Goal: Information Seeking & Learning: Check status

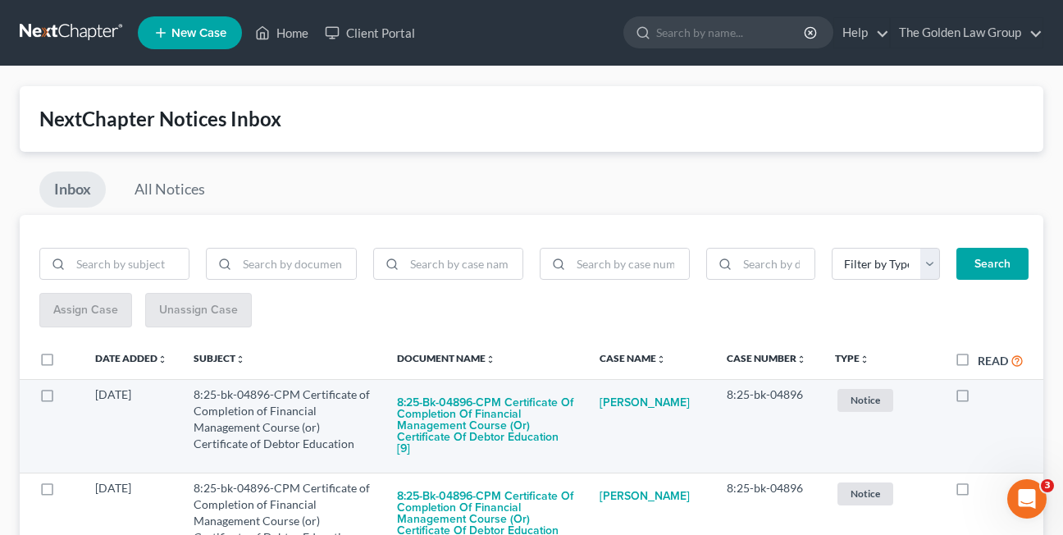
click at [977, 398] on label at bounding box center [977, 398] width 0 height 0
click at [984, 397] on input "checkbox" at bounding box center [989, 391] width 11 height 11
checkbox input "true"
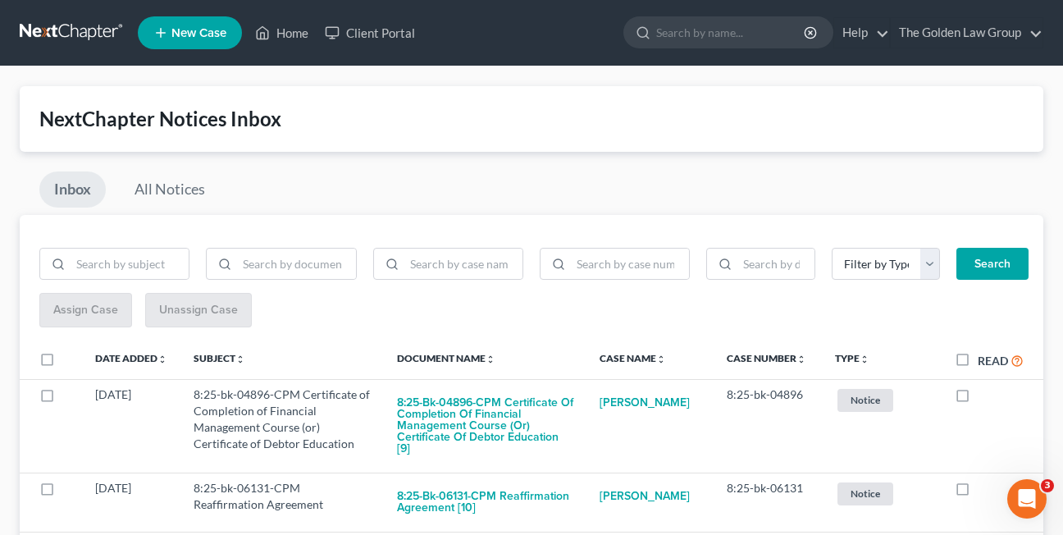
click at [977, 398] on label at bounding box center [977, 398] width 0 height 0
click at [984, 397] on input "checkbox" at bounding box center [989, 391] width 11 height 11
checkbox input "true"
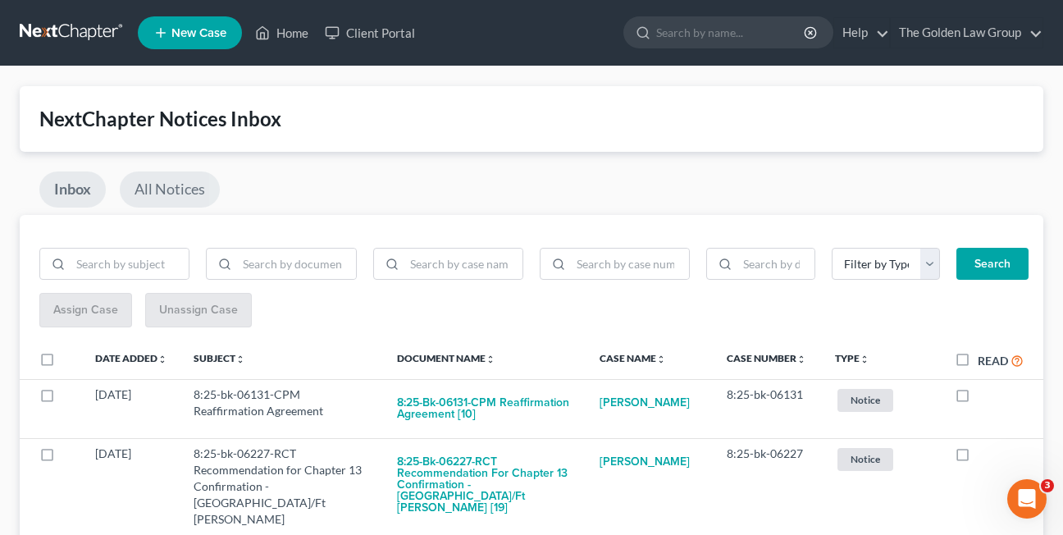
click at [160, 177] on link "All Notices" at bounding box center [170, 189] width 100 height 36
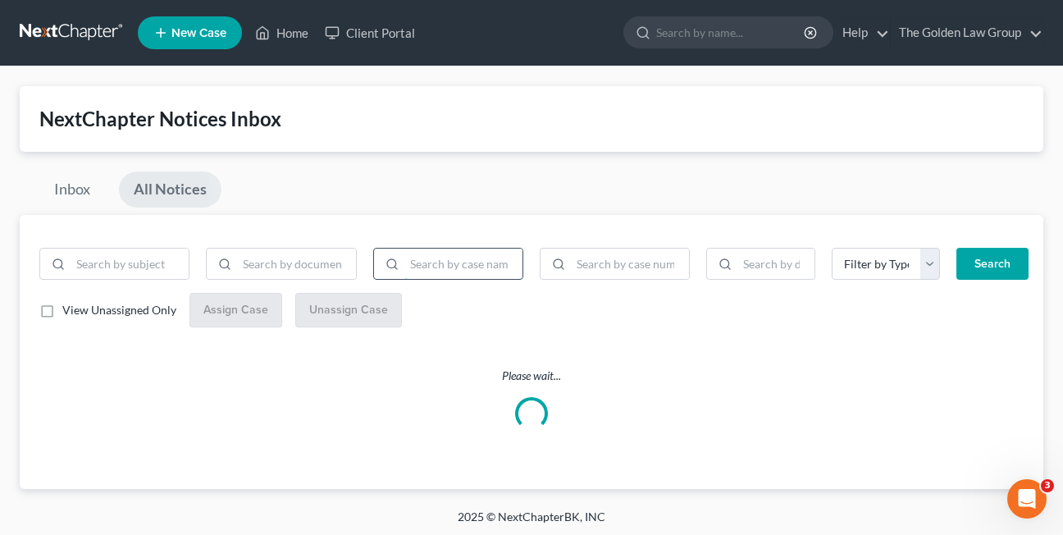
click at [439, 266] on input "search" at bounding box center [463, 263] width 118 height 31
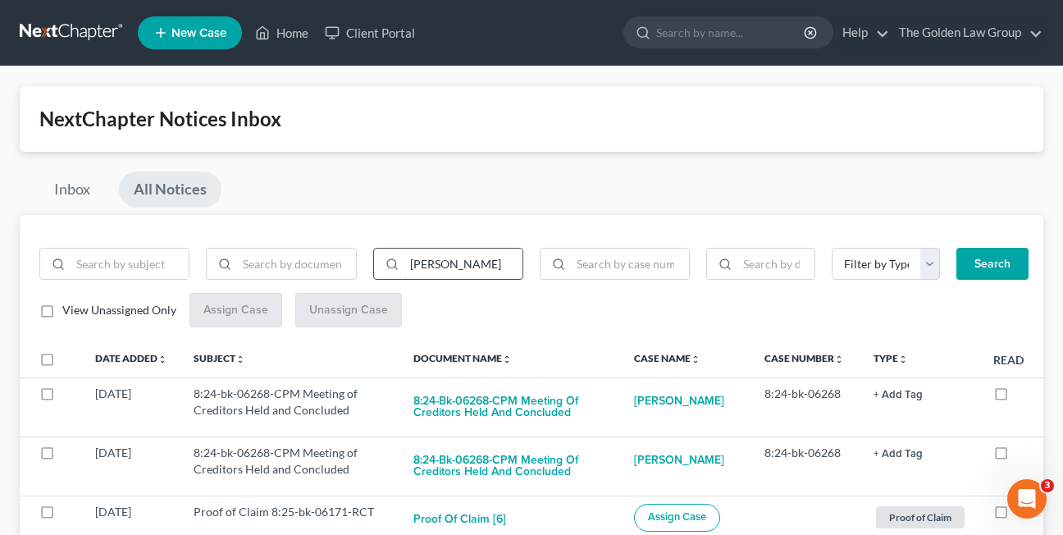
click at [956, 248] on button "Search" at bounding box center [992, 264] width 72 height 33
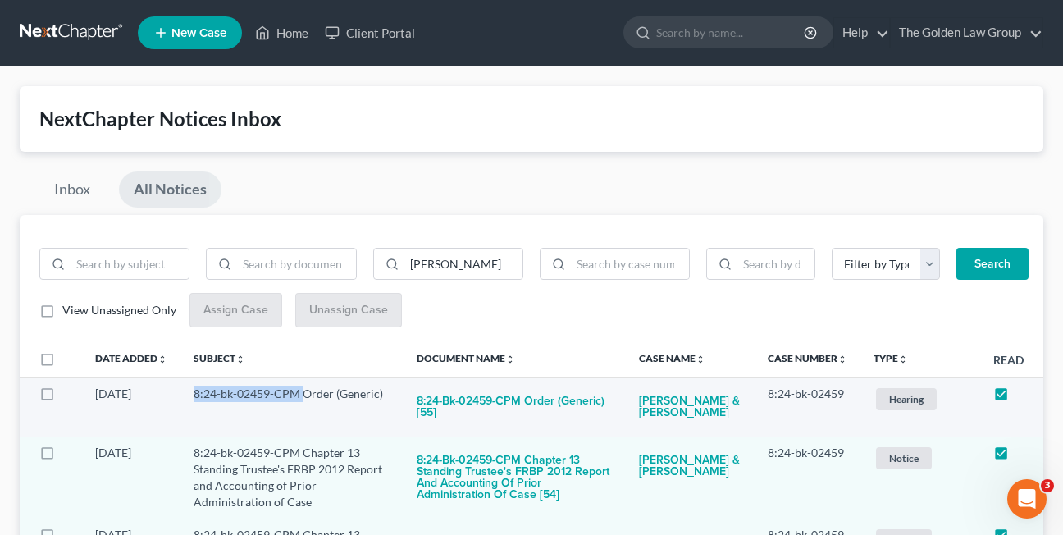
drag, startPoint x: 191, startPoint y: 395, endPoint x: 303, endPoint y: 394, distance: 111.5
click at [303, 394] on td "8:24-bk-02459-CPM Order (Generic)" at bounding box center [291, 406] width 223 height 59
copy td "8:24-bk-02459-CPM"
drag, startPoint x: 447, startPoint y: 263, endPoint x: 362, endPoint y: 264, distance: 85.3
click at [362, 264] on div "roldan" at bounding box center [281, 271] width 500 height 46
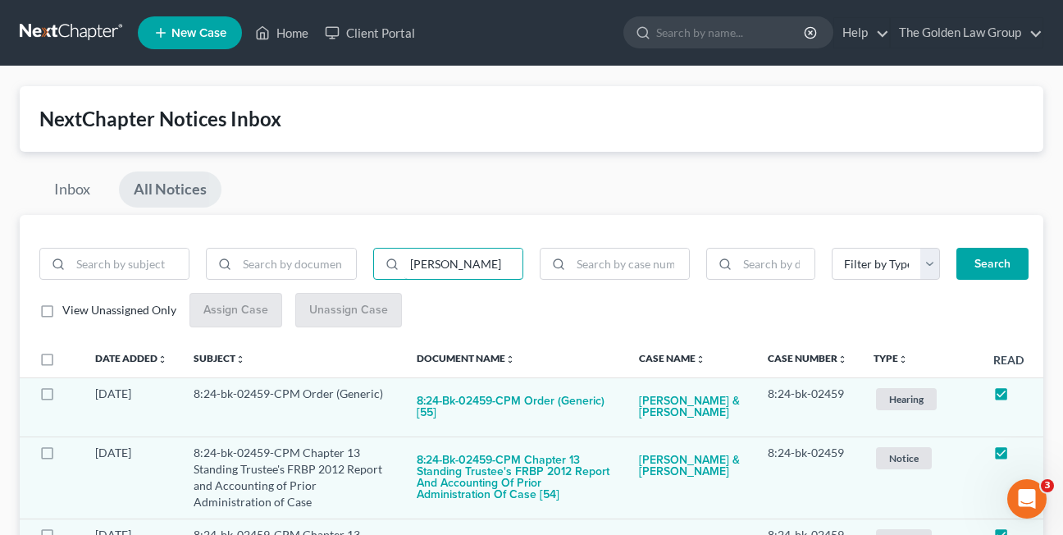
click at [956, 248] on button "Search" at bounding box center [992, 264] width 72 height 33
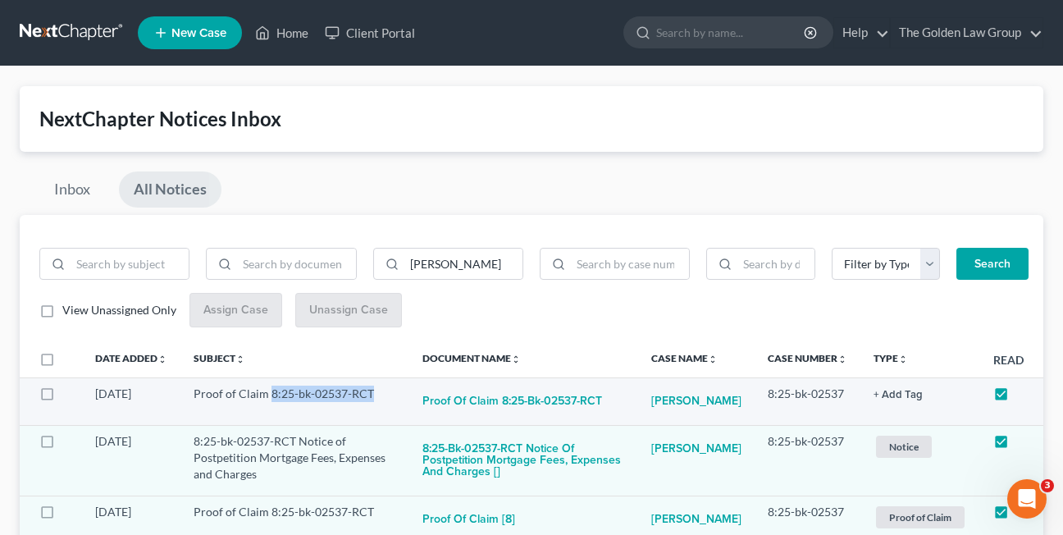
drag, startPoint x: 268, startPoint y: 389, endPoint x: 372, endPoint y: 392, distance: 104.2
click at [372, 392] on td "Proof of Claim 8:25-bk-02537-RCT" at bounding box center [294, 401] width 229 height 48
copy td "8:25-bk-02537-RCT"
drag, startPoint x: 441, startPoint y: 268, endPoint x: 396, endPoint y: 266, distance: 45.2
click at [396, 266] on div "renner" at bounding box center [448, 264] width 150 height 33
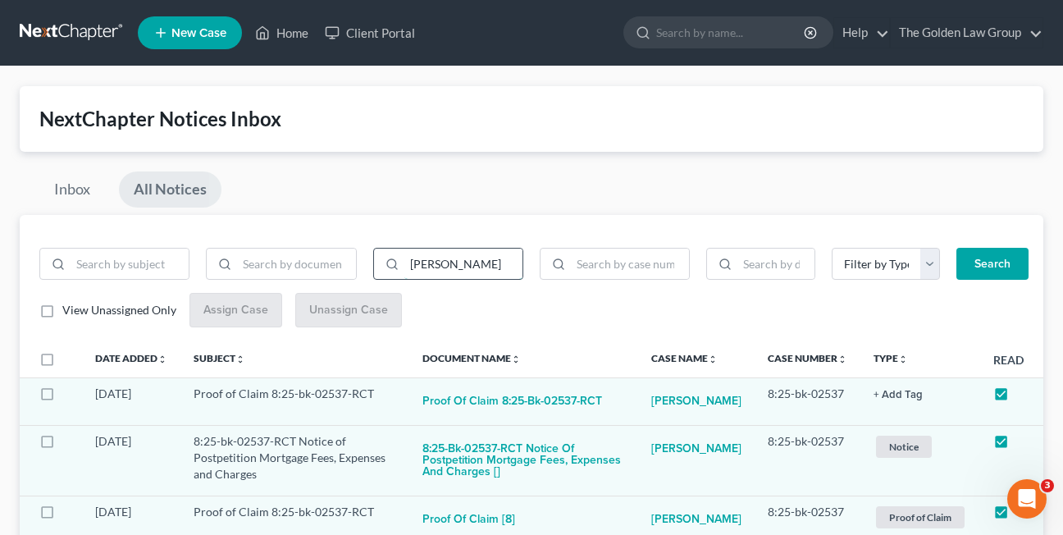
click at [956, 248] on button "Search" at bounding box center [992, 264] width 72 height 33
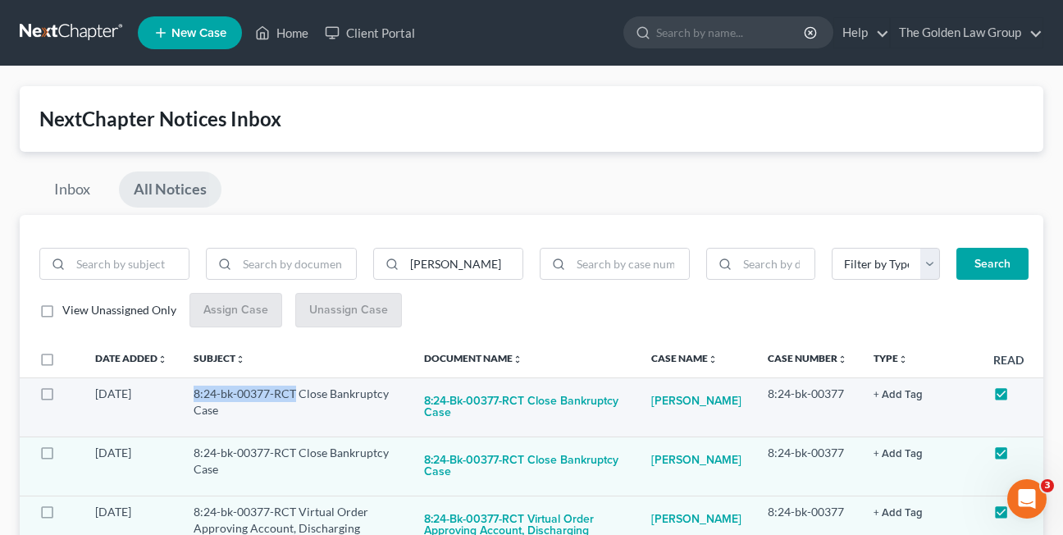
drag, startPoint x: 193, startPoint y: 394, endPoint x: 297, endPoint y: 395, distance: 104.1
click at [297, 395] on td "8:24-bk-00377-RCT Close Bankruptcy Case" at bounding box center [295, 406] width 230 height 59
copy td "8:24-bk-00377-RCT"
drag, startPoint x: 461, startPoint y: 260, endPoint x: 403, endPoint y: 263, distance: 58.3
click at [403, 263] on div "spurlock" at bounding box center [448, 264] width 150 height 33
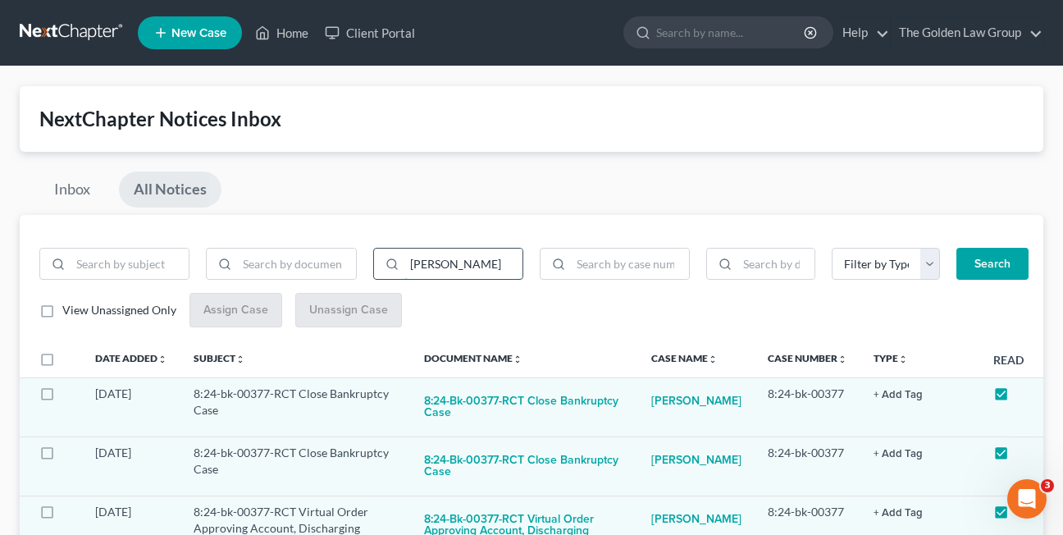
click at [956, 248] on button "Search" at bounding box center [992, 264] width 72 height 33
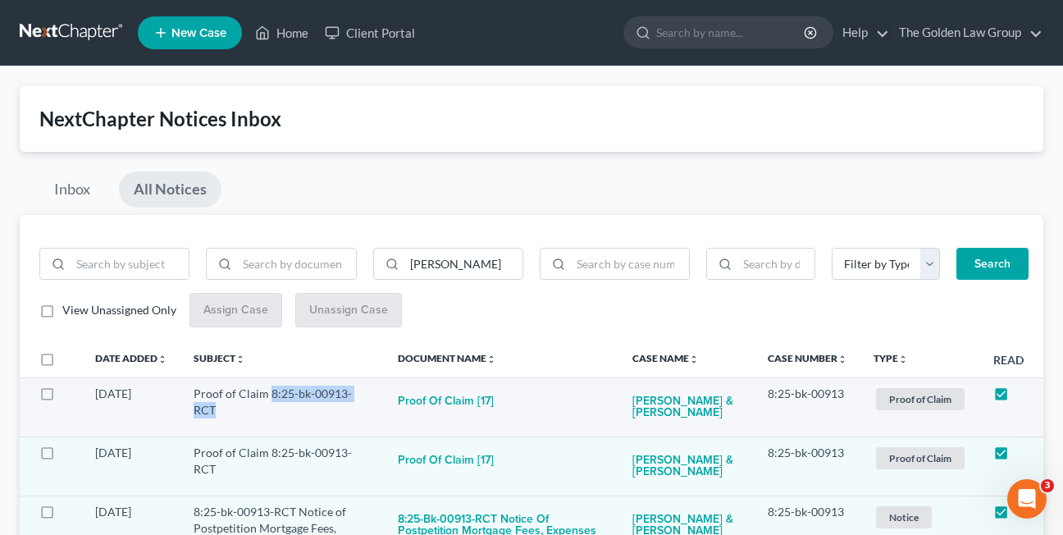
drag, startPoint x: 271, startPoint y: 393, endPoint x: 370, endPoint y: 393, distance: 99.2
click at [370, 393] on td "Proof of Claim 8:25-bk-00913-RCT" at bounding box center [282, 406] width 204 height 59
copy td "8:25-bk-00913-RCT"
drag, startPoint x: 456, startPoint y: 257, endPoint x: 399, endPoint y: 266, distance: 57.3
click at [399, 266] on div "ferreira" at bounding box center [448, 264] width 150 height 33
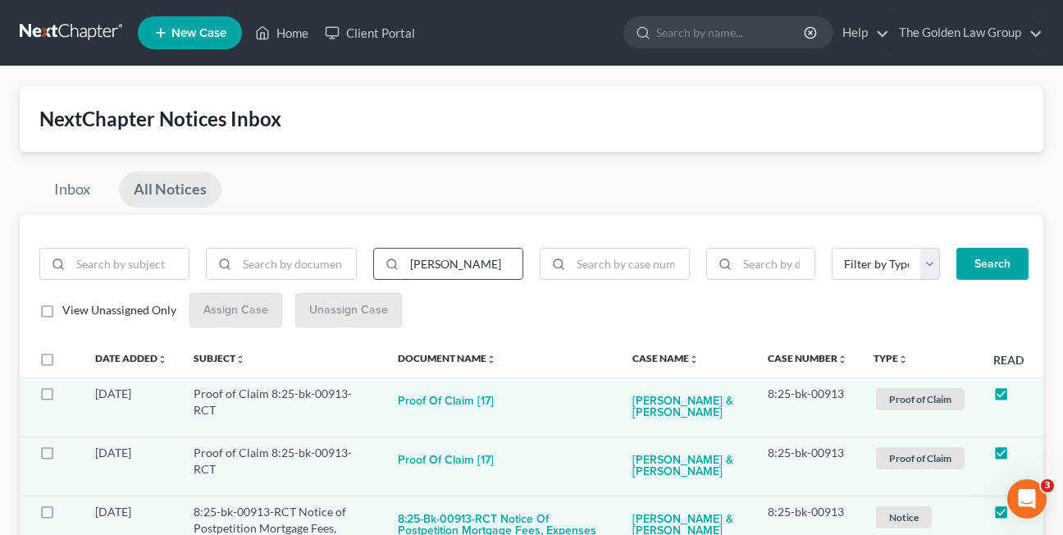
click at [956, 248] on button "Search" at bounding box center [992, 264] width 72 height 33
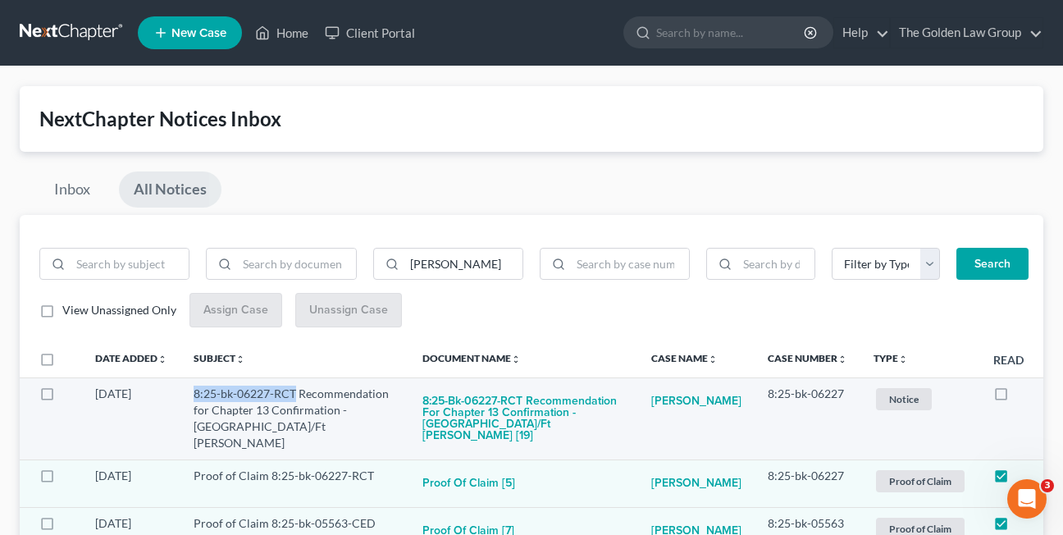
drag, startPoint x: 195, startPoint y: 394, endPoint x: 294, endPoint y: 389, distance: 98.5
click at [294, 389] on td "8:25-bk-06227-RCT Recommendation for Chapter 13 Confirmation - Tampa/Ft Myers" at bounding box center [294, 418] width 229 height 82
copy td "8:25-bk-06227-RCT"
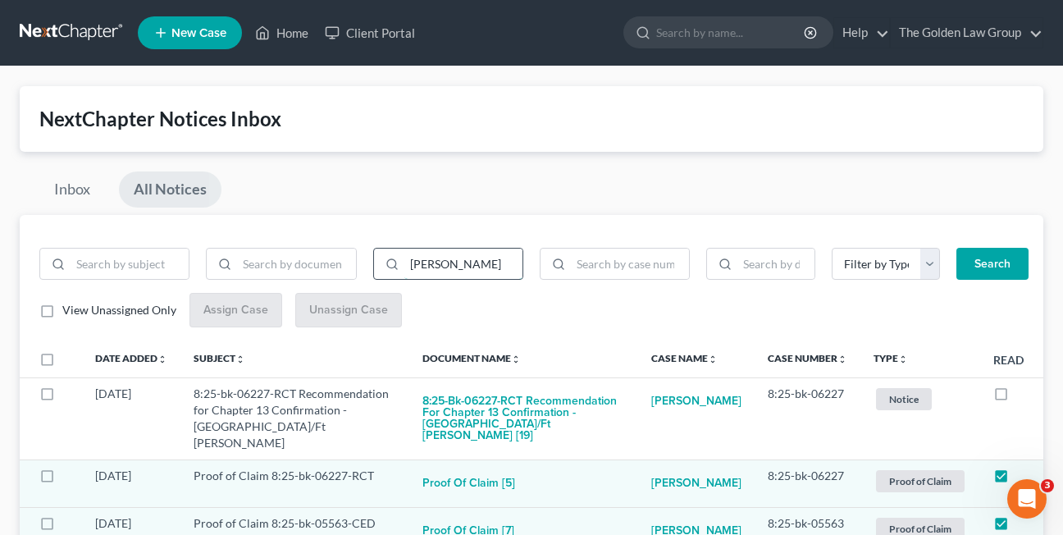
drag, startPoint x: 464, startPoint y: 262, endPoint x: 406, endPoint y: 262, distance: 58.2
click at [406, 262] on input "fernandez" at bounding box center [463, 263] width 118 height 31
type input "zamarron"
click at [956, 248] on button "Search" at bounding box center [992, 264] width 72 height 33
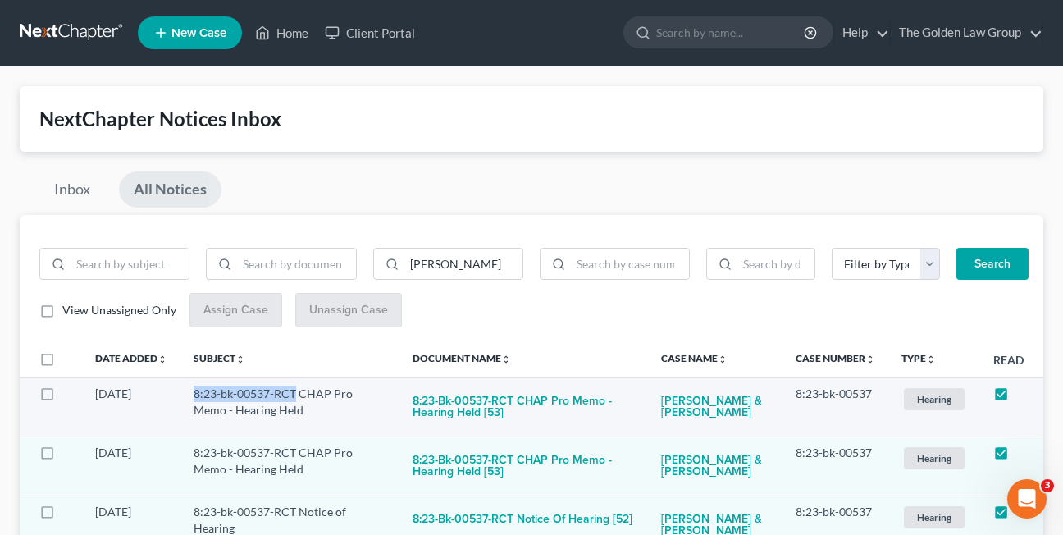
drag, startPoint x: 194, startPoint y: 393, endPoint x: 297, endPoint y: 394, distance: 102.5
click at [297, 394] on td "8:23-bk-00537-RCT CHAP Pro Memo - Hearing Held" at bounding box center [289, 406] width 219 height 59
copy td "8:23-bk-00537-RCT"
click at [87, 190] on link "Inbox" at bounding box center [72, 189] width 66 height 36
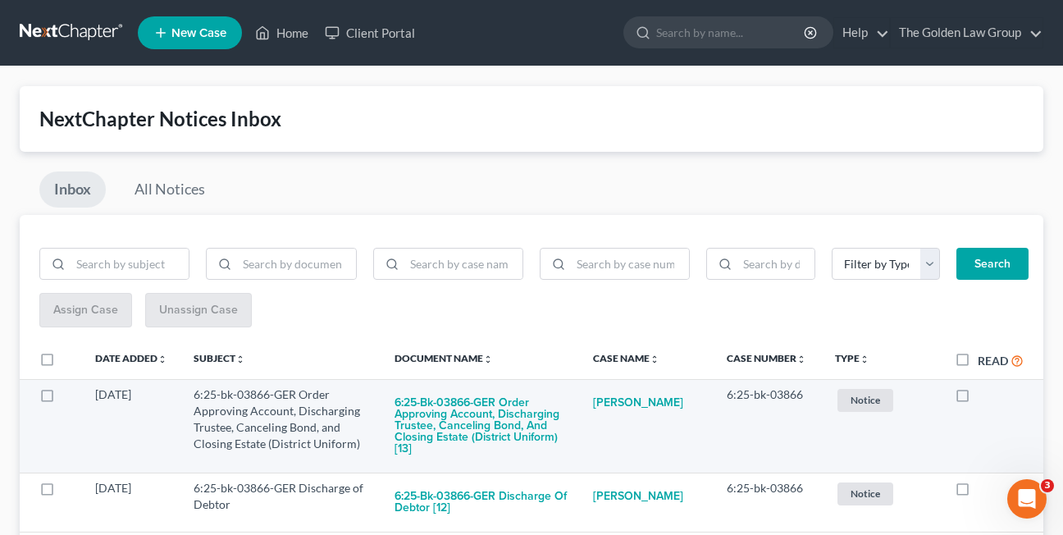
click at [977, 398] on label at bounding box center [977, 398] width 0 height 0
click at [984, 397] on input "checkbox" at bounding box center [989, 391] width 11 height 11
checkbox input "true"
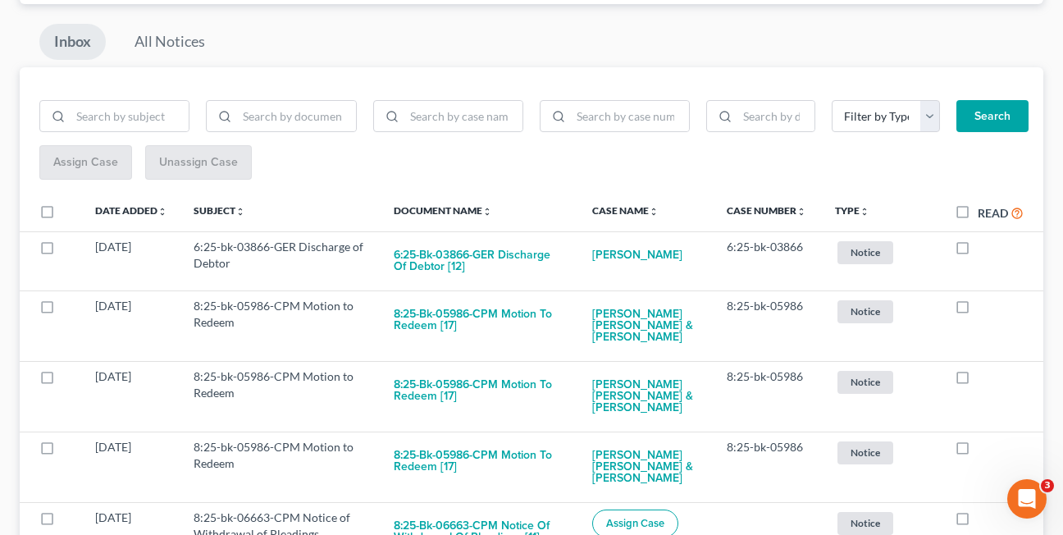
scroll to position [164, 0]
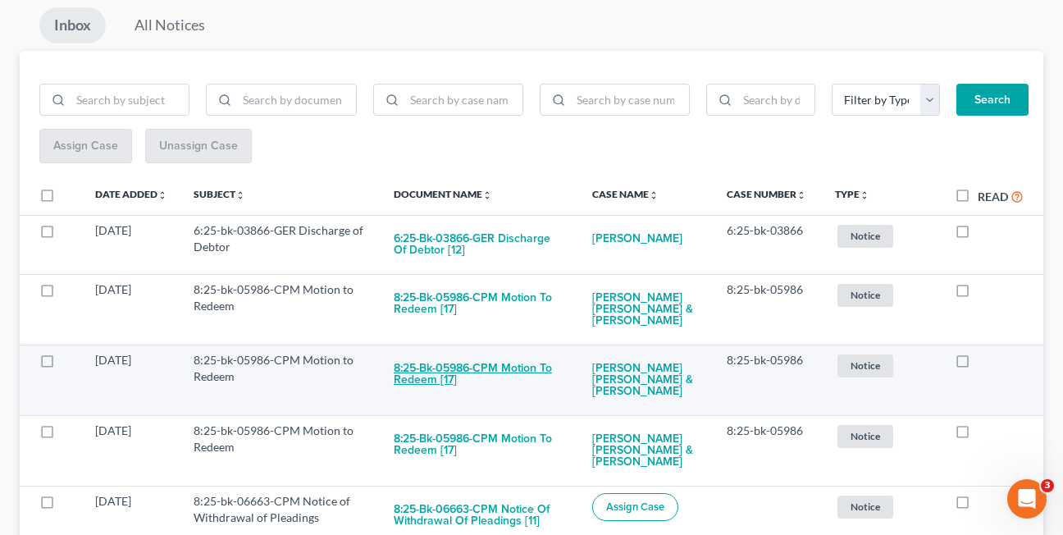
click at [444, 371] on button "8:25-bk-05986-CPM Motion to Redeem [17]" at bounding box center [480, 374] width 172 height 44
checkbox input "true"
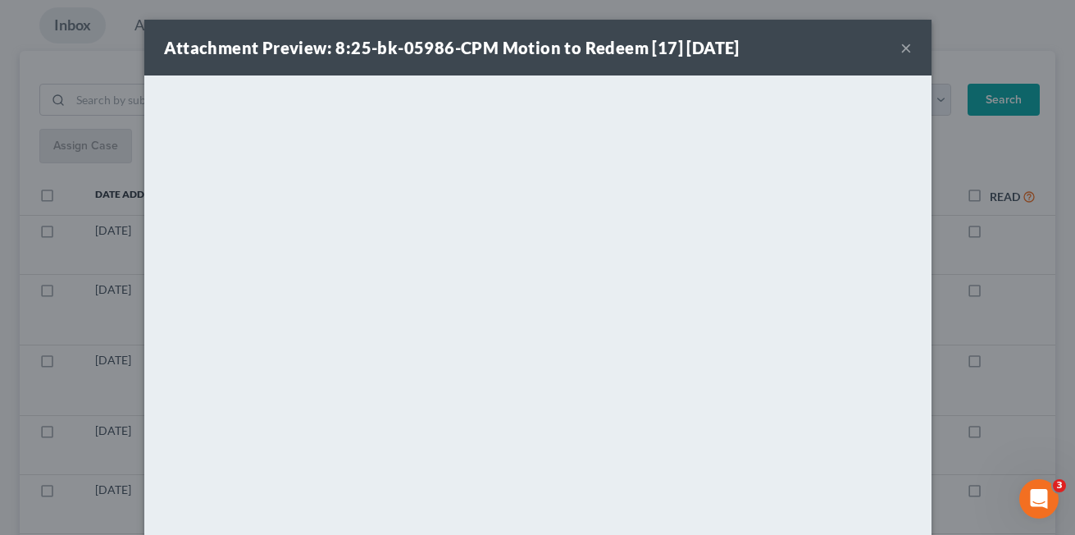
click at [900, 49] on button "×" at bounding box center [905, 48] width 11 height 20
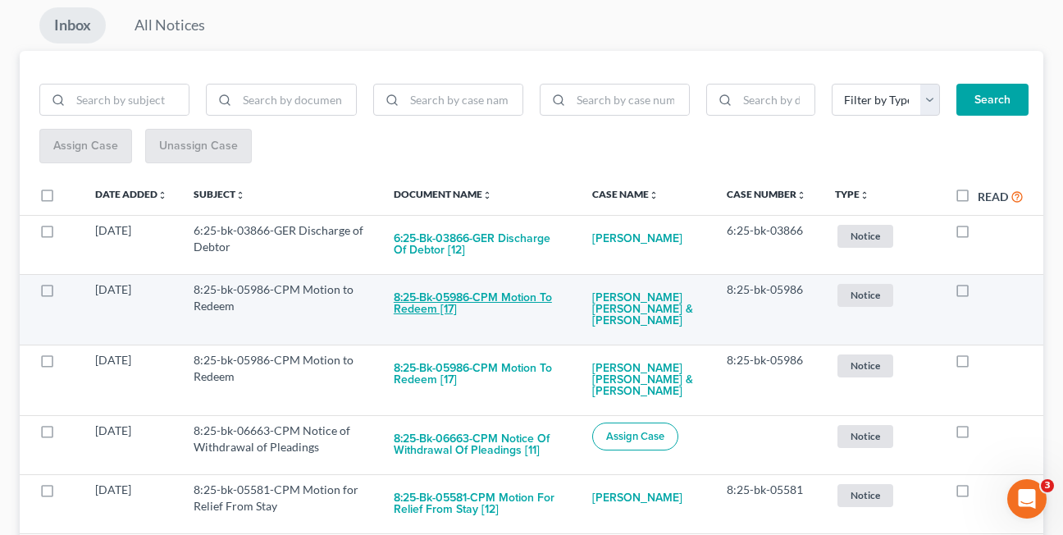
click at [420, 308] on button "8:25-bk-05986-CPM Motion to Redeem [17]" at bounding box center [480, 303] width 172 height 44
checkbox input "true"
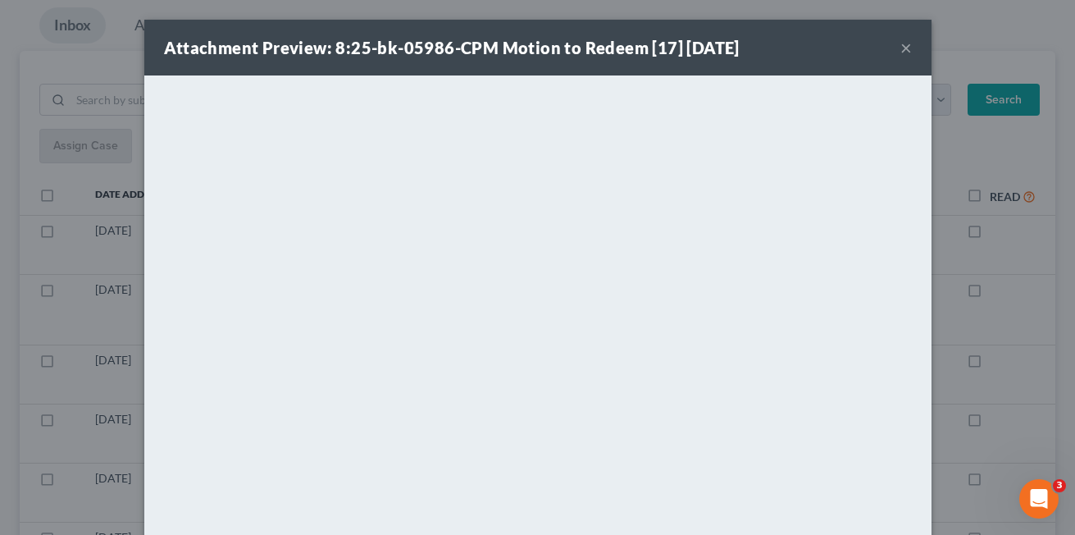
click at [900, 48] on button "×" at bounding box center [905, 48] width 11 height 20
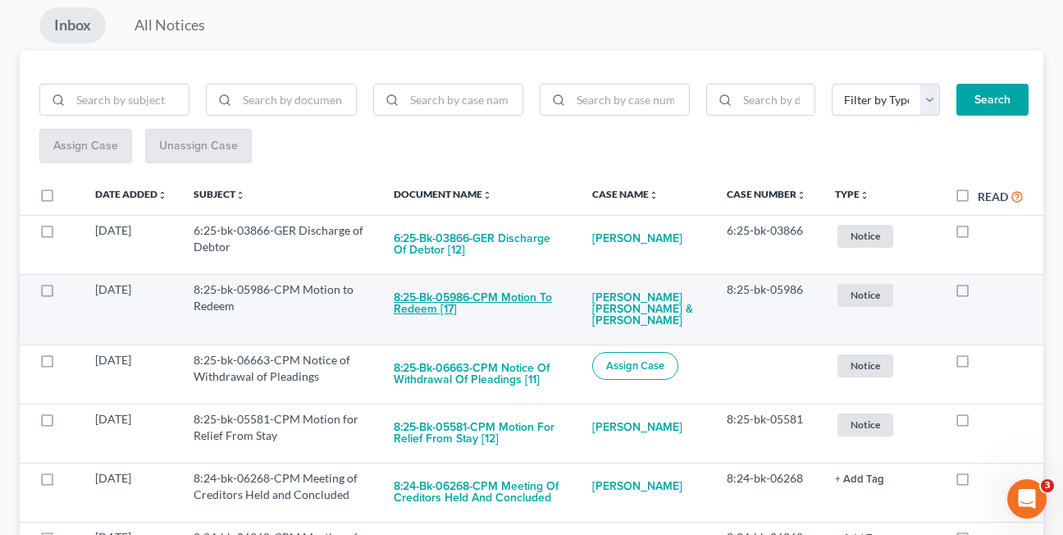
click at [422, 312] on button "8:25-bk-05986-CPM Motion to Redeem [17]" at bounding box center [480, 303] width 172 height 44
checkbox input "true"
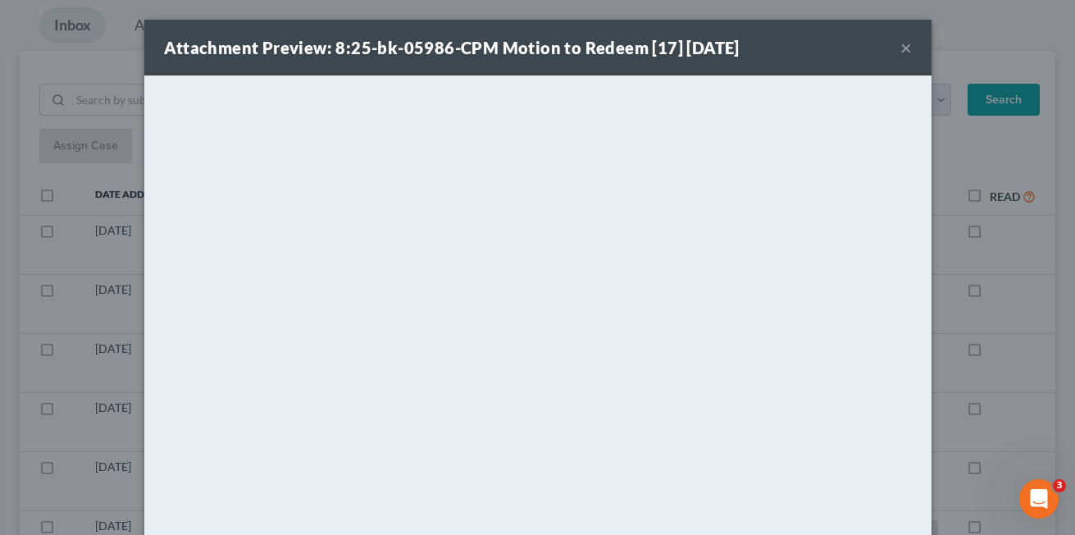
click at [900, 50] on button "×" at bounding box center [905, 48] width 11 height 20
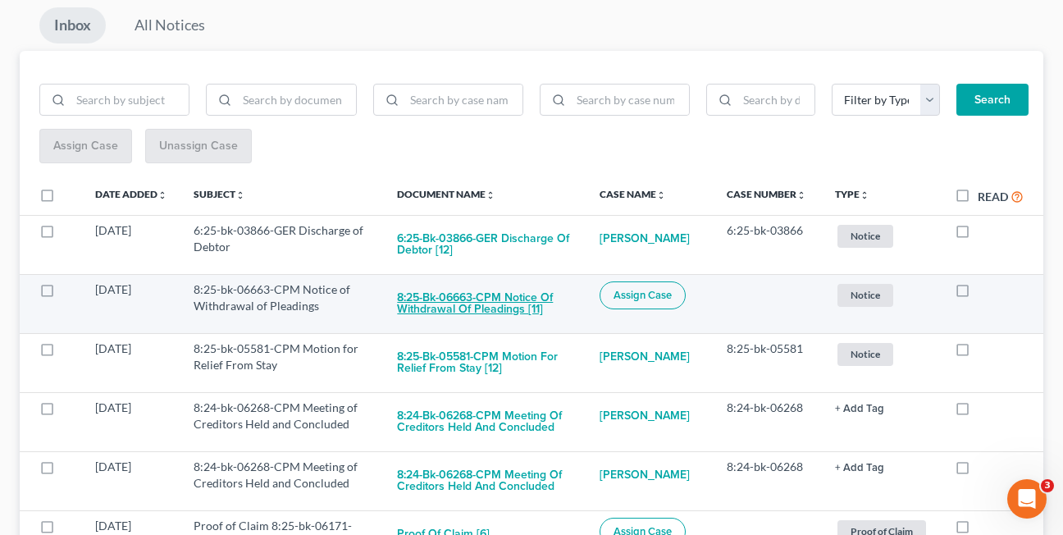
click at [429, 313] on button "8:25-bk-06663-CPM Notice of Withdrawal of Pleadings [11]" at bounding box center [484, 303] width 175 height 44
checkbox input "true"
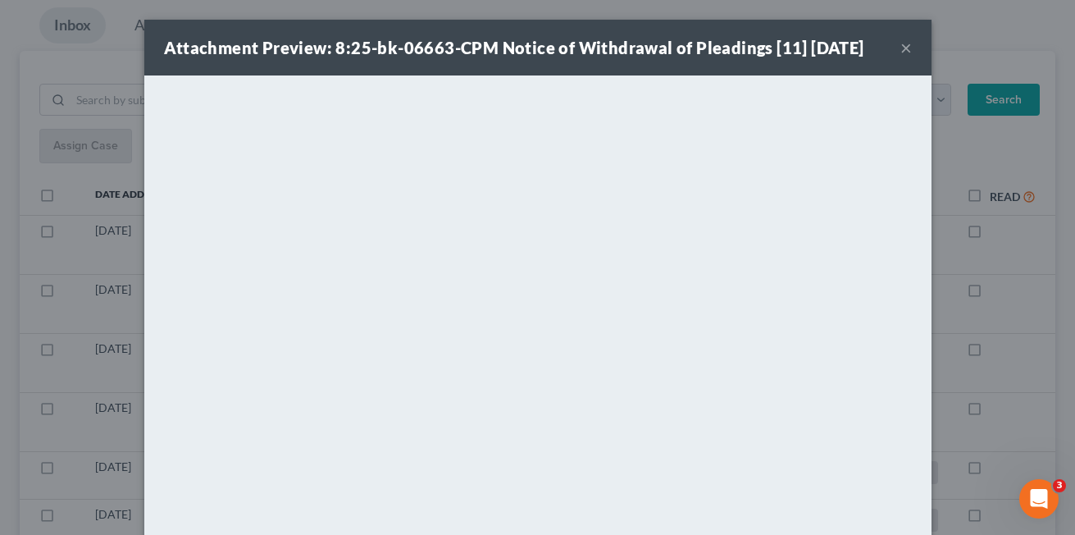
click at [900, 48] on button "×" at bounding box center [905, 48] width 11 height 20
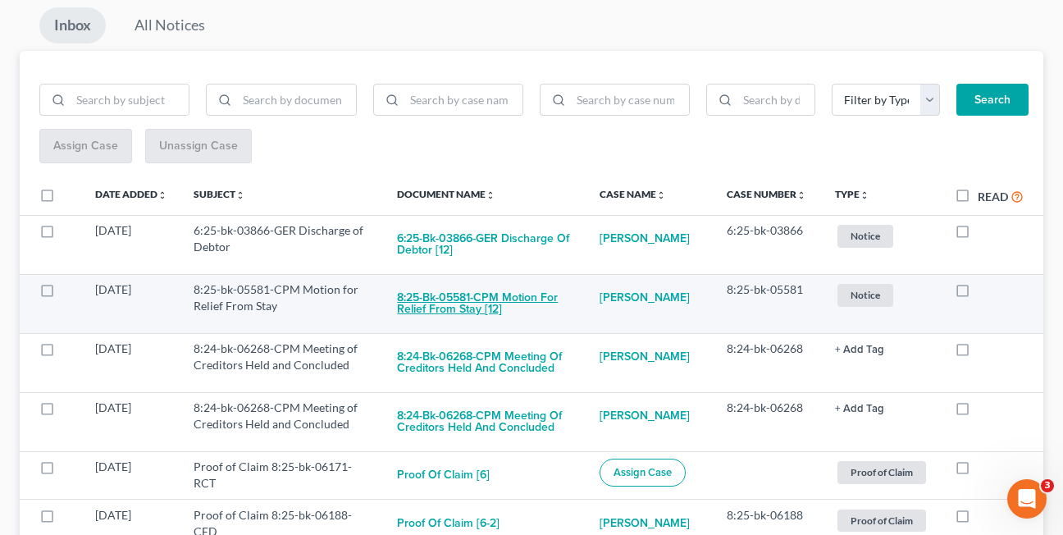
click at [430, 316] on button "8:25-bk-05581-CPM Motion for Relief From Stay [12]" at bounding box center [484, 303] width 175 height 44
checkbox input "true"
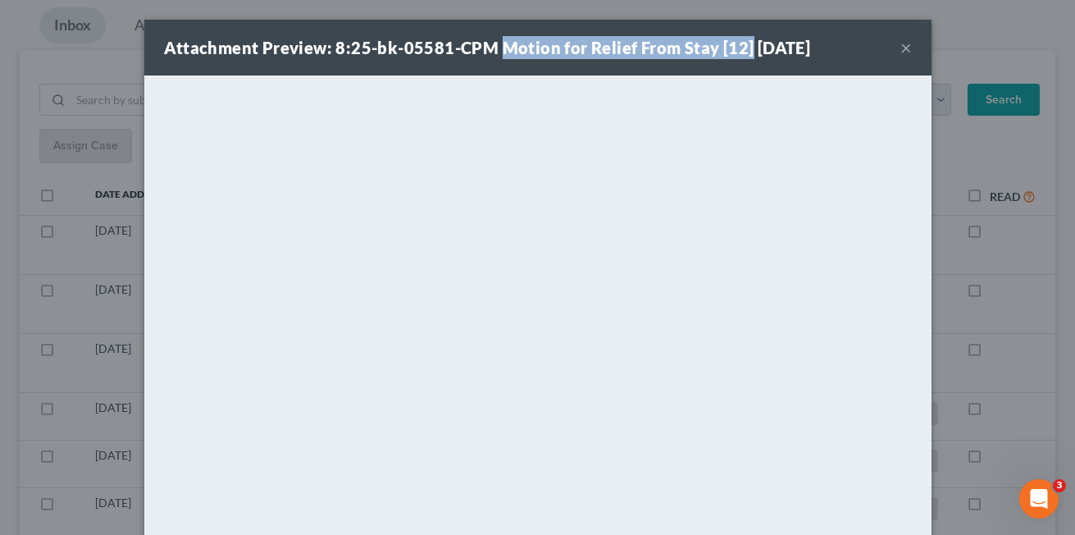
drag, startPoint x: 493, startPoint y: 45, endPoint x: 739, endPoint y: 55, distance: 246.2
click at [739, 55] on strong "Attachment Preview: 8:25-bk-05581-CPM Motion for Relief From Stay [12] 10/07/20…" at bounding box center [487, 48] width 647 height 20
copy strong "Motion for Relief From Stay [12]"
click at [900, 48] on button "×" at bounding box center [905, 48] width 11 height 20
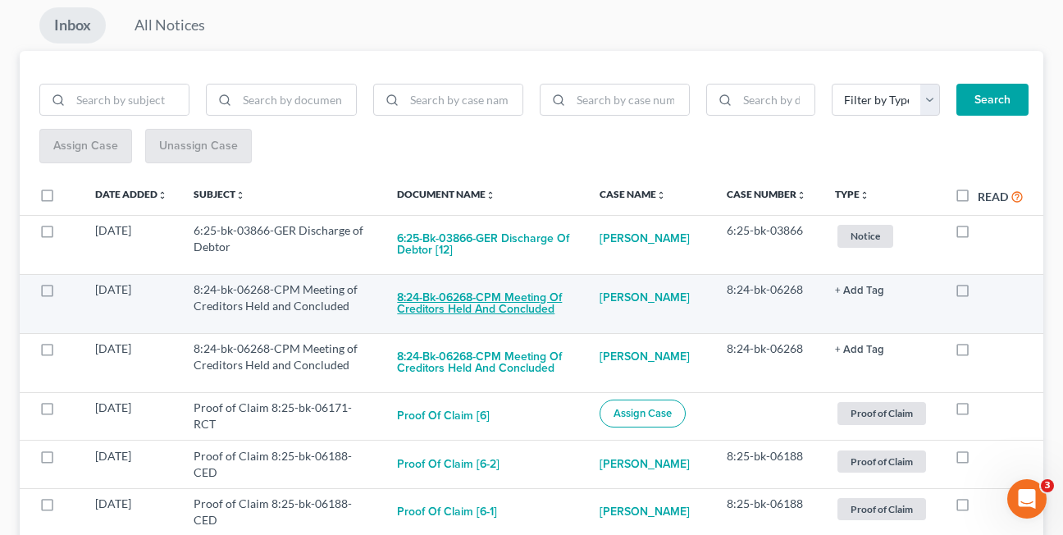
click at [460, 308] on button "8:24-bk-06268-CPM Meeting of Creditors Held and Concluded" at bounding box center [484, 303] width 175 height 44
checkbox input "true"
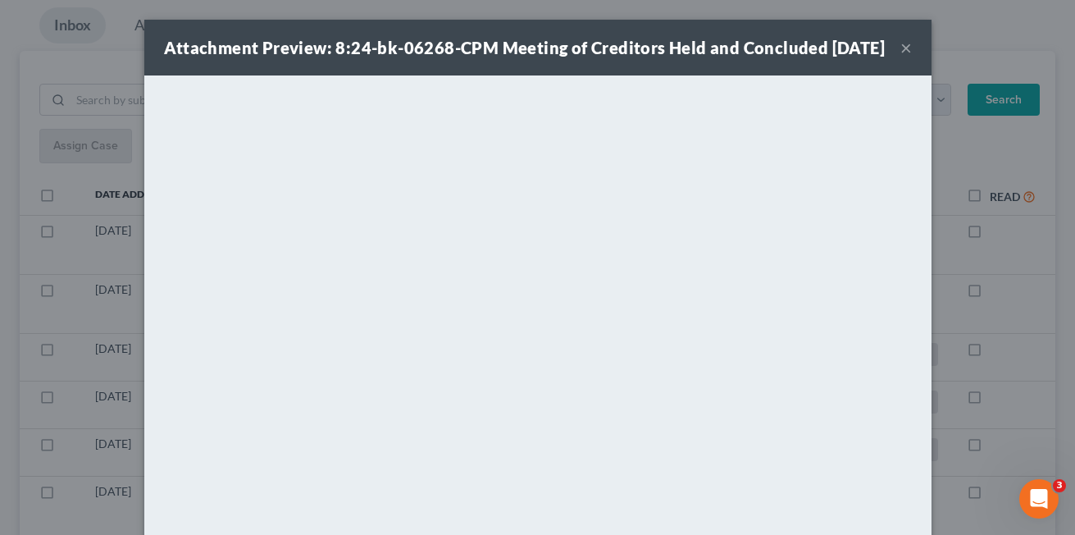
click at [900, 57] on button "×" at bounding box center [905, 48] width 11 height 20
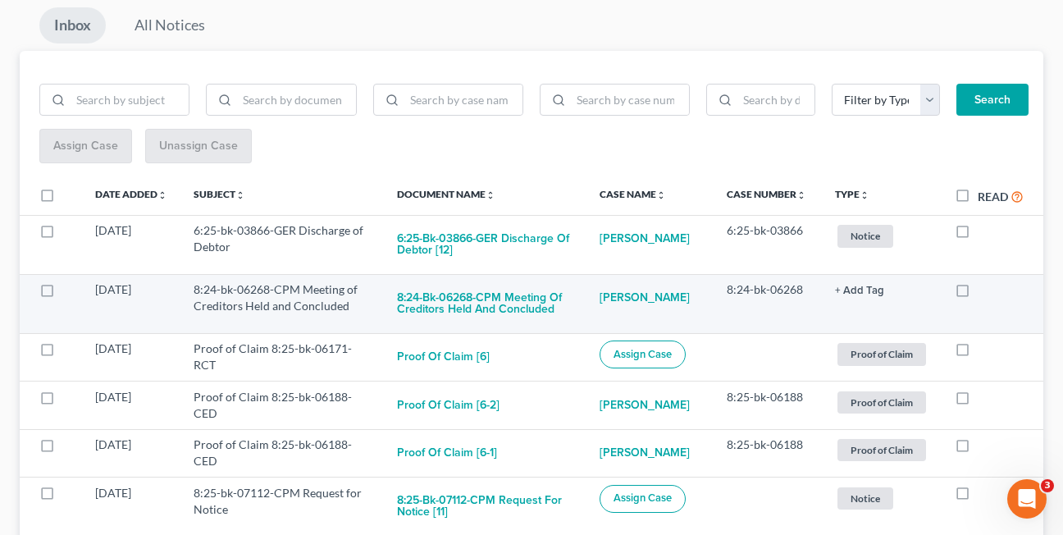
click at [977, 294] on label at bounding box center [977, 294] width 0 height 0
click at [984, 292] on input "checkbox" at bounding box center [989, 286] width 11 height 11
checkbox input "true"
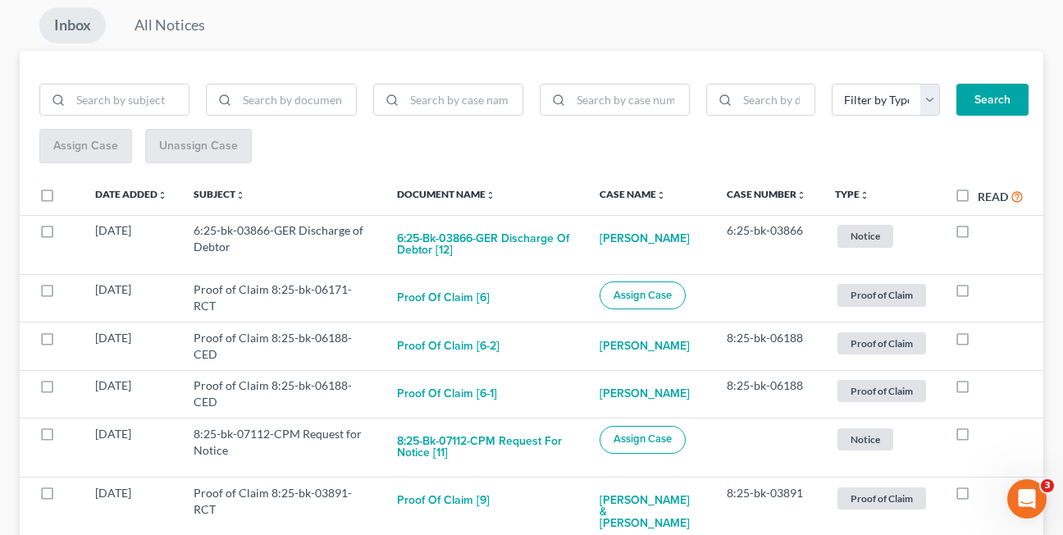
click at [977, 294] on label at bounding box center [977, 294] width 0 height 0
click at [984, 292] on input "checkbox" at bounding box center [989, 286] width 11 height 11
checkbox input "true"
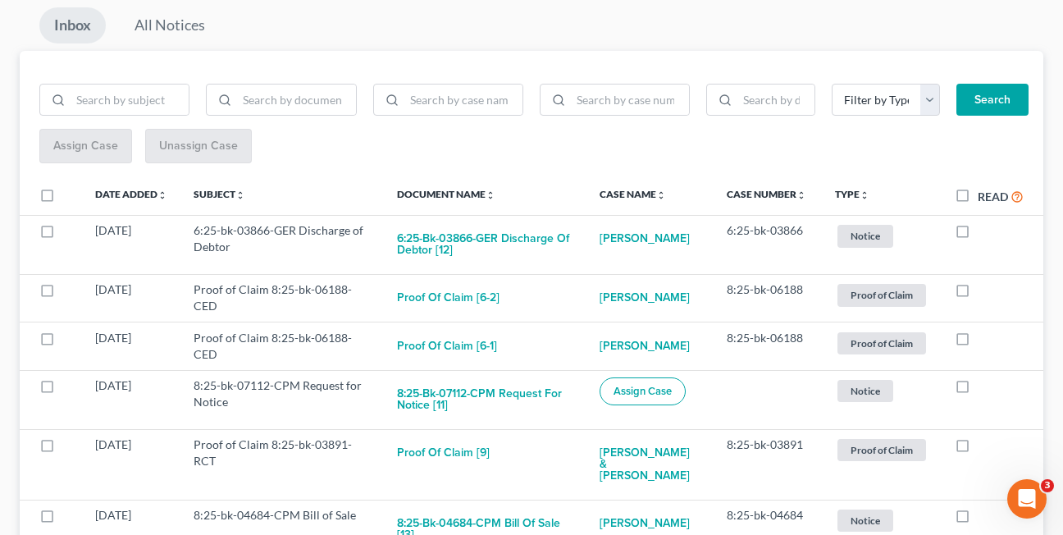
click at [977, 294] on label at bounding box center [977, 294] width 0 height 0
click at [984, 292] on input "checkbox" at bounding box center [989, 286] width 11 height 11
checkbox input "true"
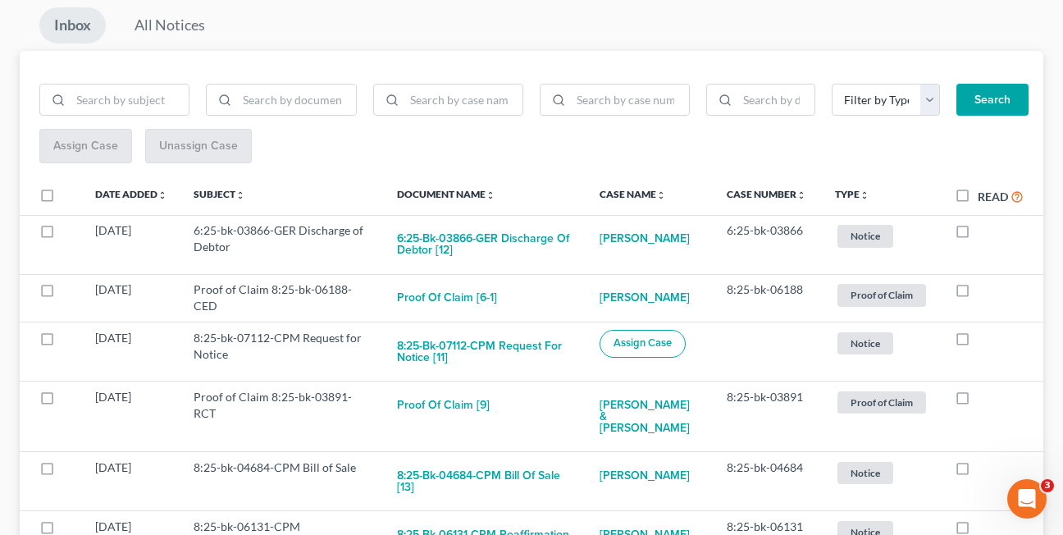
click at [977, 294] on label at bounding box center [977, 294] width 0 height 0
click at [984, 292] on input "checkbox" at bounding box center [989, 286] width 11 height 11
checkbox input "true"
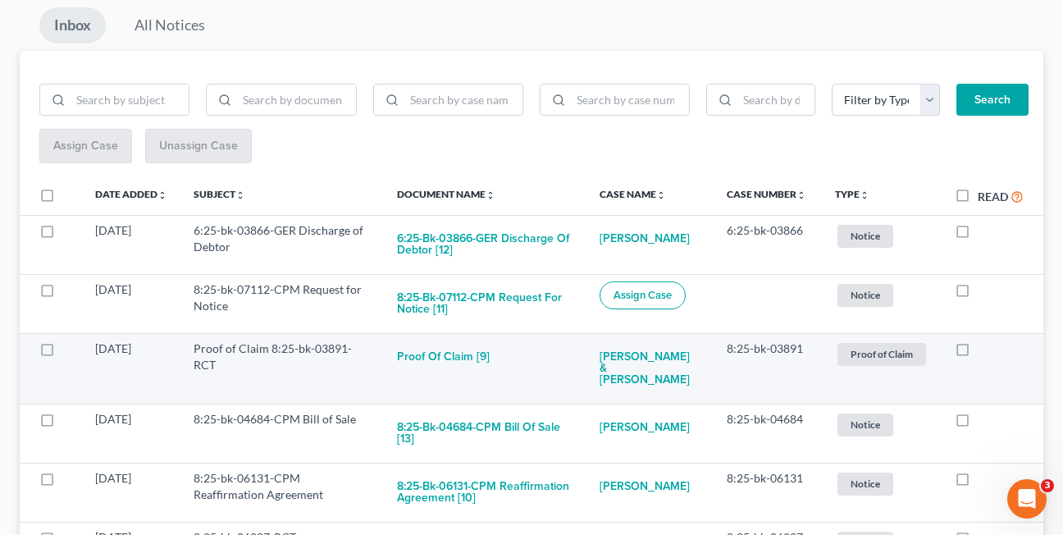
click at [977, 353] on label at bounding box center [977, 353] width 0 height 0
click at [984, 348] on input "checkbox" at bounding box center [989, 345] width 11 height 11
checkbox input "true"
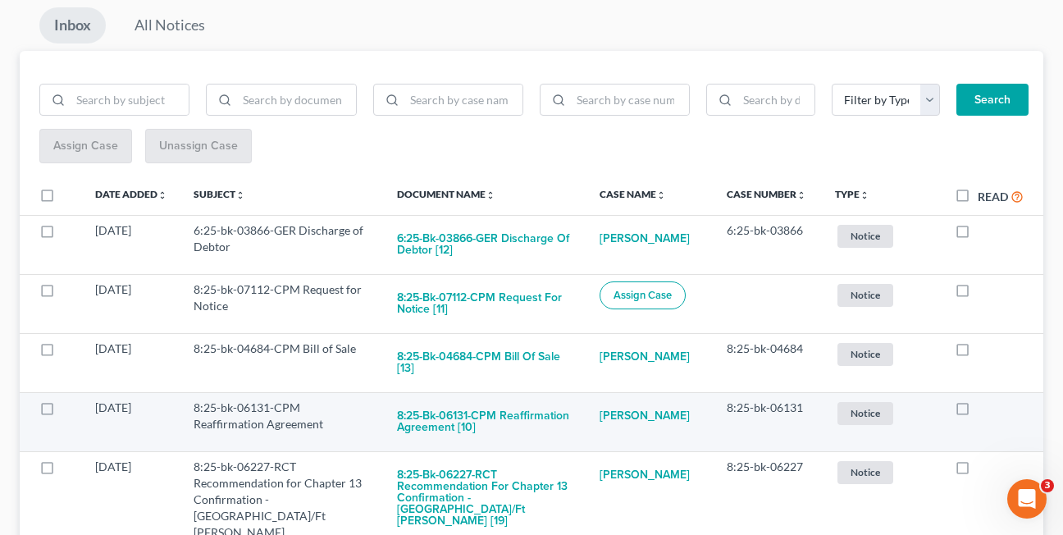
click at [977, 412] on label at bounding box center [977, 412] width 0 height 0
click at [984, 408] on input "checkbox" at bounding box center [989, 404] width 11 height 11
checkbox input "true"
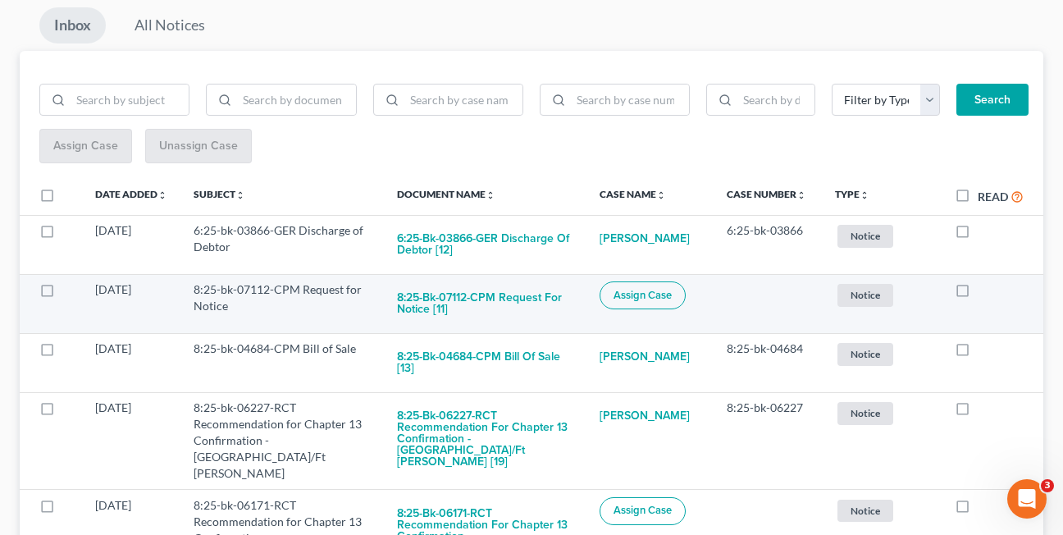
click at [977, 294] on label at bounding box center [977, 294] width 0 height 0
click at [984, 292] on input "checkbox" at bounding box center [989, 286] width 11 height 11
checkbox input "true"
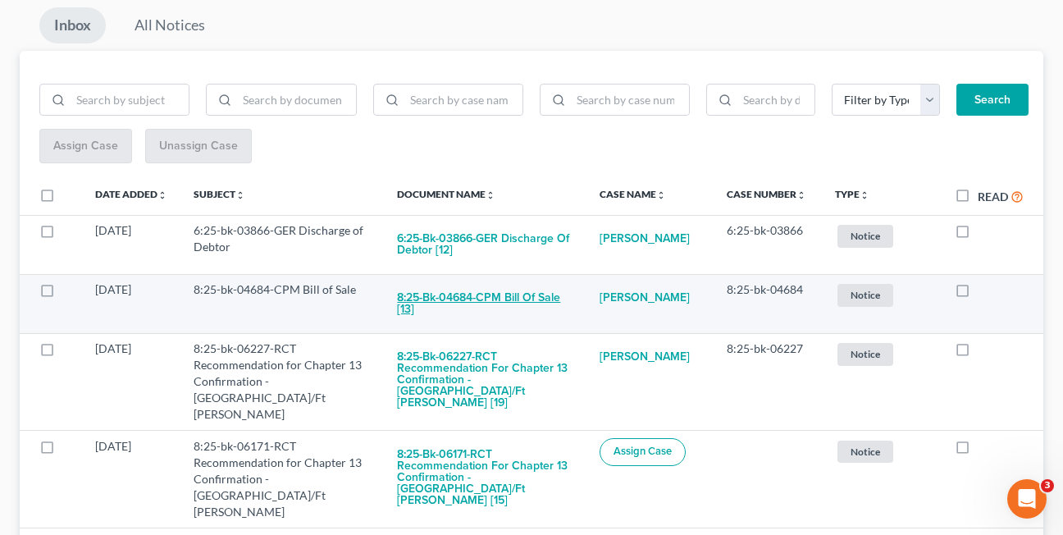
click at [424, 300] on button "8:25-bk-04684-CPM Bill of Sale [13]" at bounding box center [484, 303] width 175 height 44
checkbox input "true"
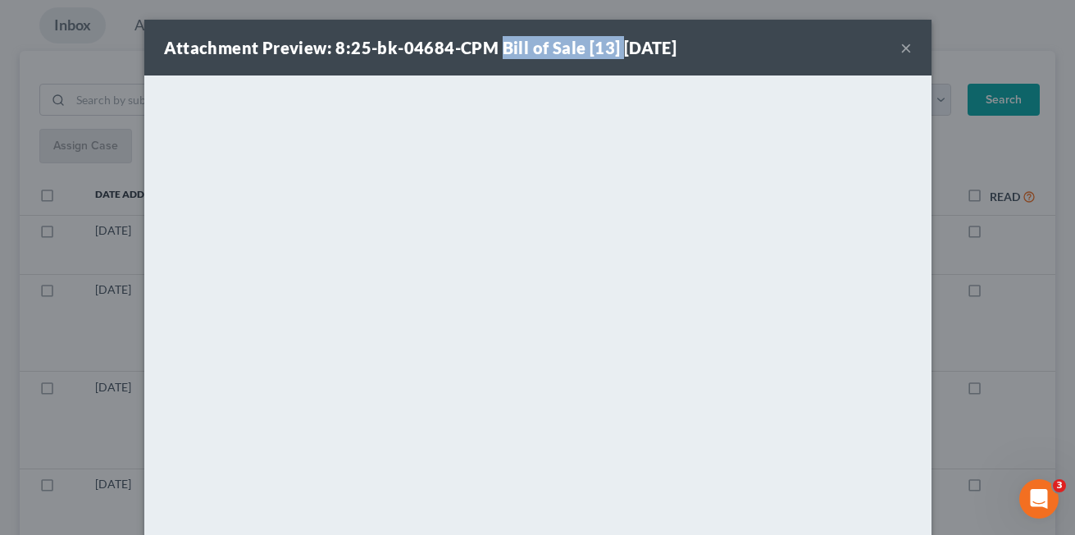
drag, startPoint x: 490, startPoint y: 44, endPoint x: 609, endPoint y: 47, distance: 118.9
click at [609, 47] on strong "Attachment Preview: 8:25-bk-04684-CPM Bill of Sale [13] 10/07/2025" at bounding box center [420, 48] width 513 height 20
copy strong "Bill of Sale [13]"
click at [900, 48] on button "×" at bounding box center [905, 48] width 11 height 20
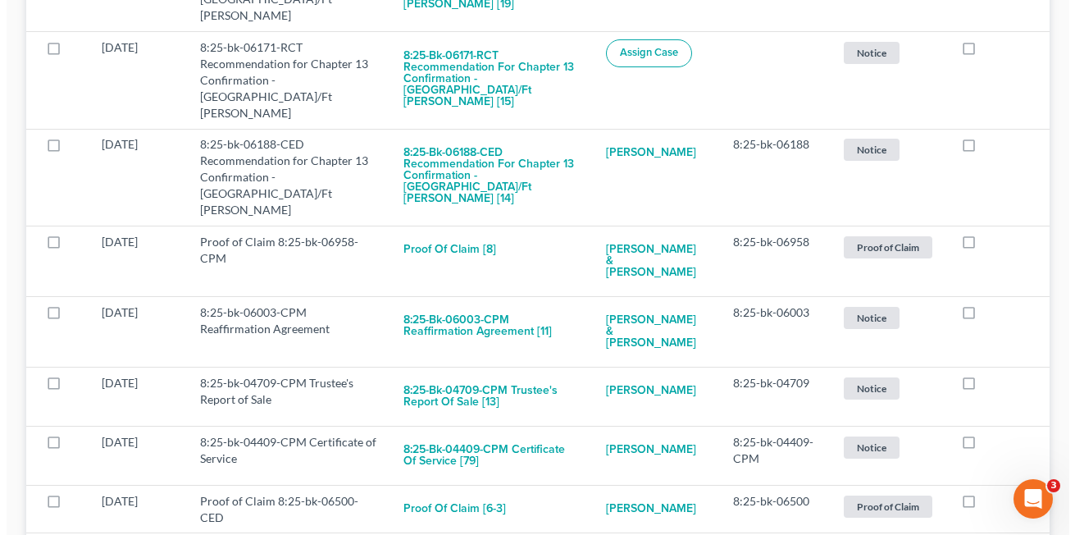
scroll to position [508, 0]
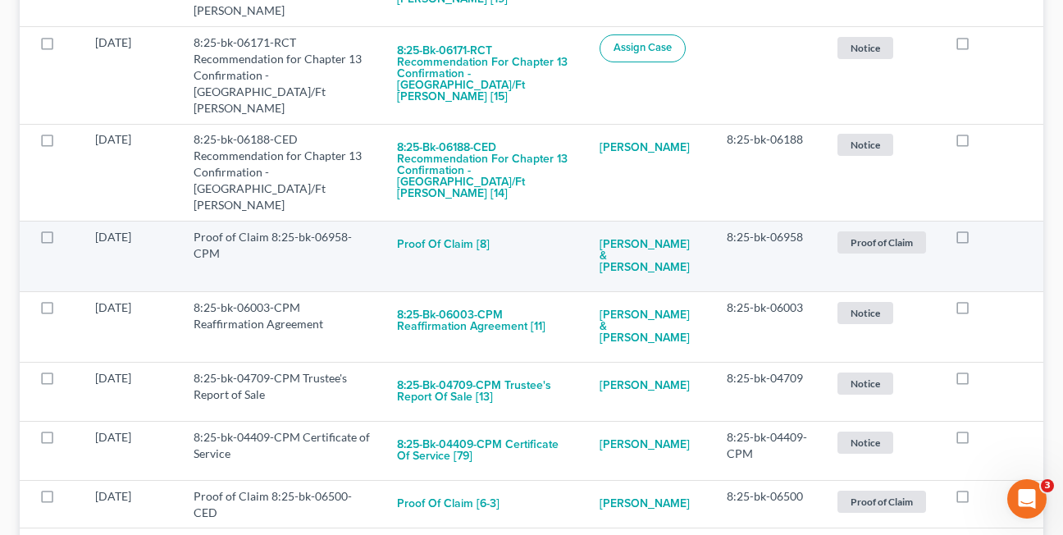
click at [977, 241] on label at bounding box center [977, 241] width 0 height 0
click at [984, 229] on input "checkbox" at bounding box center [989, 234] width 11 height 11
checkbox input "true"
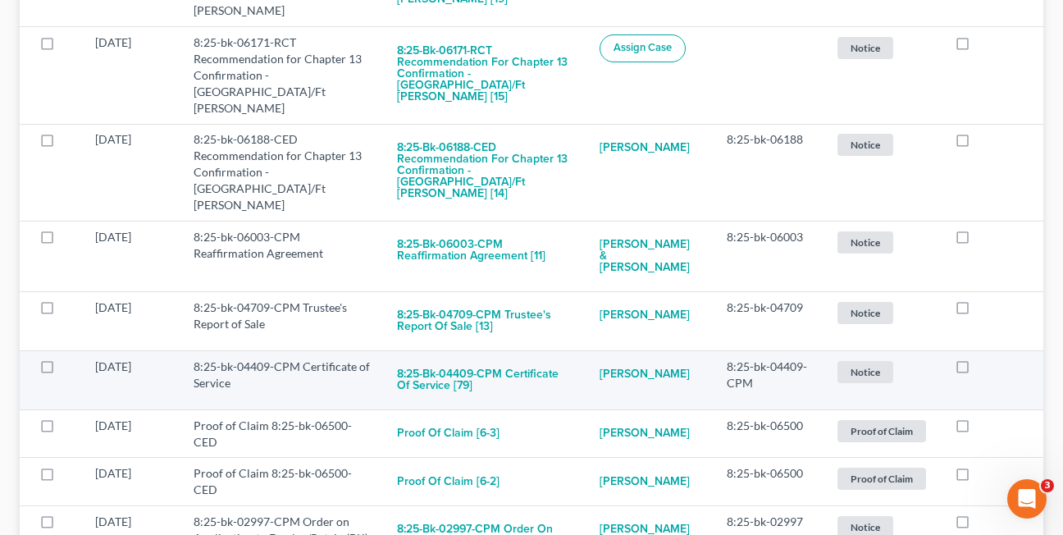
click at [977, 371] on label at bounding box center [977, 371] width 0 height 0
click at [984, 358] on input "checkbox" at bounding box center [989, 363] width 11 height 11
checkbox input "true"
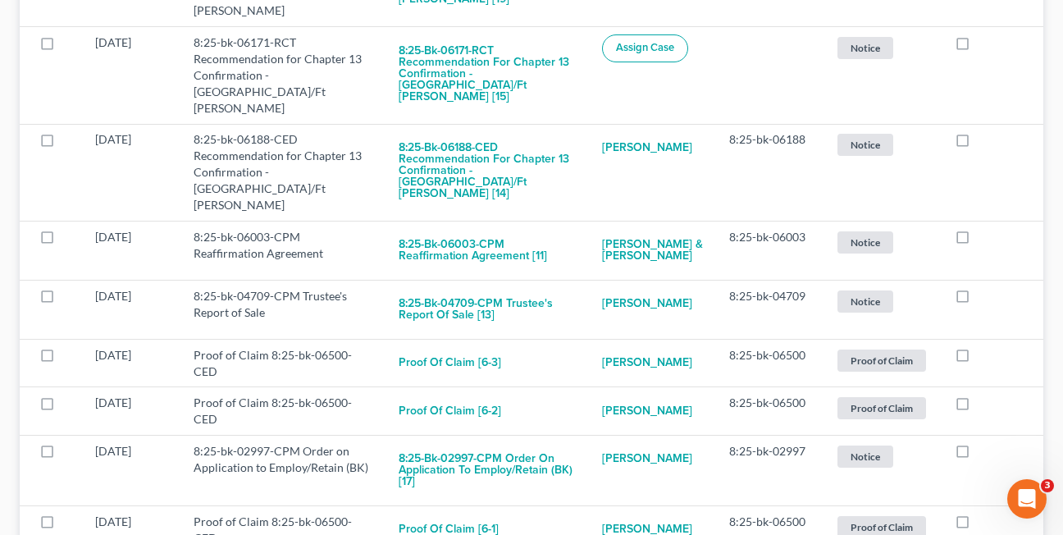
click at [977, 359] on label at bounding box center [977, 359] width 0 height 0
click at [984, 347] on input "checkbox" at bounding box center [989, 352] width 11 height 11
checkbox input "true"
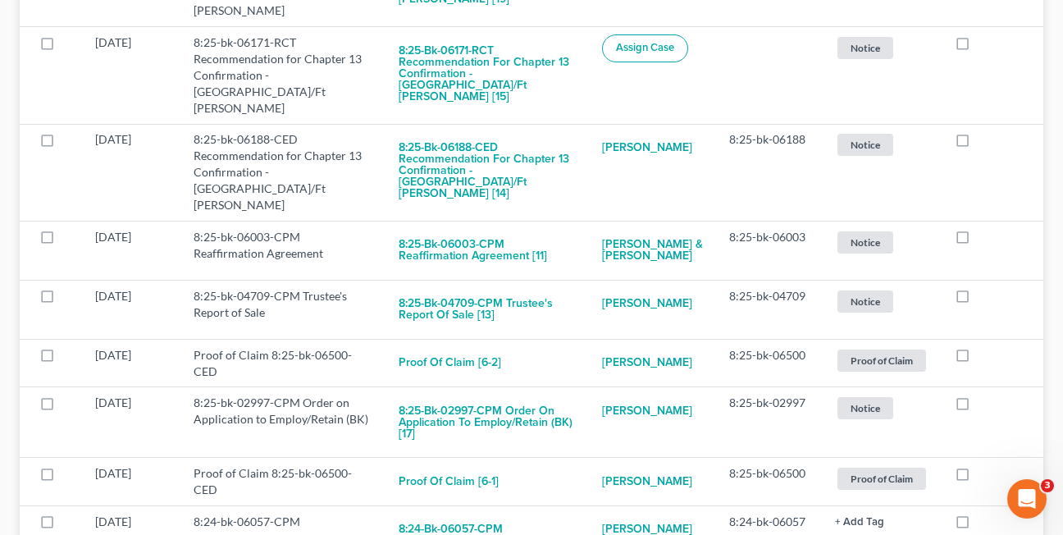
click at [977, 359] on label at bounding box center [977, 359] width 0 height 0
click at [984, 347] on input "checkbox" at bounding box center [989, 352] width 11 height 11
checkbox input "true"
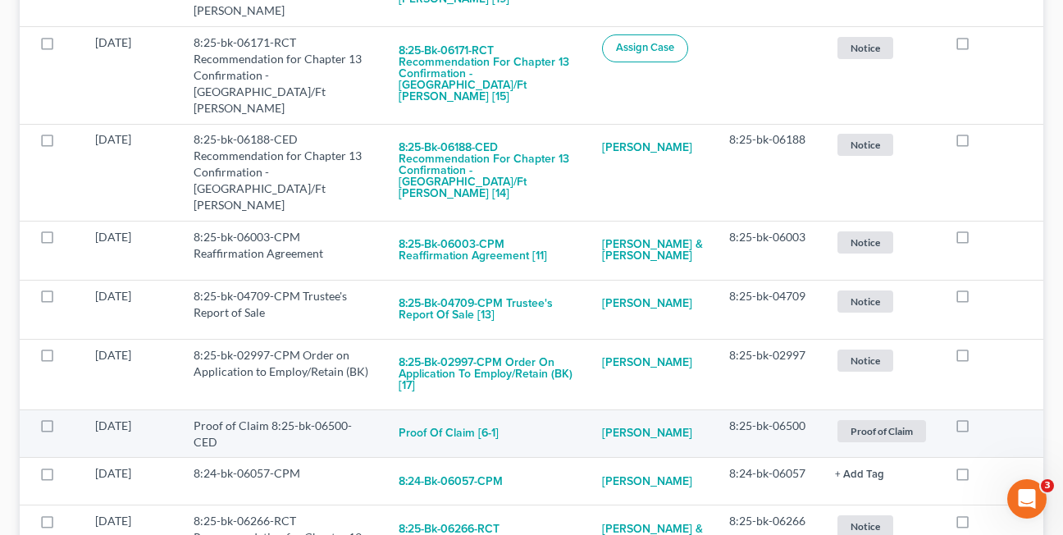
click at [977, 430] on label at bounding box center [977, 430] width 0 height 0
click at [984, 417] on input "checkbox" at bounding box center [989, 422] width 11 height 11
checkbox input "true"
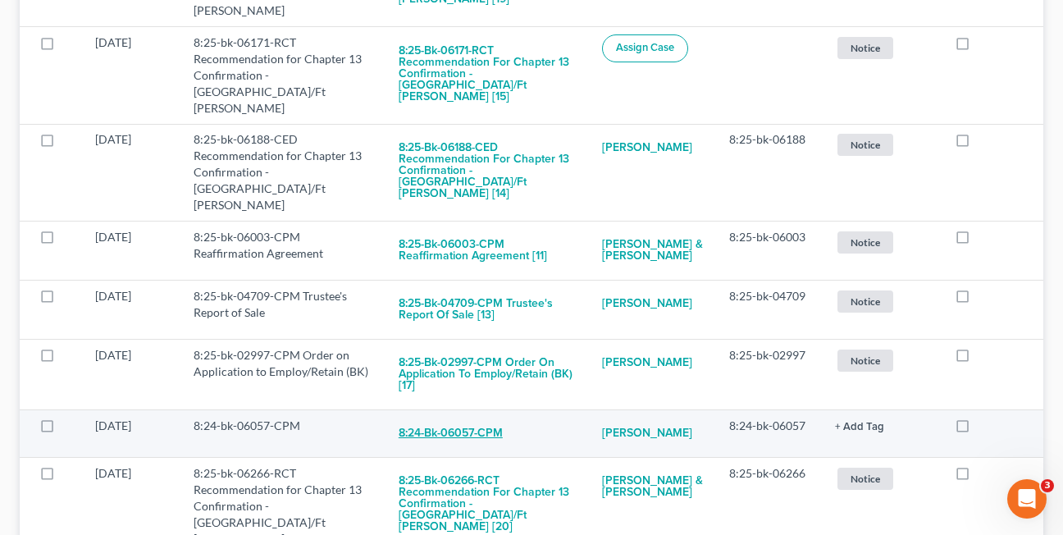
click at [434, 417] on button "8:24-bk-06057-CPM" at bounding box center [450, 433] width 104 height 33
checkbox input "true"
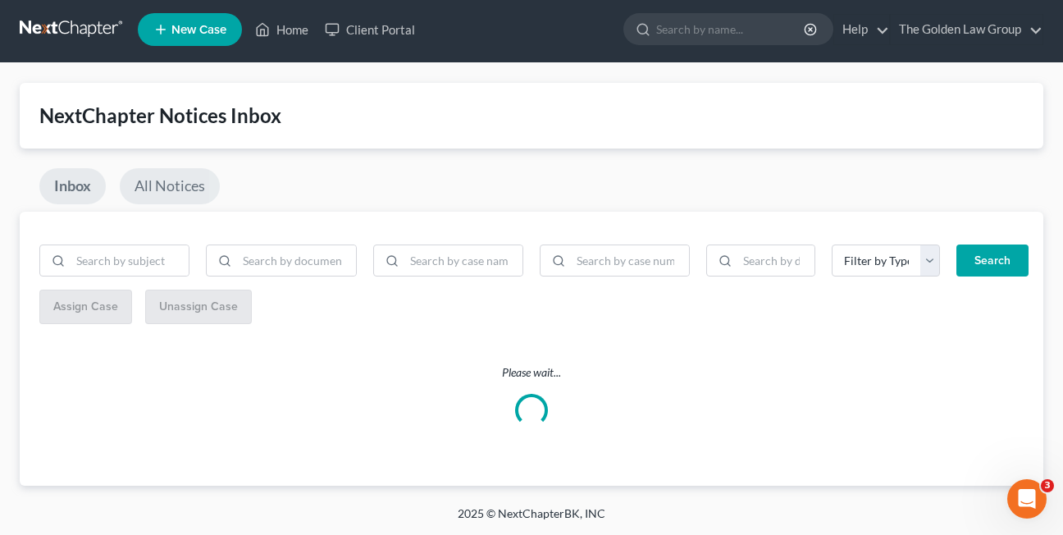
click at [173, 186] on link "All Notices" at bounding box center [170, 186] width 100 height 36
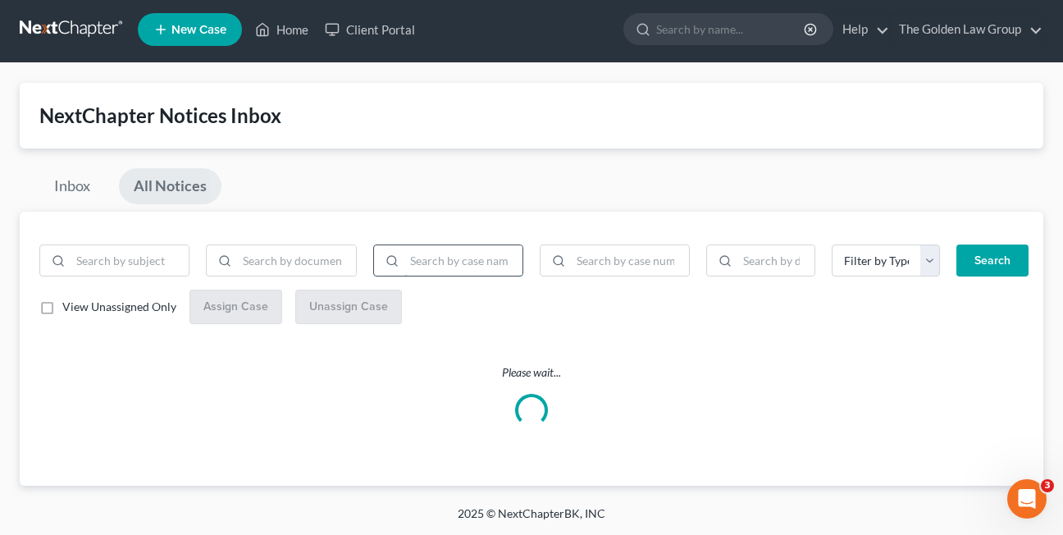
click at [448, 262] on input "search" at bounding box center [463, 260] width 118 height 31
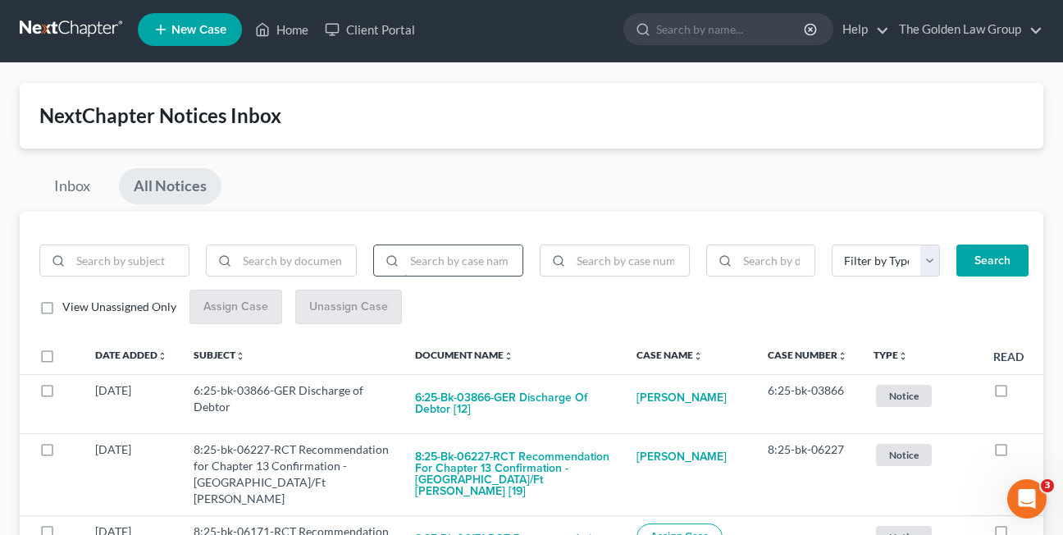
click at [439, 261] on input "search" at bounding box center [463, 260] width 118 height 31
type input "samuel johnson"
click at [956, 244] on button "Search" at bounding box center [992, 260] width 72 height 33
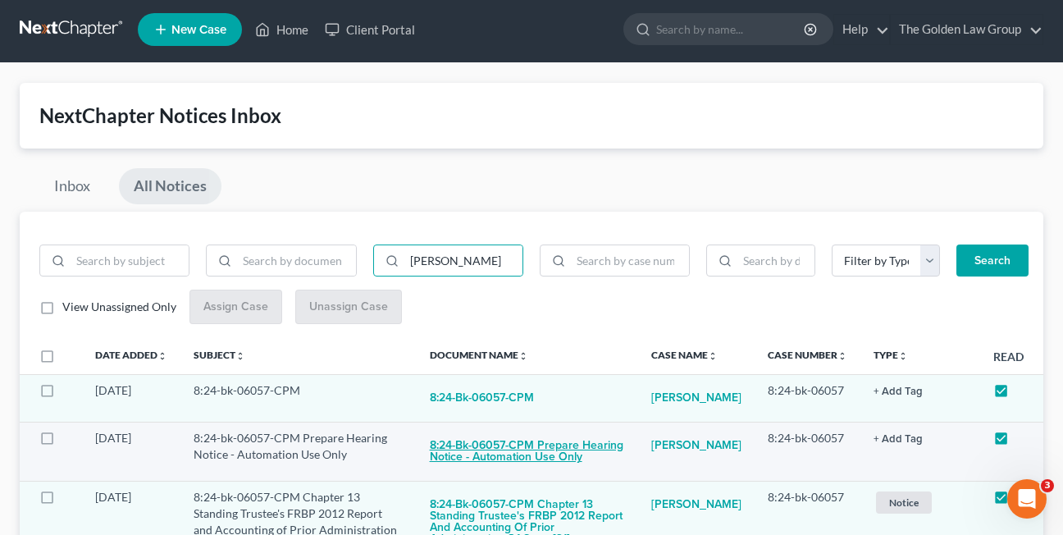
click at [465, 461] on button "8:24-bk-06057-CPM Prepare Hearing Notice - Automation Use Only" at bounding box center [527, 452] width 195 height 44
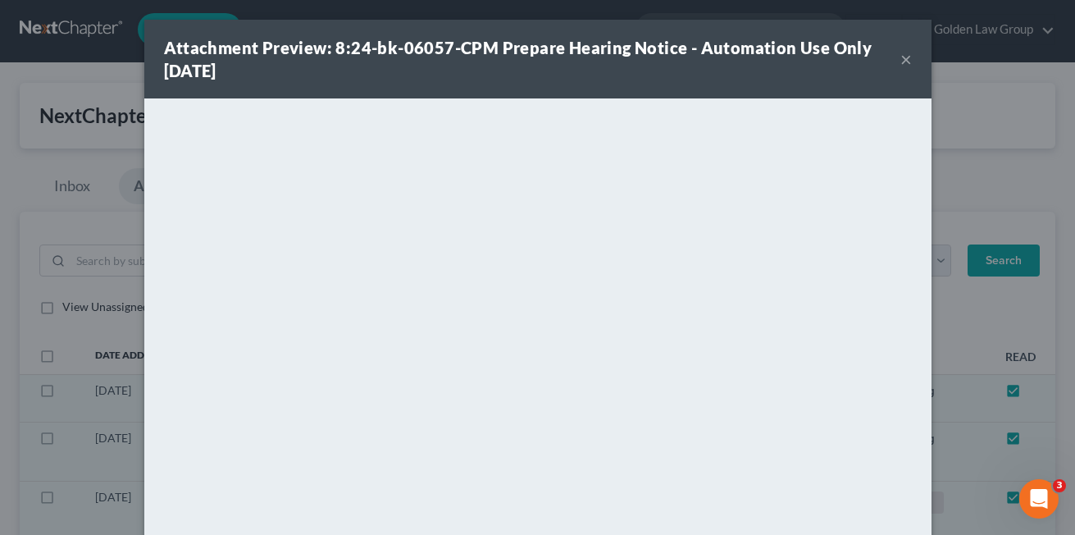
drag, startPoint x: 896, startPoint y: 59, endPoint x: 954, endPoint y: 24, distance: 67.4
click at [900, 59] on button "×" at bounding box center [905, 59] width 11 height 20
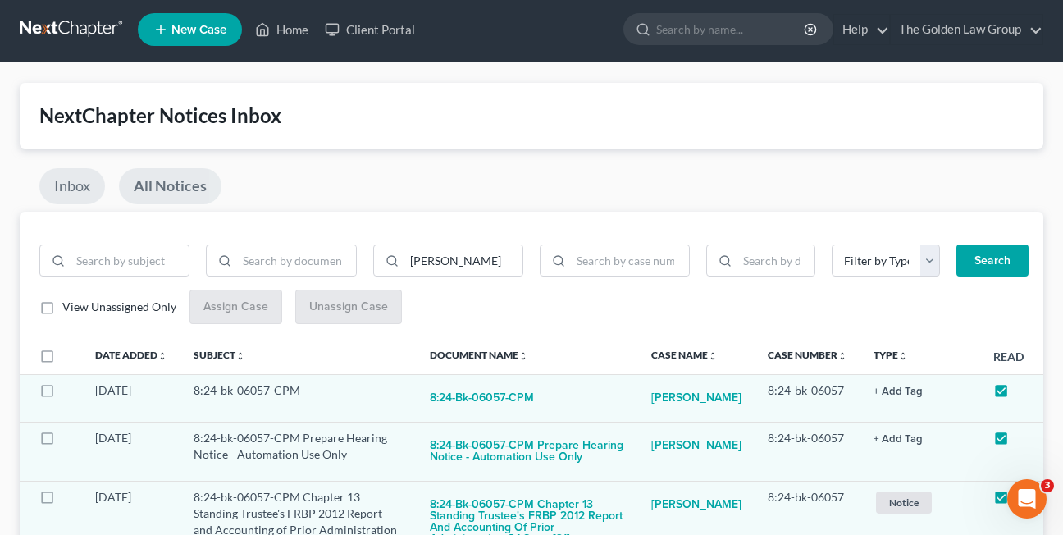
click at [61, 180] on link "Inbox" at bounding box center [72, 186] width 66 height 36
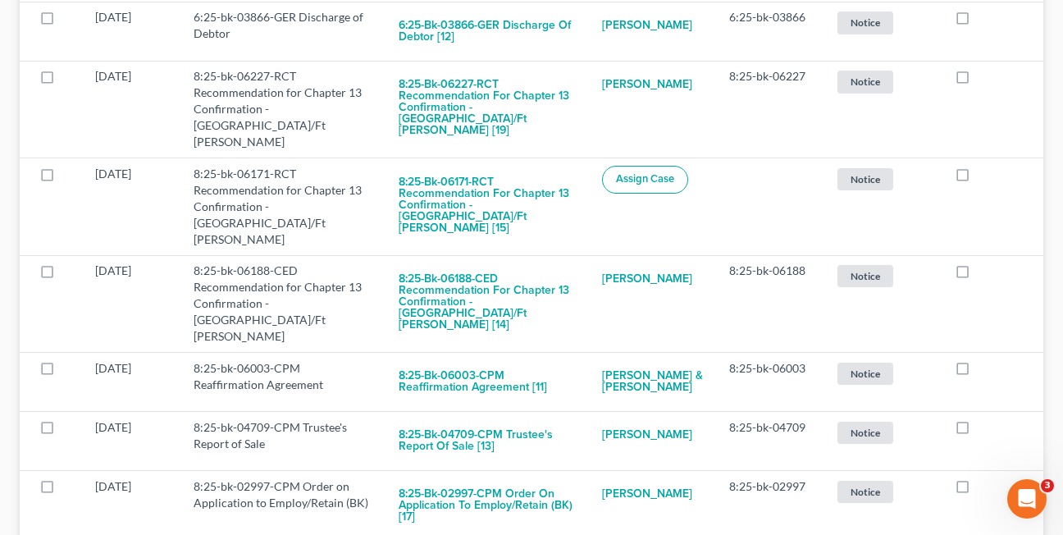
scroll to position [386, 0]
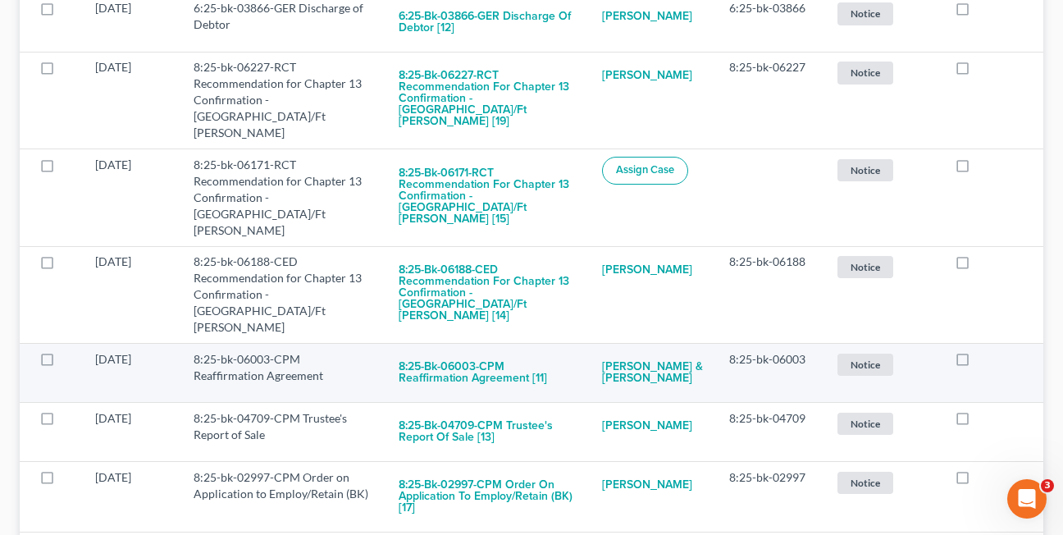
click at [977, 363] on label at bounding box center [977, 363] width 0 height 0
click at [984, 351] on input "checkbox" at bounding box center [989, 356] width 11 height 11
checkbox input "true"
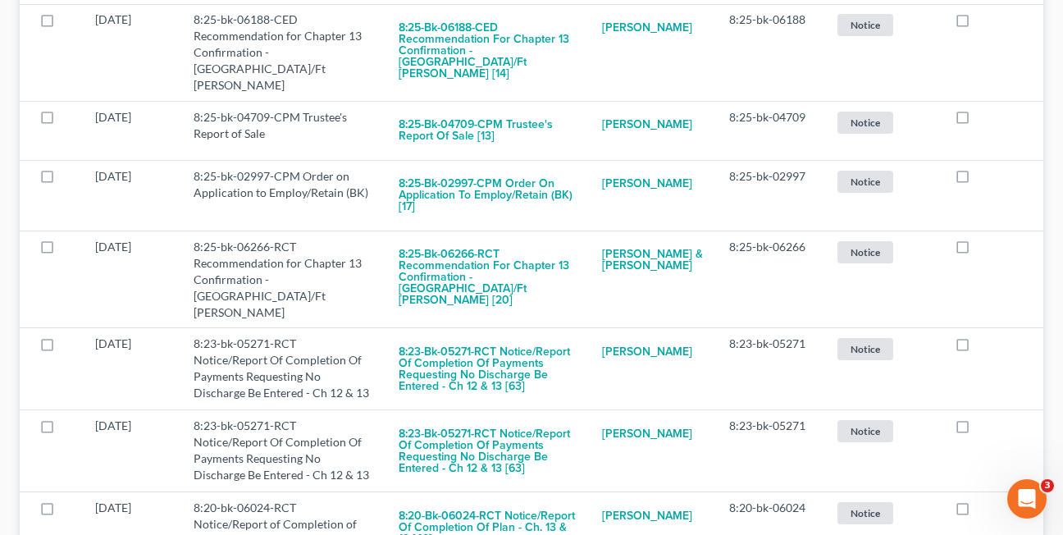
scroll to position [646, 0]
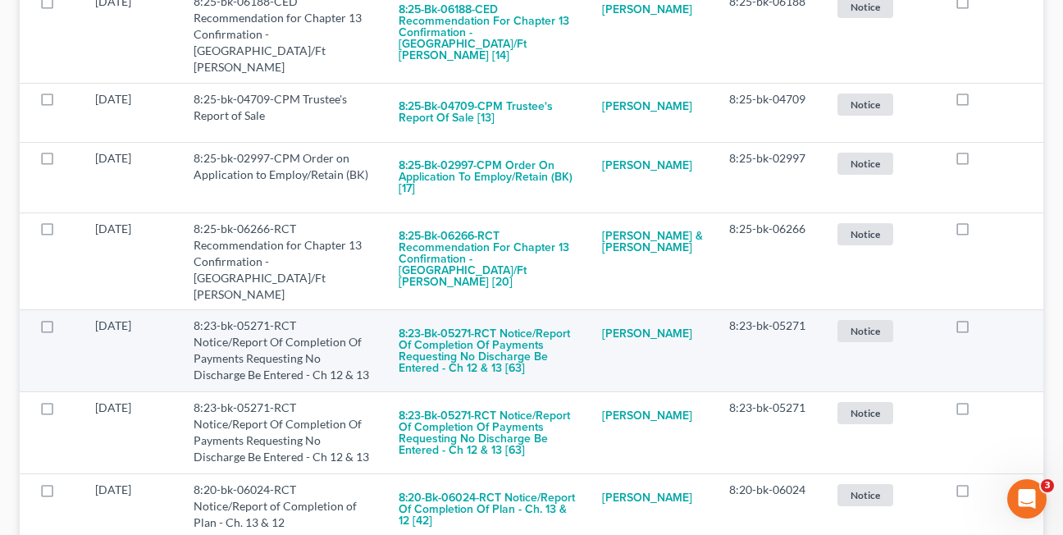
click at [977, 330] on label at bounding box center [977, 330] width 0 height 0
click at [984, 317] on input "checkbox" at bounding box center [989, 322] width 11 height 11
checkbox input "true"
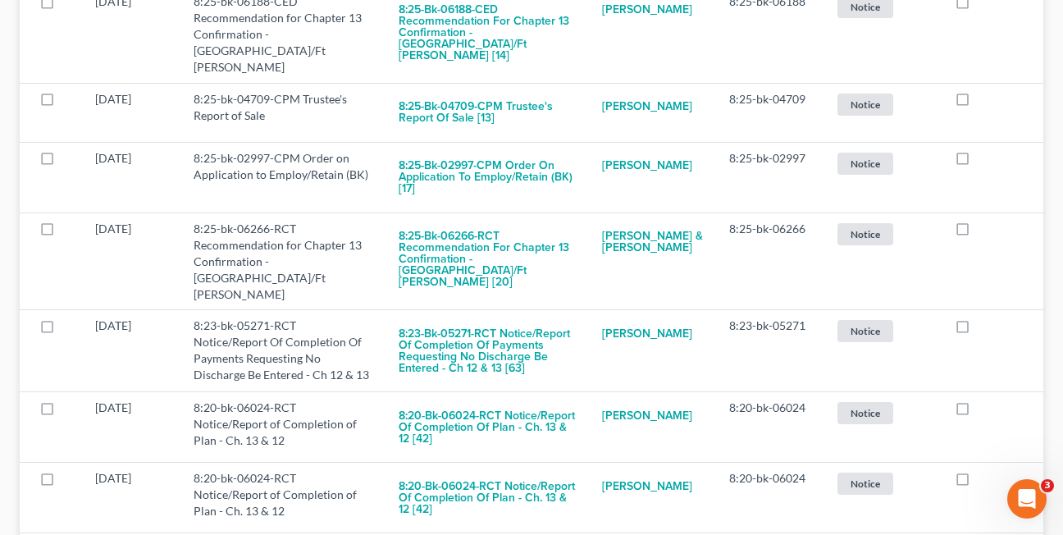
click at [977, 330] on label at bounding box center [977, 330] width 0 height 0
click at [984, 317] on input "checkbox" at bounding box center [989, 322] width 11 height 11
checkbox input "true"
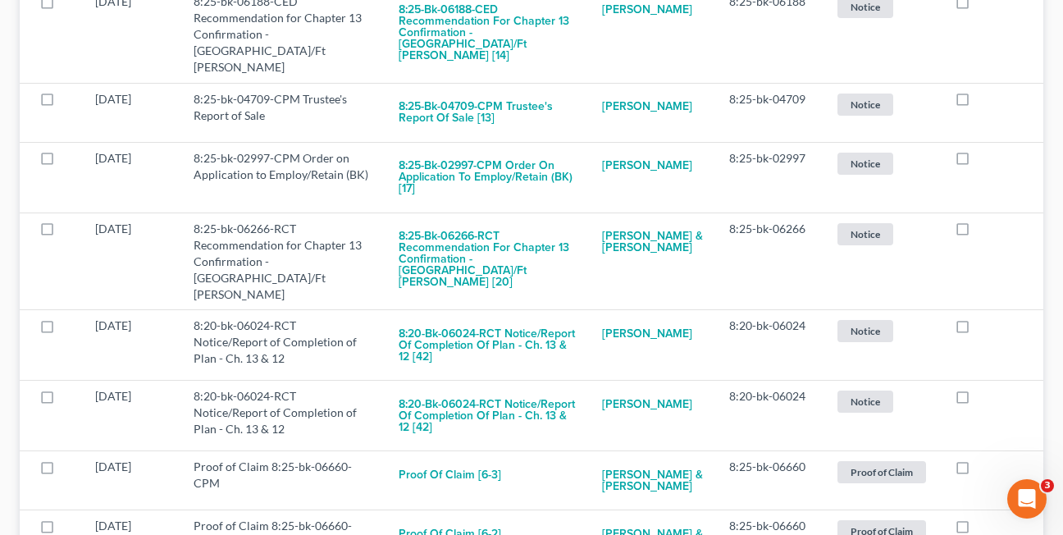
scroll to position [667, 0]
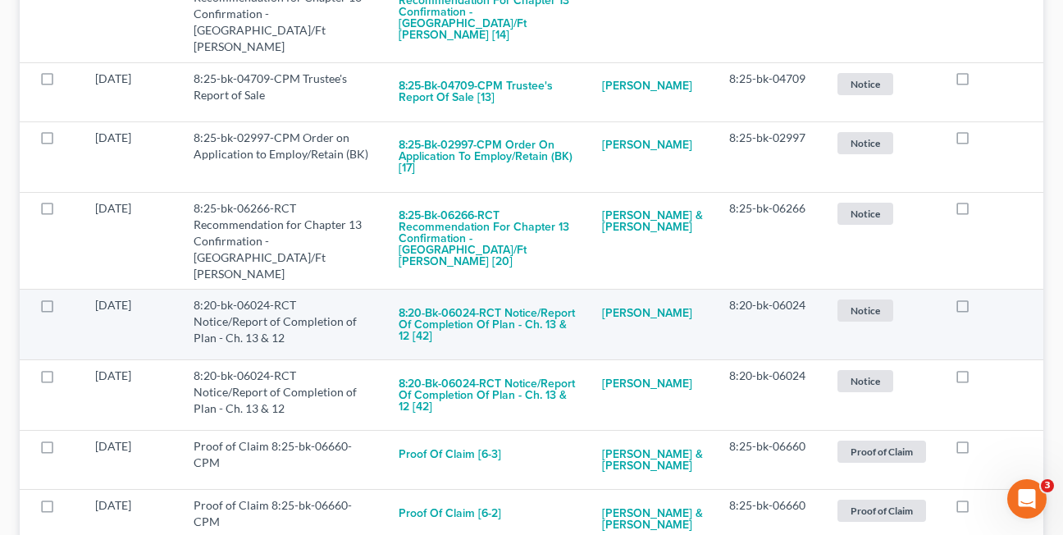
click at [977, 309] on label at bounding box center [977, 309] width 0 height 0
click at [984, 297] on input "checkbox" at bounding box center [989, 302] width 11 height 11
checkbox input "true"
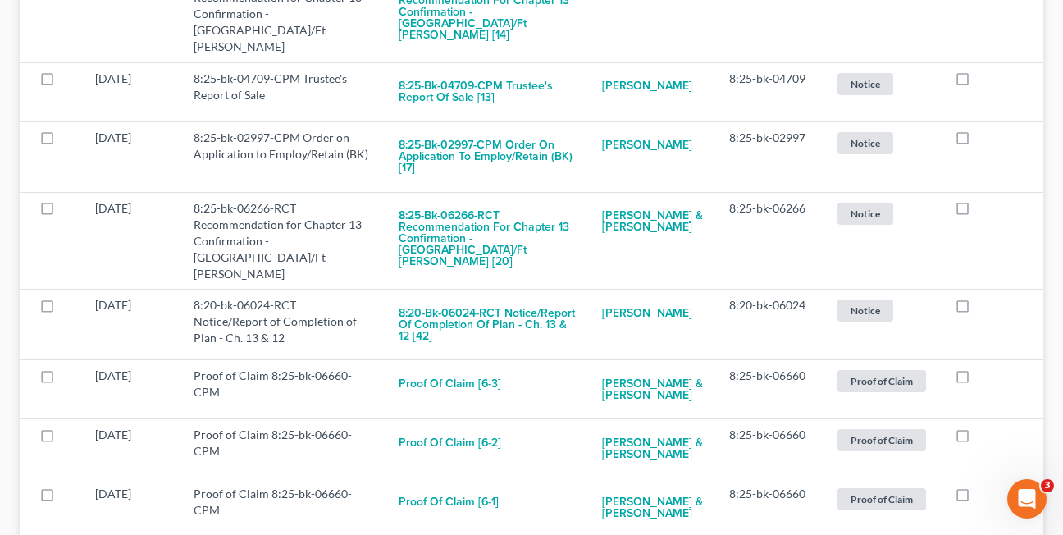
click at [977, 309] on label at bounding box center [977, 309] width 0 height 0
click at [984, 297] on input "checkbox" at bounding box center [989, 302] width 11 height 11
checkbox input "true"
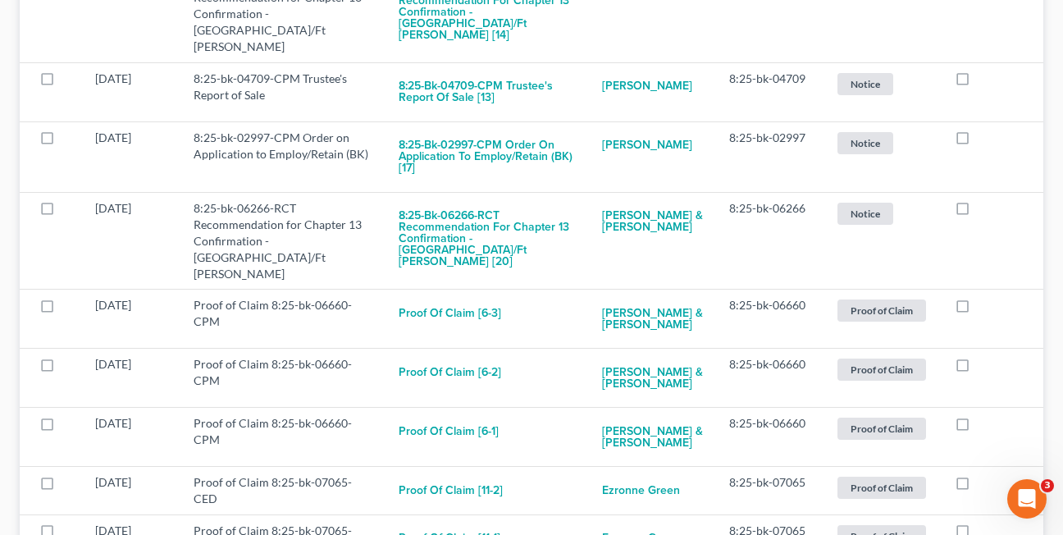
click at [977, 309] on label at bounding box center [977, 309] width 0 height 0
click at [984, 297] on input "checkbox" at bounding box center [989, 302] width 11 height 11
checkbox input "true"
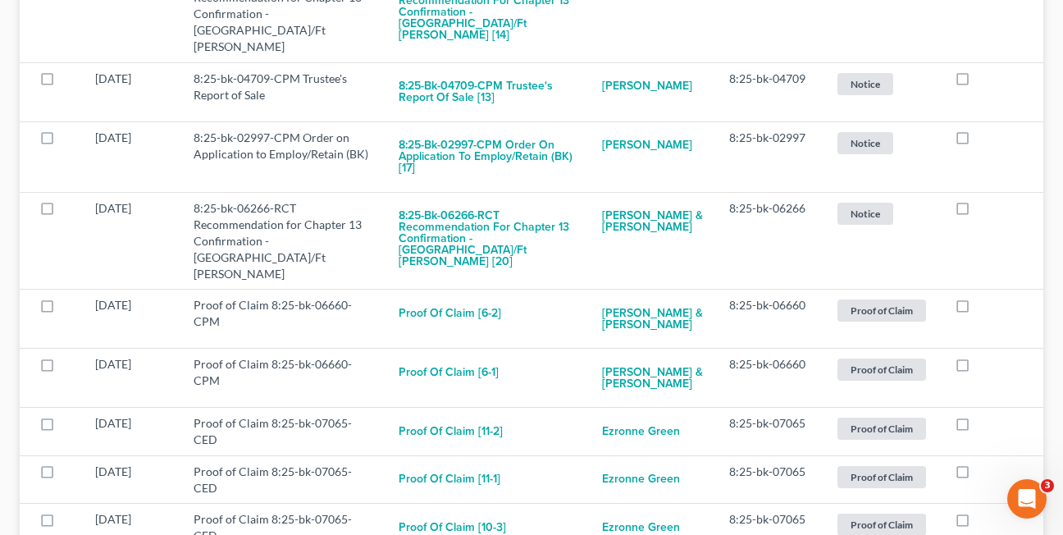
click at [977, 309] on label at bounding box center [977, 309] width 0 height 0
click at [984, 297] on input "checkbox" at bounding box center [989, 302] width 11 height 11
checkbox input "true"
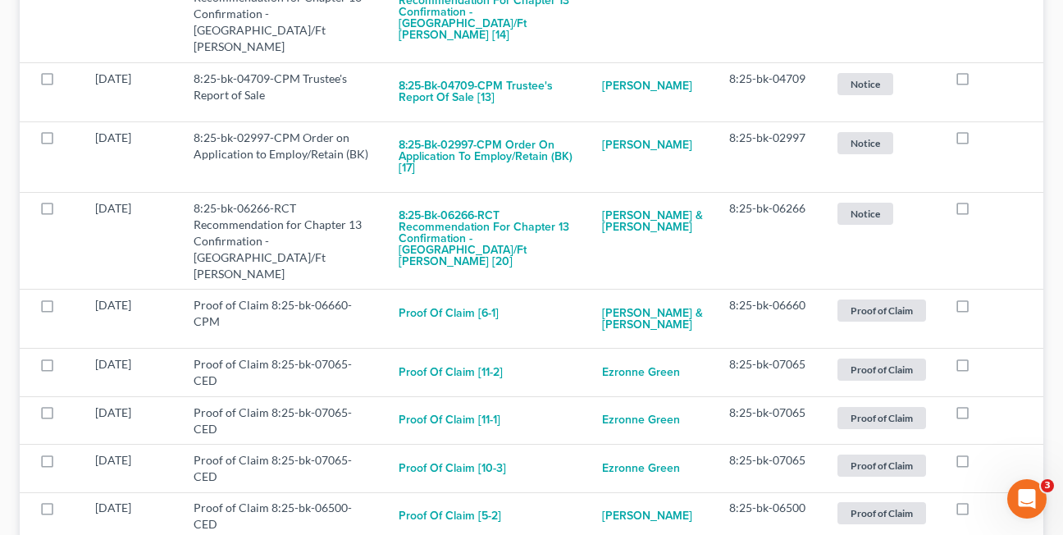
click at [977, 309] on label at bounding box center [977, 309] width 0 height 0
click at [984, 297] on input "checkbox" at bounding box center [989, 302] width 11 height 11
checkbox input "true"
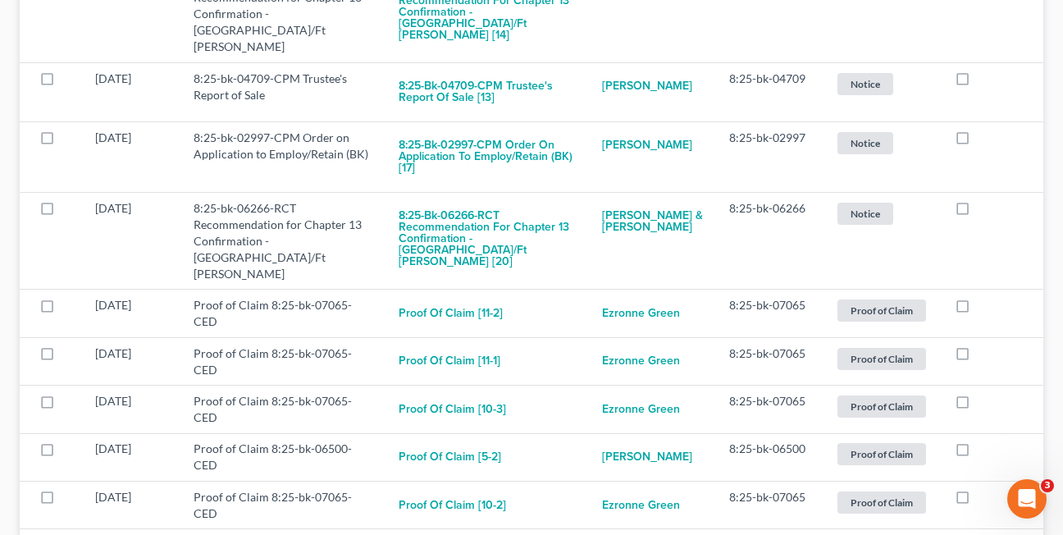
click at [977, 309] on label at bounding box center [977, 309] width 0 height 0
click at [984, 297] on input "checkbox" at bounding box center [989, 302] width 11 height 11
checkbox input "true"
click at [977, 309] on label at bounding box center [977, 309] width 0 height 0
click at [984, 297] on input "checkbox" at bounding box center [989, 302] width 11 height 11
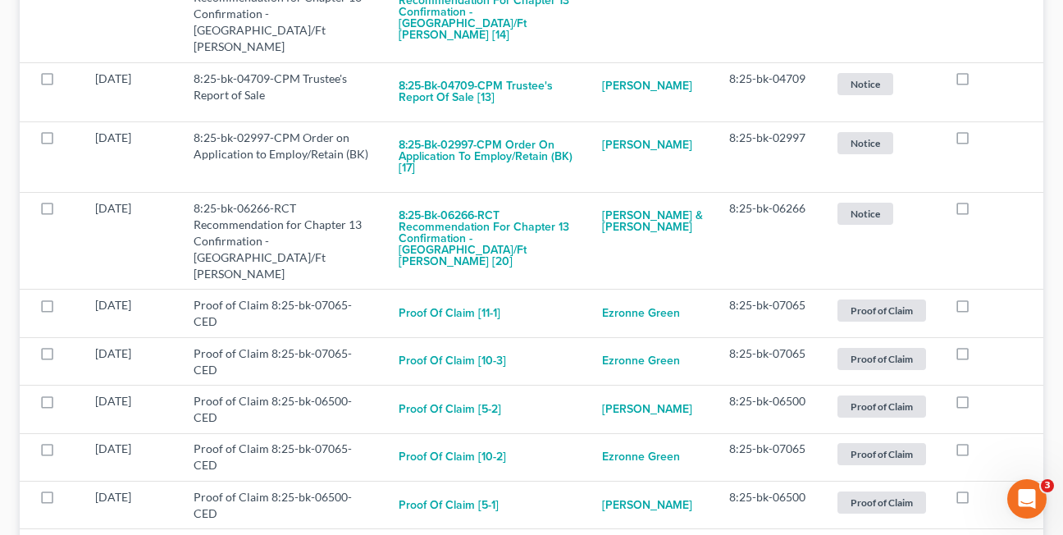
checkbox input "true"
click at [977, 309] on label at bounding box center [977, 309] width 0 height 0
click at [984, 297] on input "checkbox" at bounding box center [989, 302] width 11 height 11
checkbox input "true"
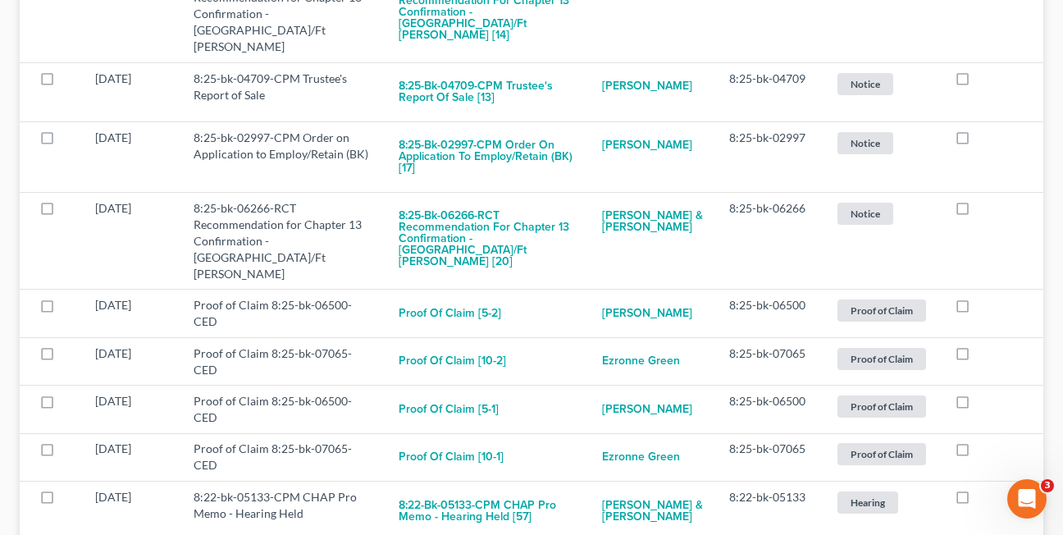
click at [977, 309] on label at bounding box center [977, 309] width 0 height 0
click at [984, 297] on input "checkbox" at bounding box center [989, 302] width 11 height 11
checkbox input "true"
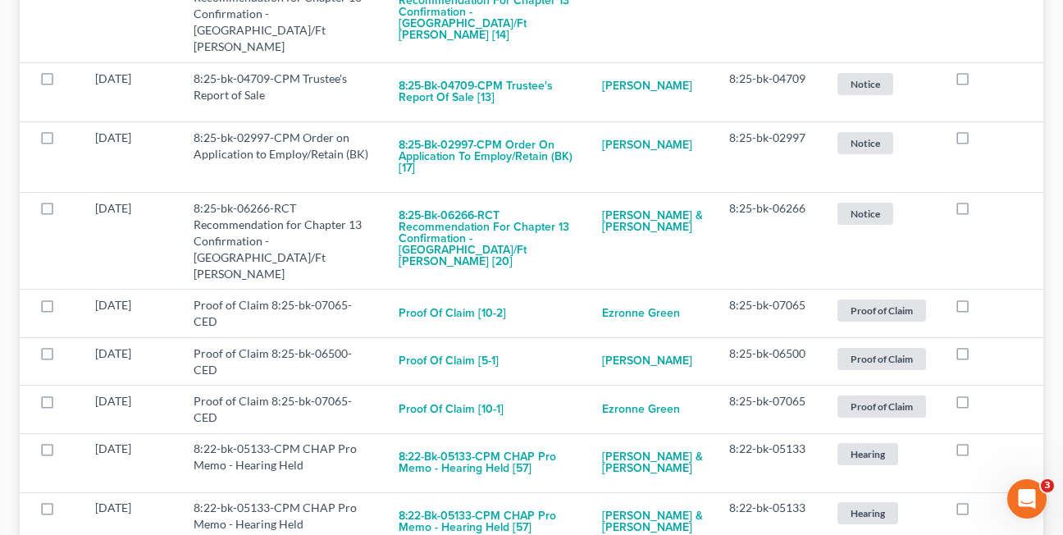
click at [977, 309] on label at bounding box center [977, 309] width 0 height 0
click at [984, 297] on input "checkbox" at bounding box center [989, 302] width 11 height 11
checkbox input "true"
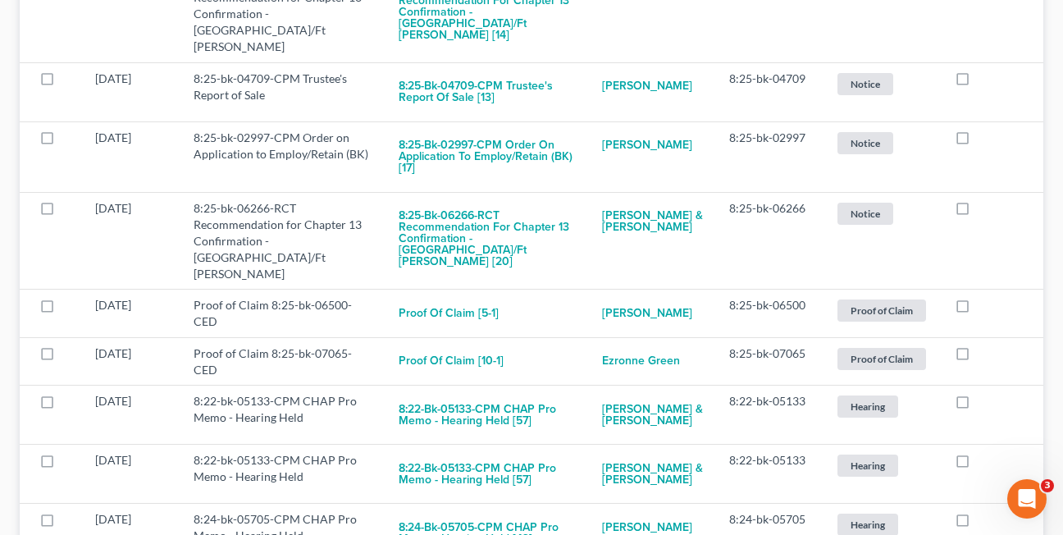
click at [977, 309] on label at bounding box center [977, 309] width 0 height 0
click at [984, 297] on input "checkbox" at bounding box center [989, 302] width 11 height 11
checkbox input "true"
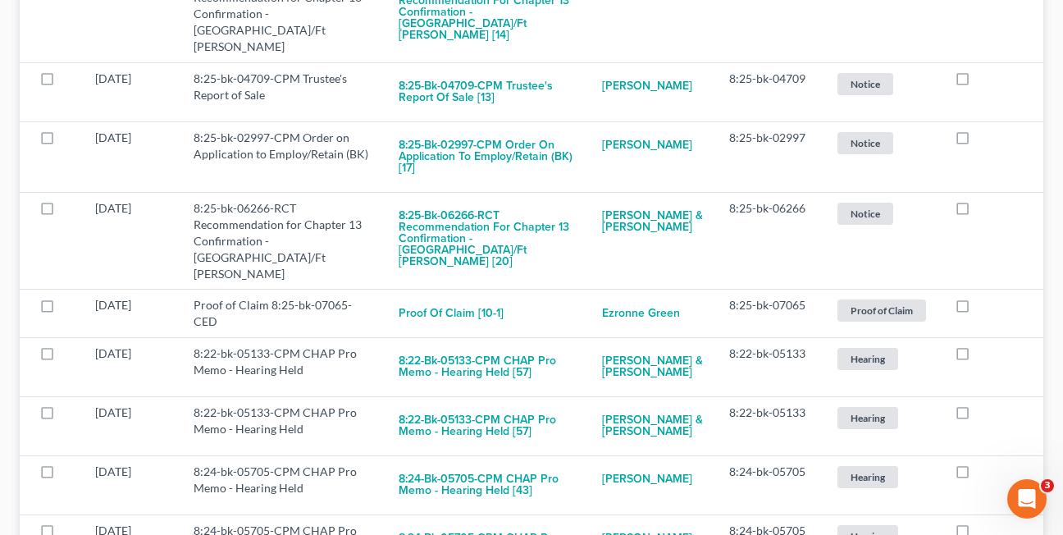
click at [977, 309] on label at bounding box center [977, 309] width 0 height 0
click at [984, 297] on input "checkbox" at bounding box center [989, 302] width 11 height 11
checkbox input "true"
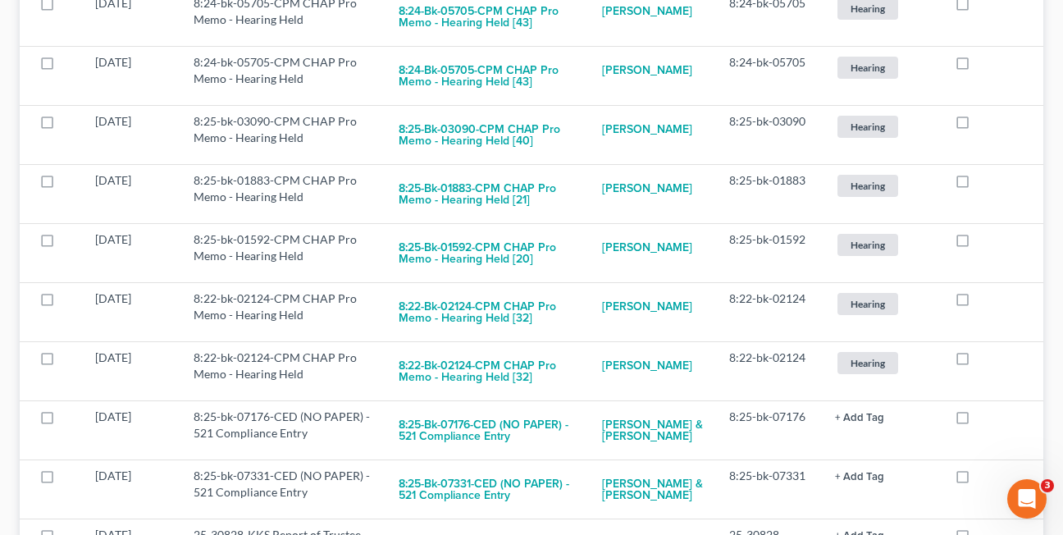
scroll to position [1096, 0]
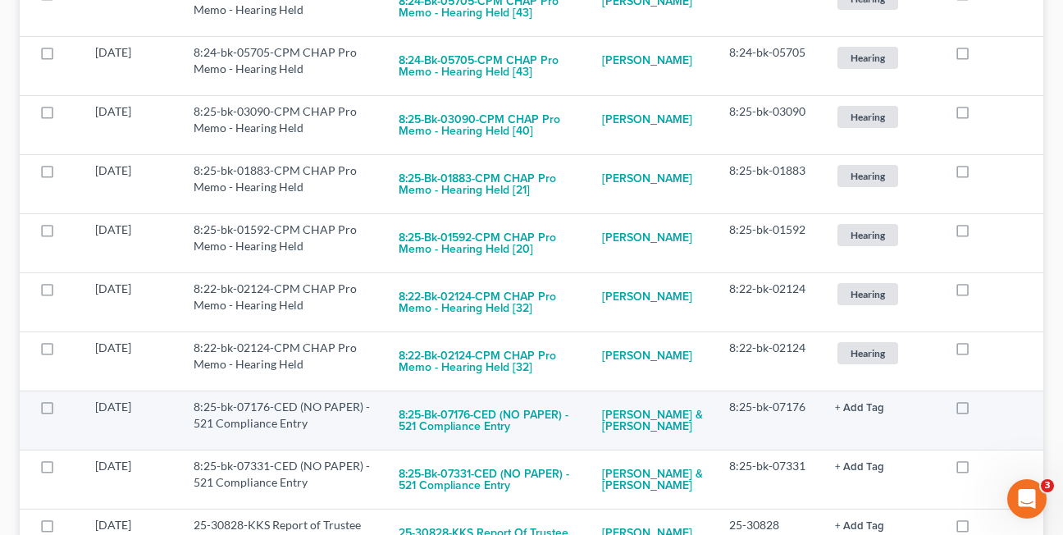
click at [977, 411] on label at bounding box center [977, 411] width 0 height 0
click at [984, 398] on input "checkbox" at bounding box center [989, 403] width 11 height 11
checkbox input "true"
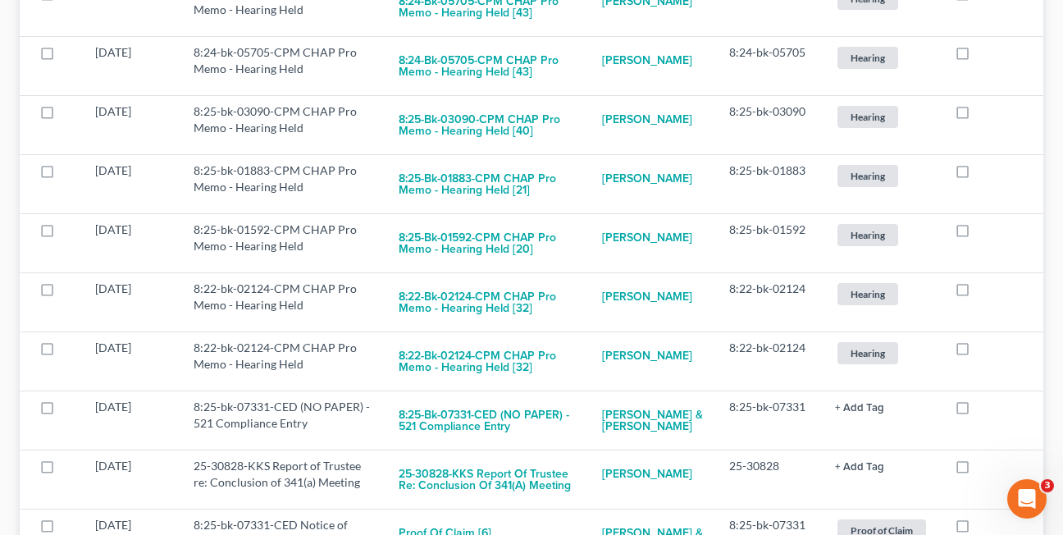
click at [977, 411] on label at bounding box center [977, 411] width 0 height 0
click at [984, 398] on input "checkbox" at bounding box center [989, 403] width 11 height 11
checkbox input "true"
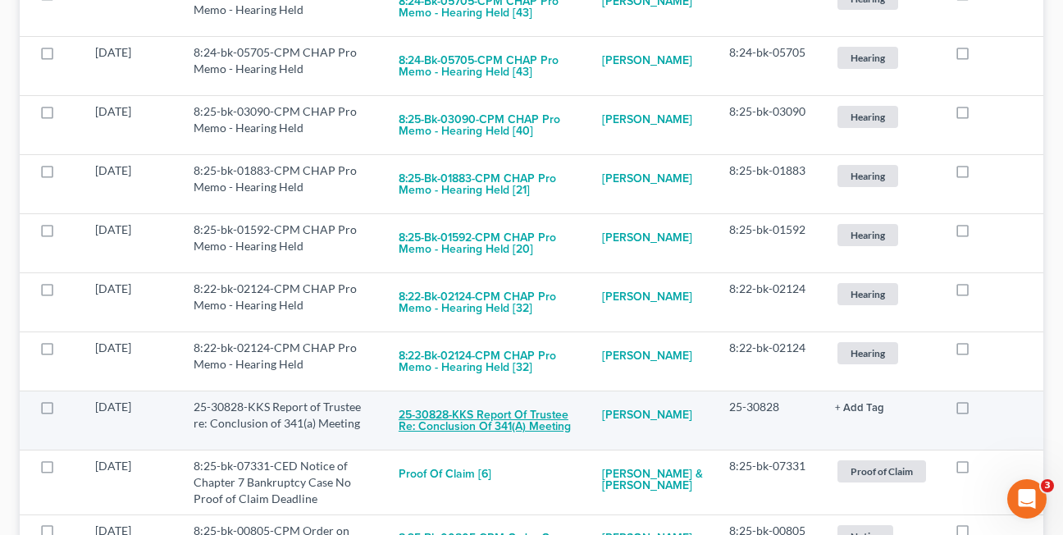
click at [446, 398] on button "25-30828-KKS Report of Trustee re: Conclusion of 341(a) Meeting" at bounding box center [486, 420] width 177 height 44
checkbox input "true"
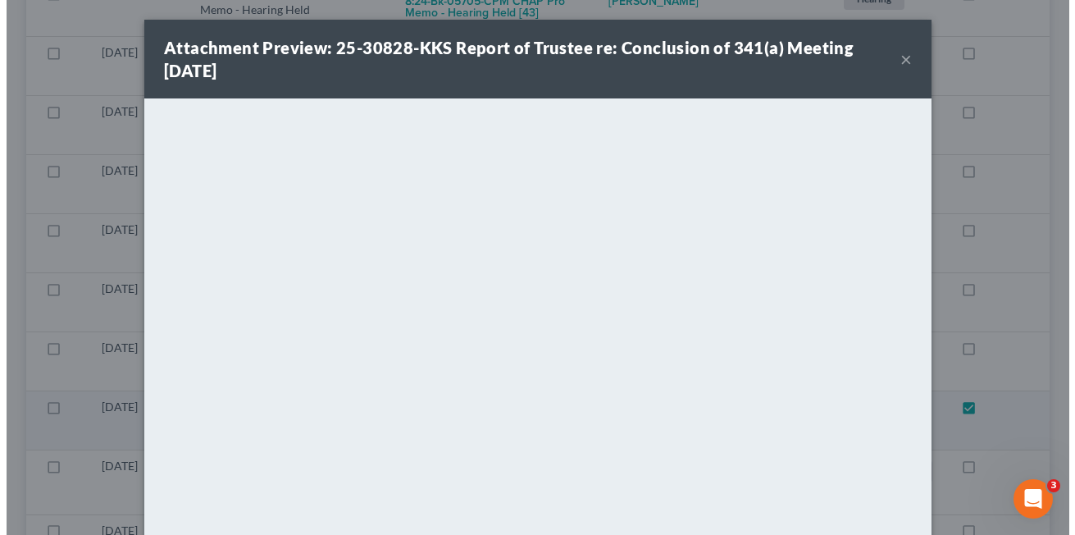
scroll to position [1054, 0]
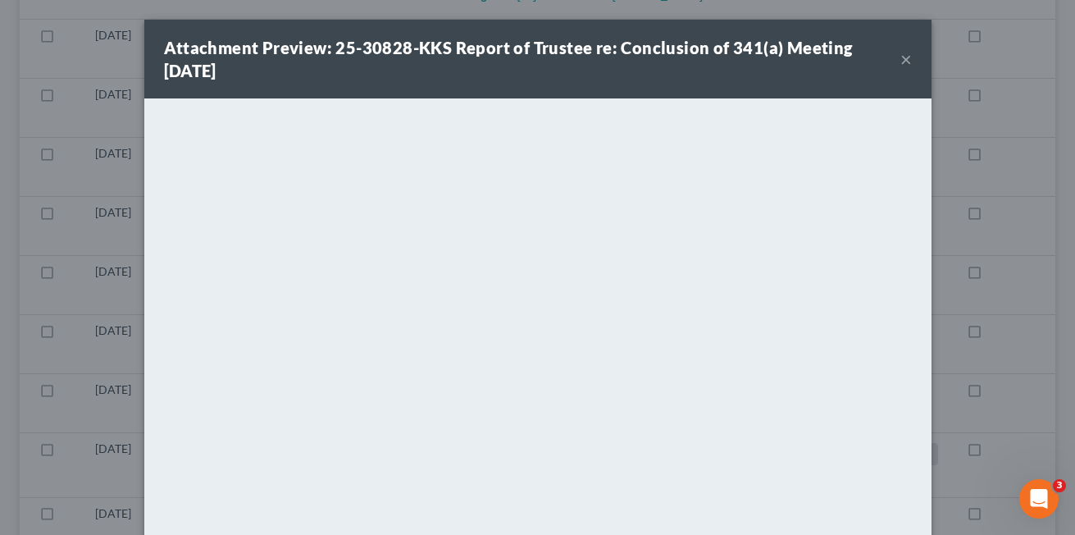
click at [900, 56] on button "×" at bounding box center [905, 59] width 11 height 20
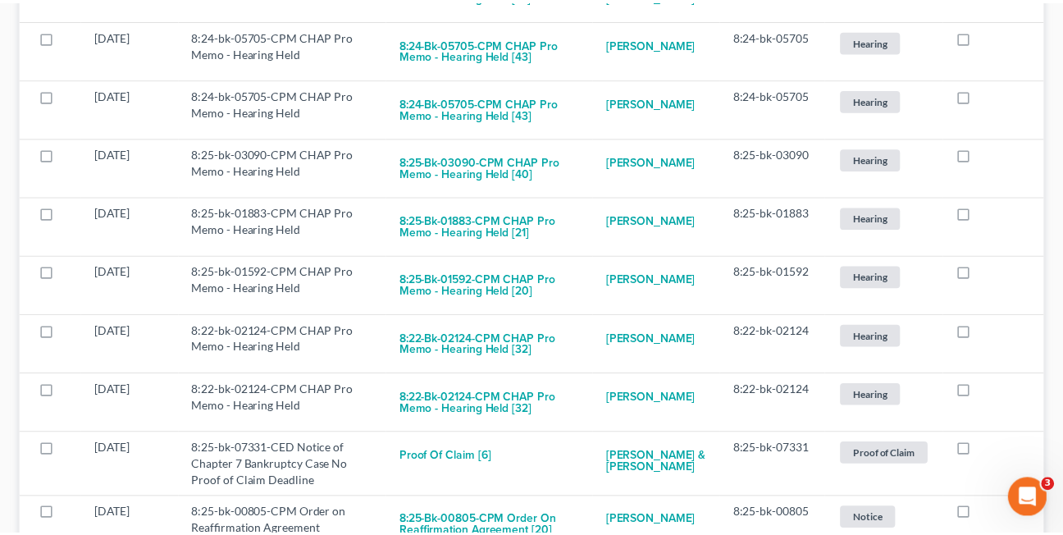
scroll to position [1096, 0]
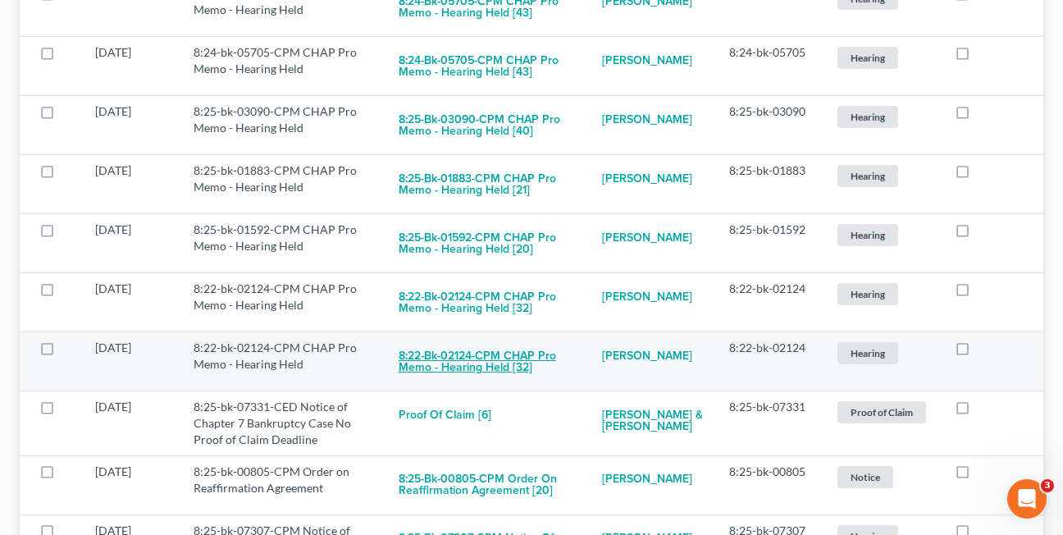
click at [436, 339] on button "8:22-bk-02124-CPM CHAP Pro Memo - Hearing Held [32]" at bounding box center [486, 361] width 177 height 44
checkbox input "true"
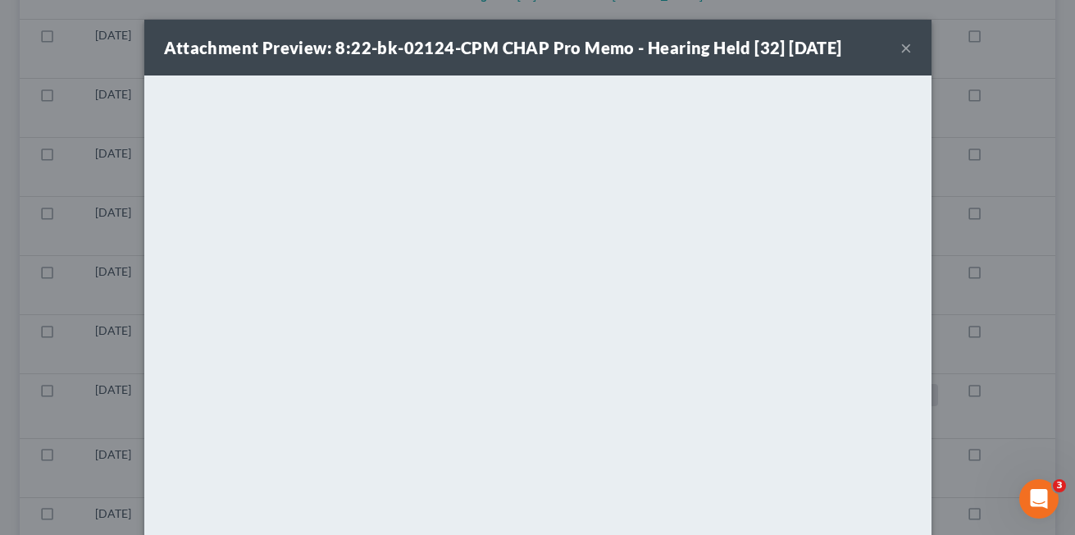
scroll to position [1051, 0]
click at [901, 50] on button "×" at bounding box center [905, 48] width 11 height 20
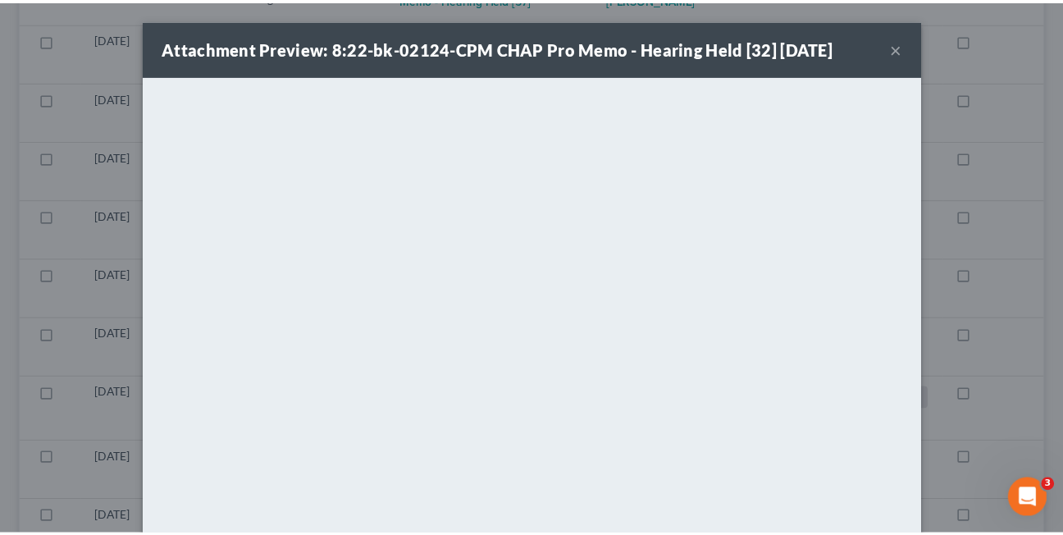
scroll to position [1093, 0]
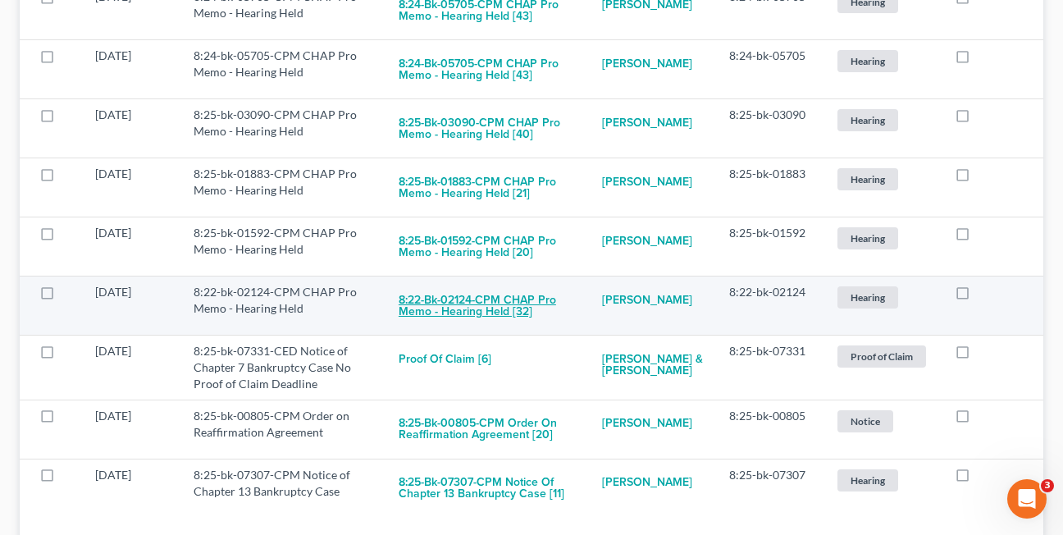
click at [489, 284] on button "8:22-bk-02124-CPM CHAP Pro Memo - Hearing Held [32]" at bounding box center [486, 306] width 177 height 44
checkbox input "true"
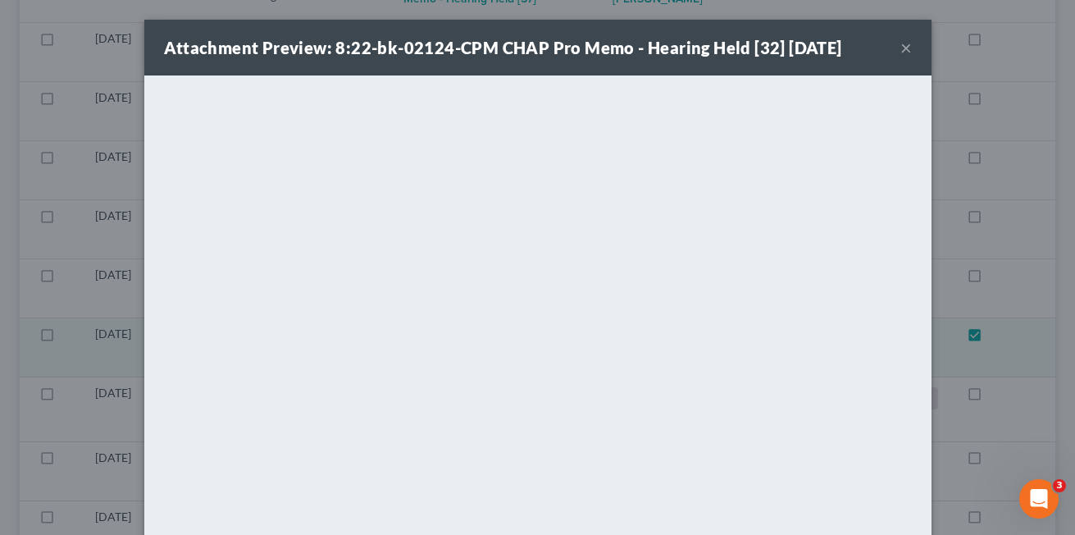
scroll to position [992, 0]
click at [904, 45] on button "×" at bounding box center [905, 48] width 11 height 20
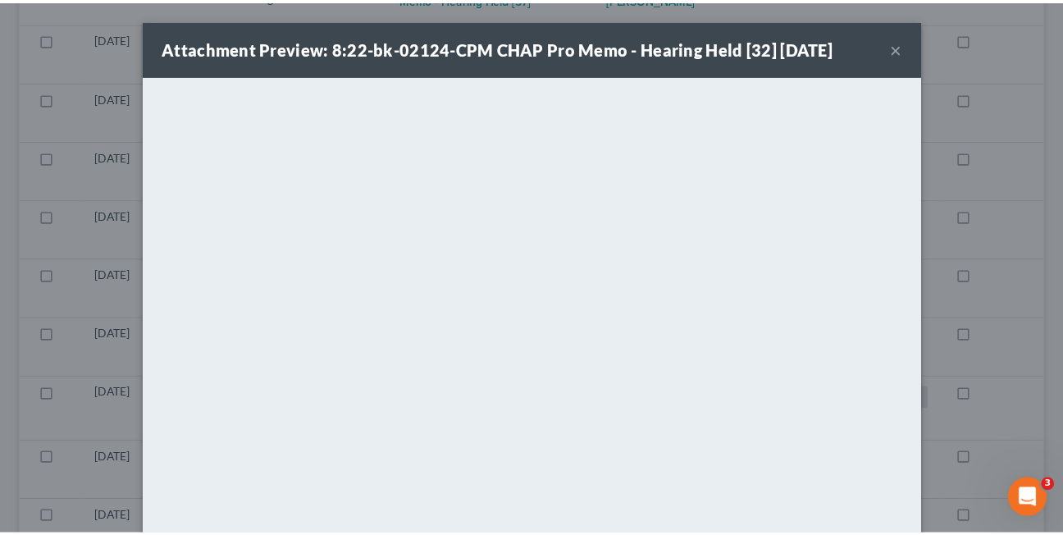
scroll to position [1034, 0]
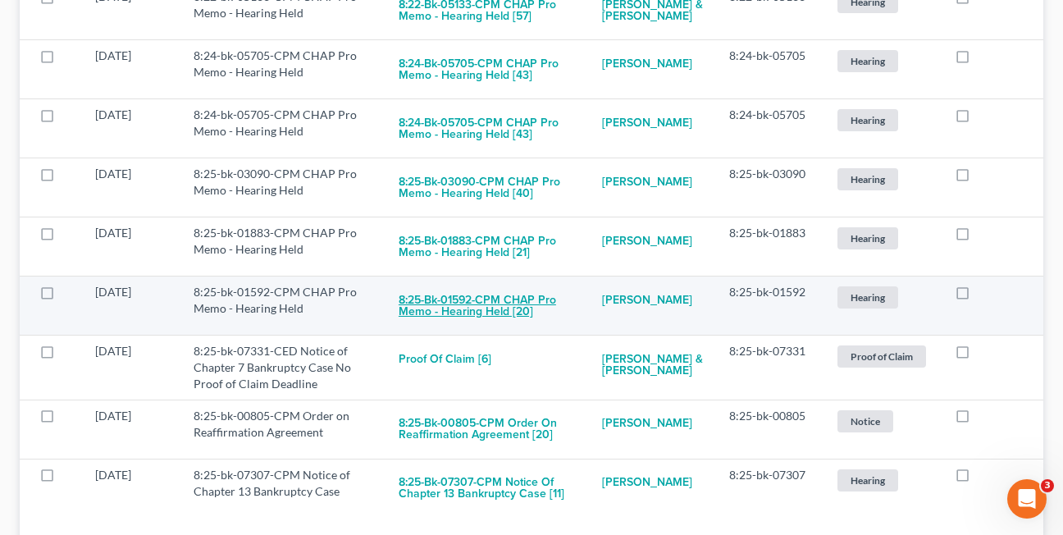
click at [407, 284] on button "8:25-bk-01592-CPM CHAP Pro Memo - Hearing Held [20]" at bounding box center [486, 306] width 177 height 44
checkbox input "true"
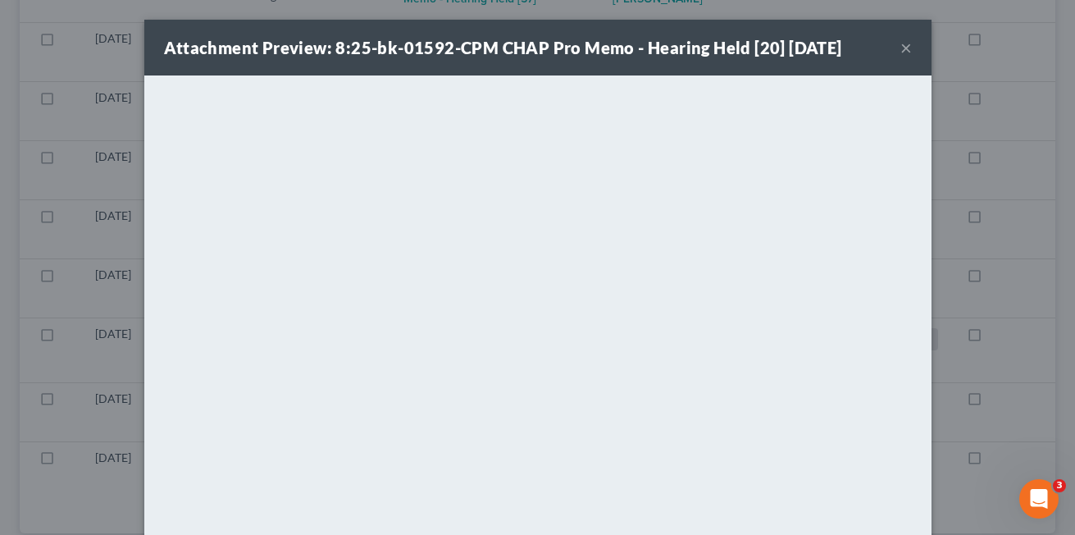
scroll to position [933, 0]
click at [900, 51] on button "×" at bounding box center [905, 48] width 11 height 20
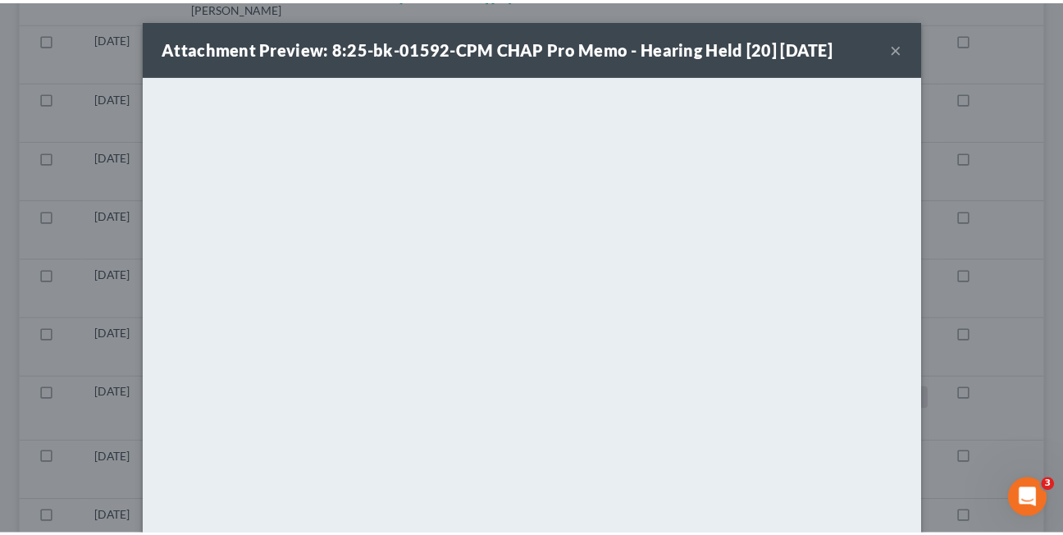
scroll to position [975, 0]
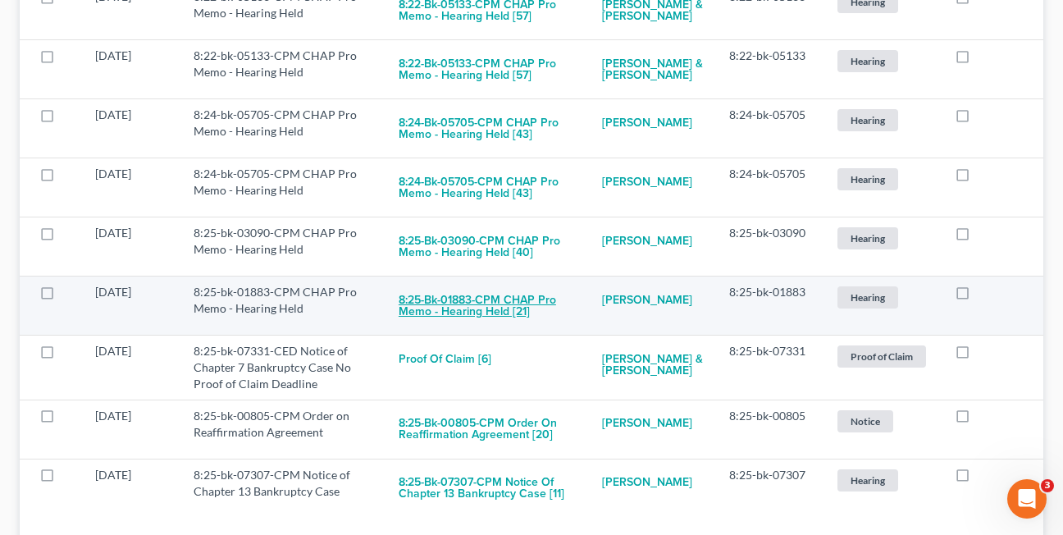
click at [421, 284] on button "8:25-bk-01883-CPM CHAP Pro Memo - Hearing Held [21]" at bounding box center [486, 306] width 177 height 44
checkbox input "true"
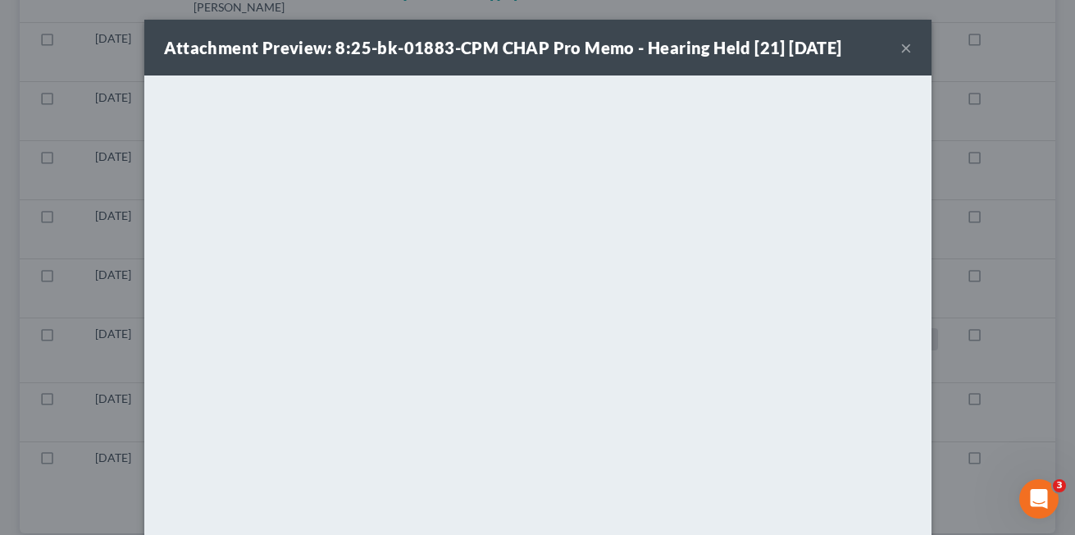
scroll to position [874, 0]
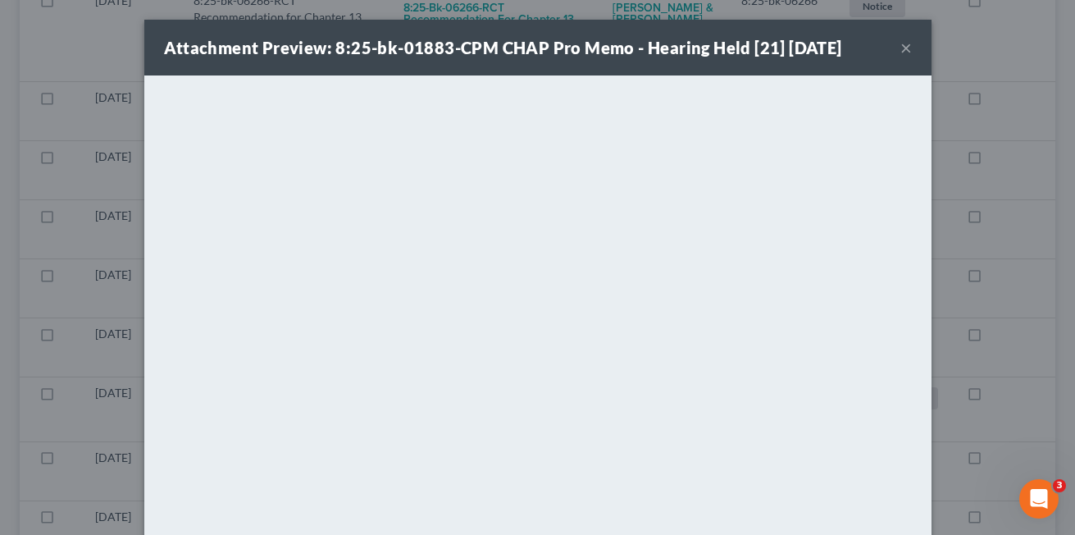
click at [900, 49] on button "×" at bounding box center [905, 48] width 11 height 20
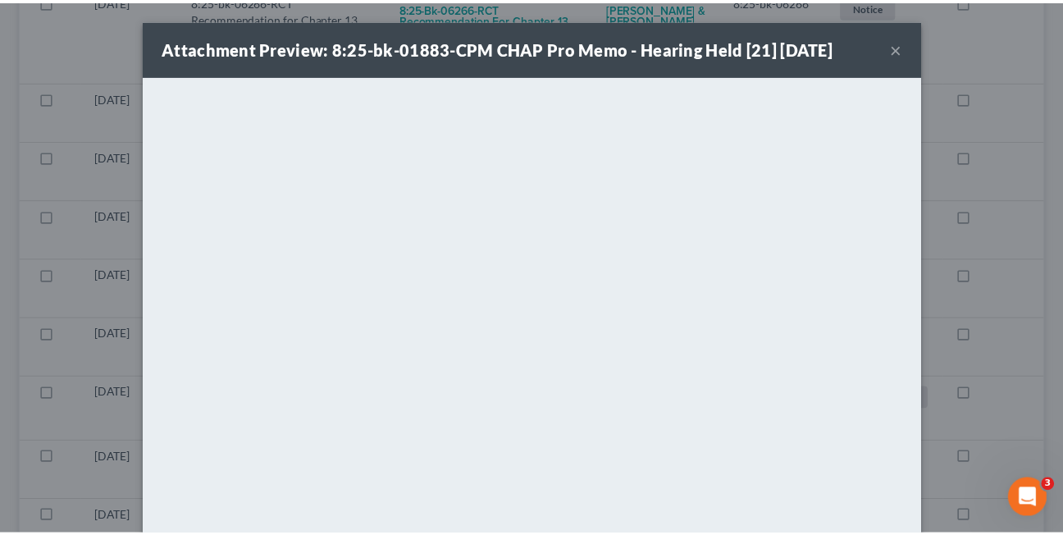
scroll to position [916, 0]
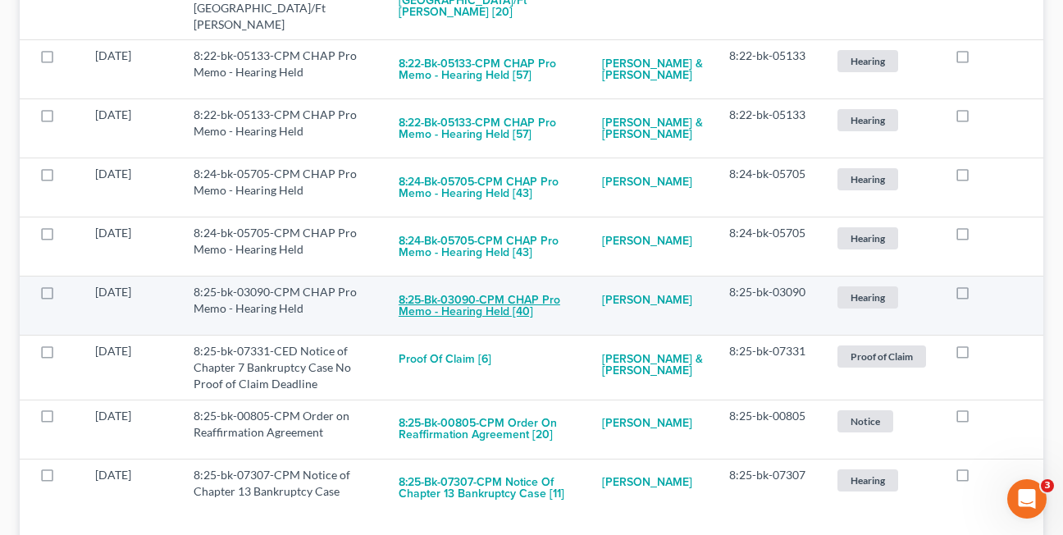
click at [466, 284] on button "8:25-bk-03090-CPM CHAP Pro Memo - Hearing Held [40]" at bounding box center [486, 306] width 177 height 44
checkbox input "true"
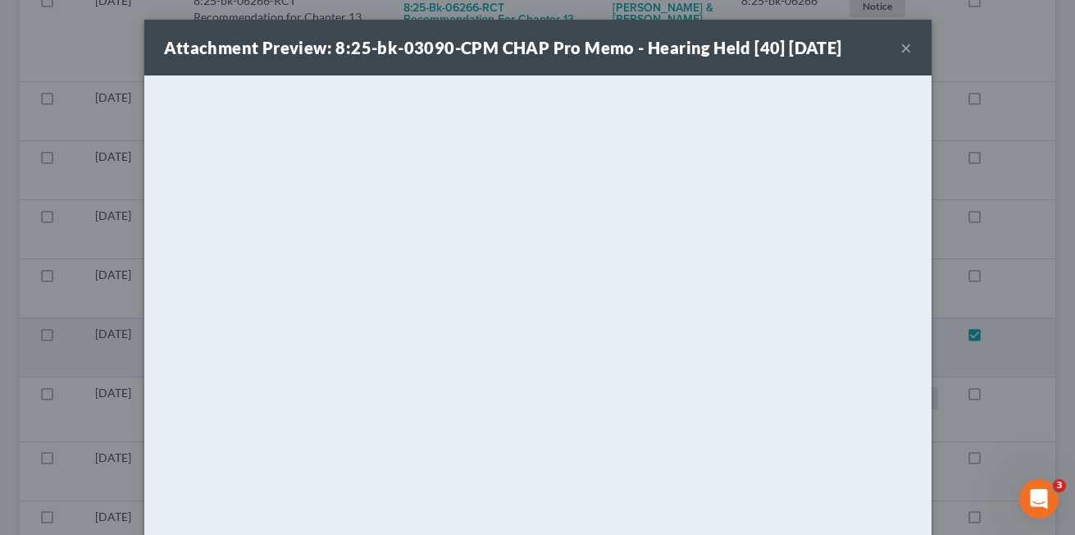
scroll to position [815, 0]
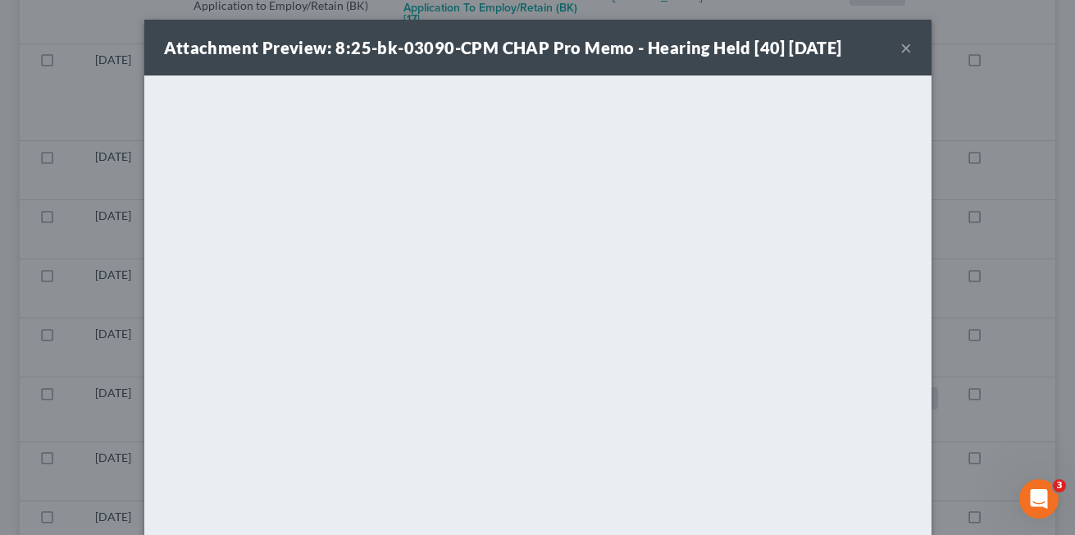
click at [900, 48] on button "×" at bounding box center [905, 48] width 11 height 20
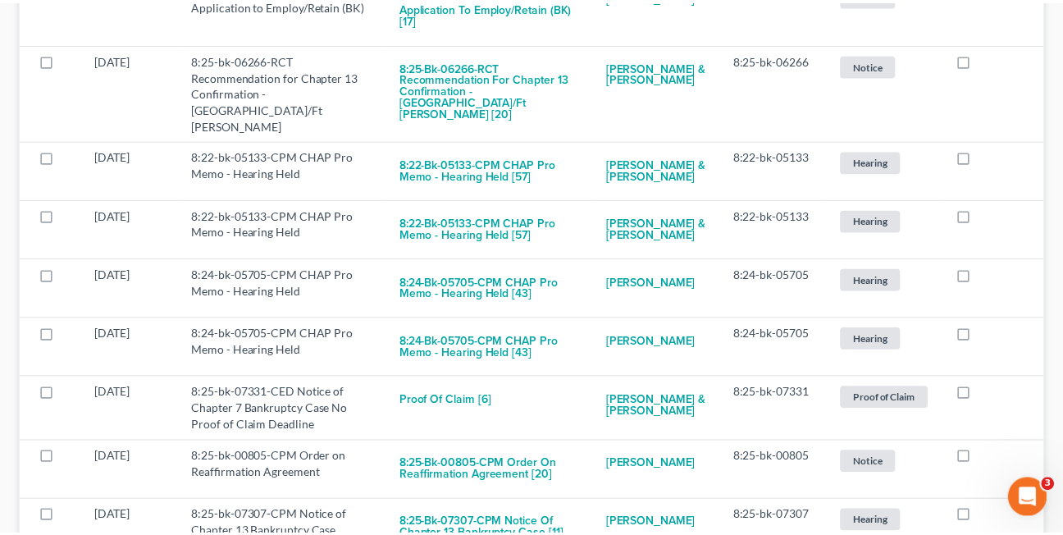
scroll to position [845, 0]
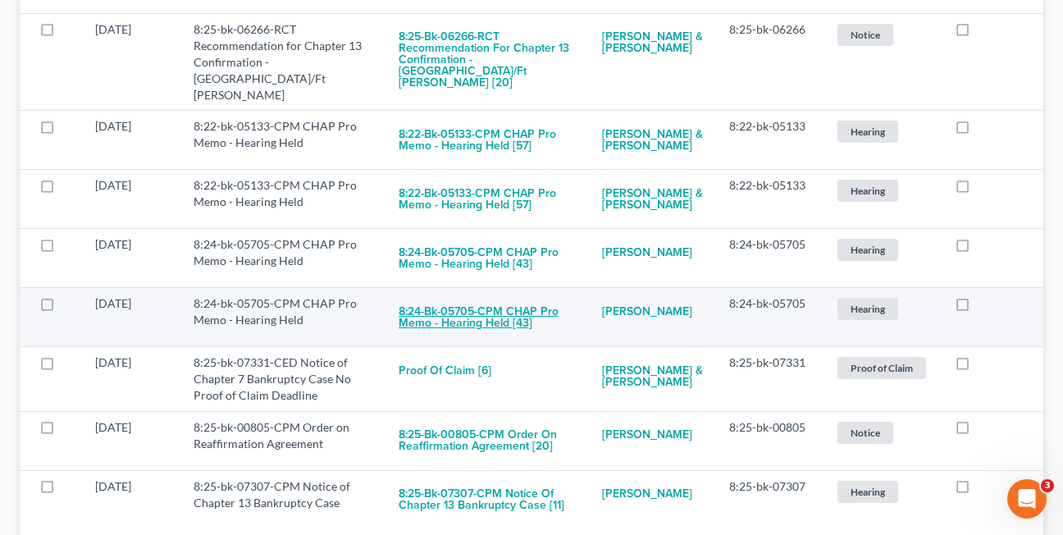
click at [480, 295] on button "8:24-bk-05705-CPM CHAP Pro Memo - Hearing Held [43]" at bounding box center [486, 317] width 177 height 44
checkbox input "true"
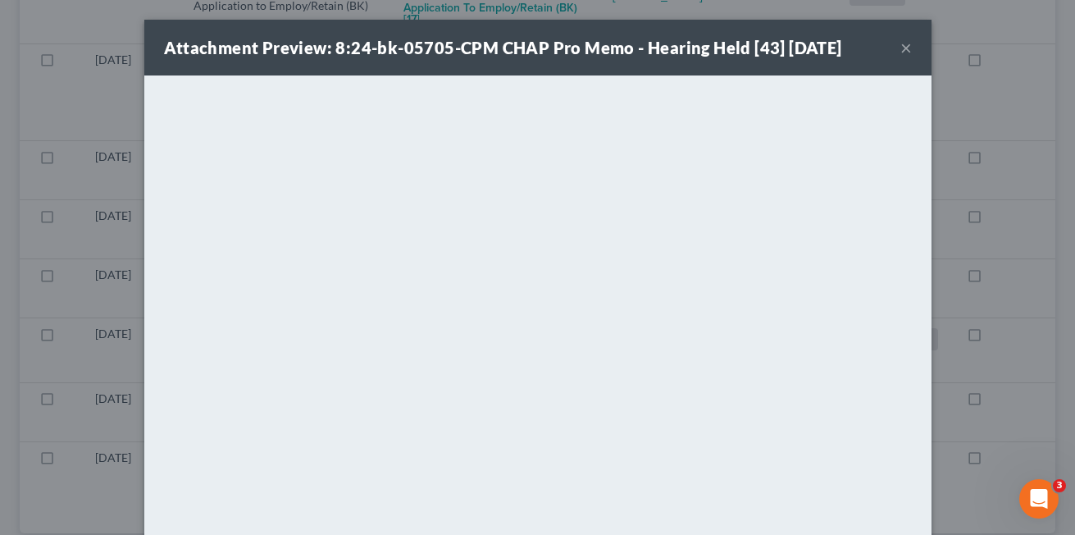
scroll to position [756, 0]
click at [900, 46] on button "×" at bounding box center [905, 48] width 11 height 20
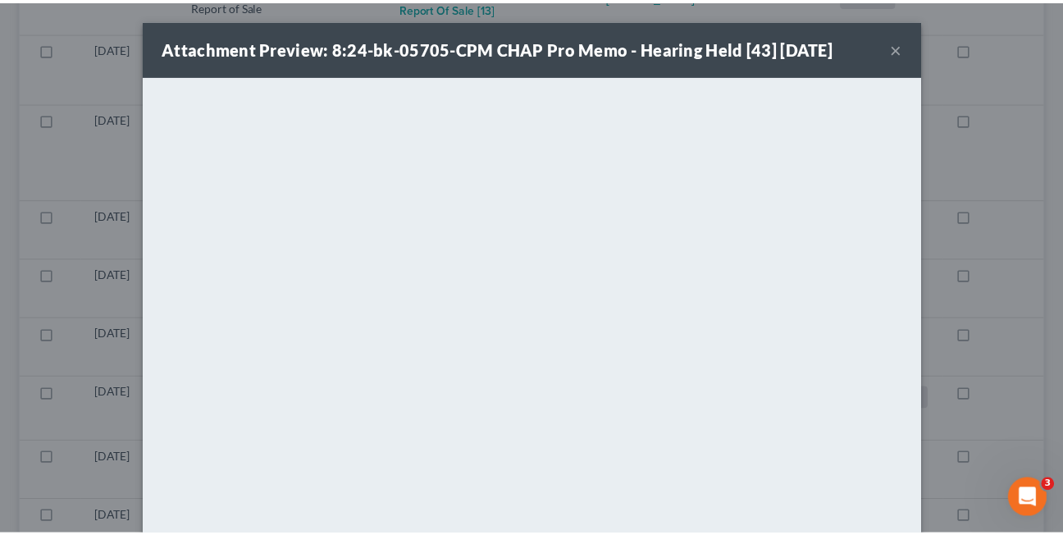
scroll to position [786, 0]
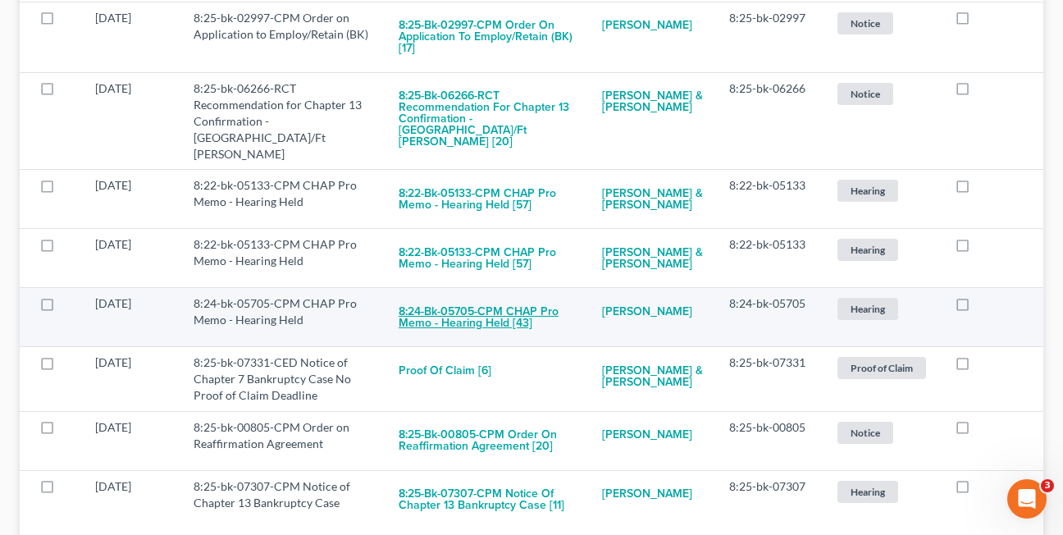
click at [427, 295] on button "8:24-bk-05705-CPM CHAP Pro Memo - Hearing Held [43]" at bounding box center [486, 317] width 177 height 44
checkbox input "true"
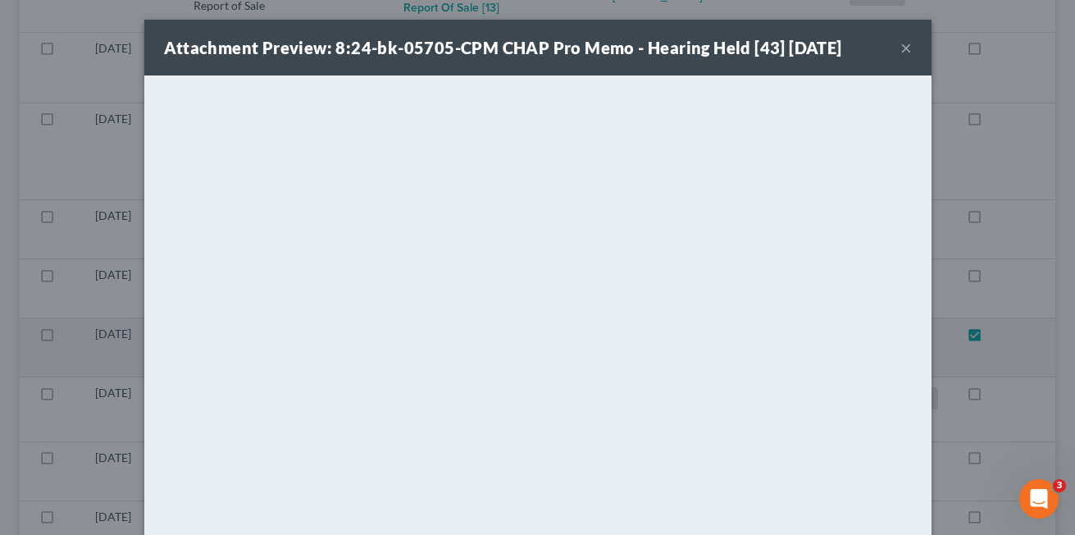
scroll to position [697, 0]
click at [904, 52] on button "×" at bounding box center [905, 48] width 11 height 20
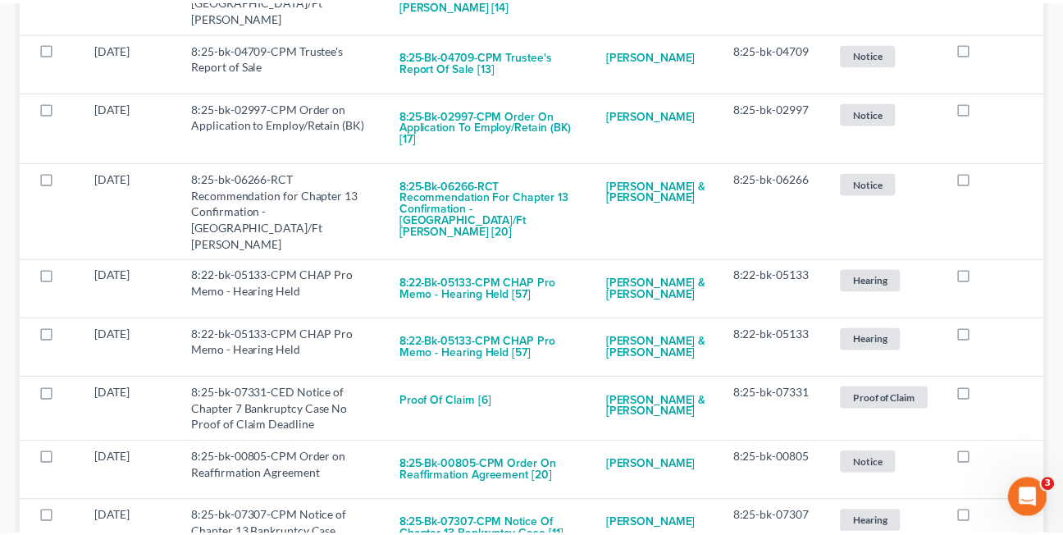
scroll to position [727, 0]
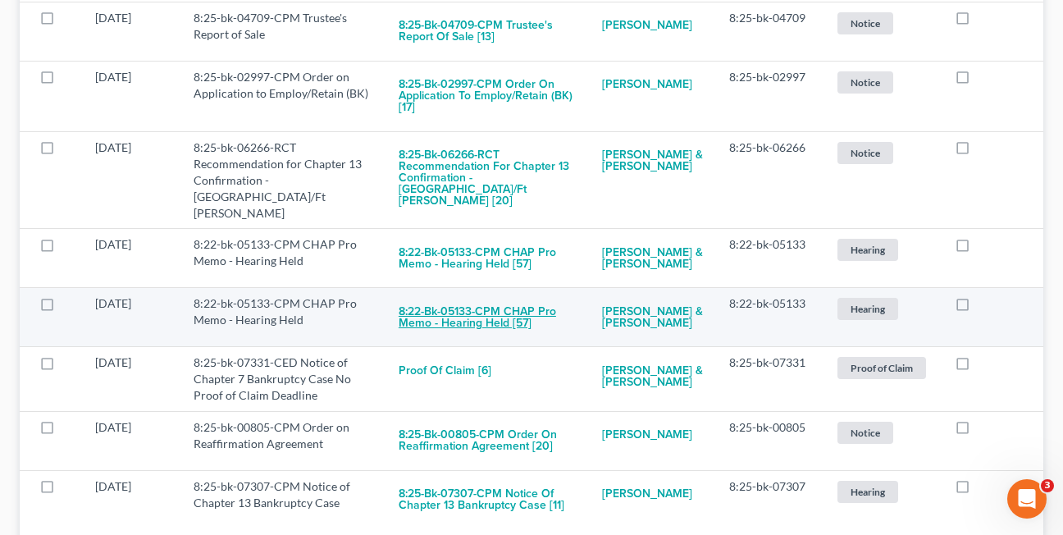
click at [458, 295] on button "8:22-bk-05133-CPM CHAP Pro Memo - Hearing Held [57]" at bounding box center [486, 317] width 177 height 44
checkbox input "true"
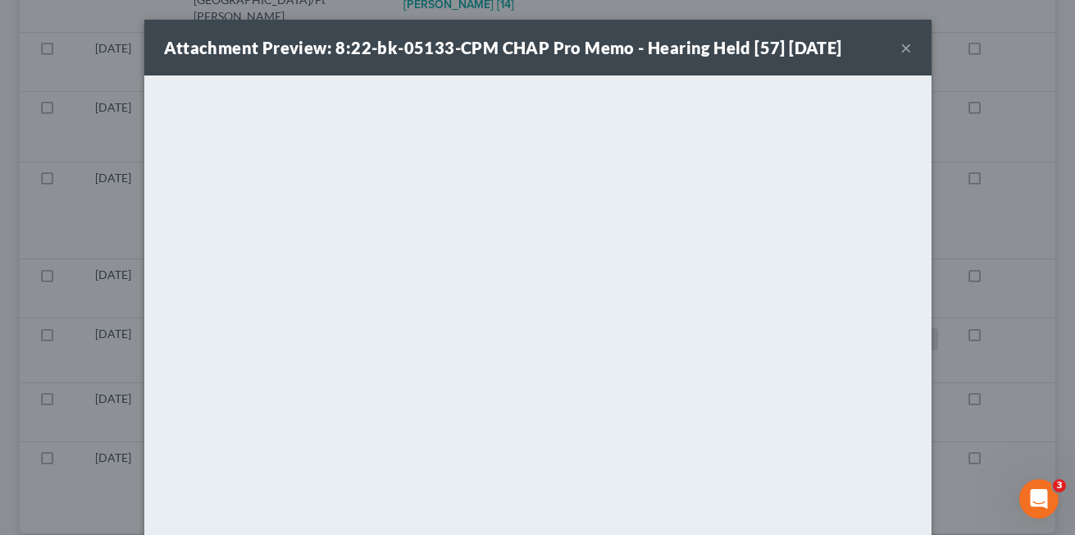
scroll to position [638, 0]
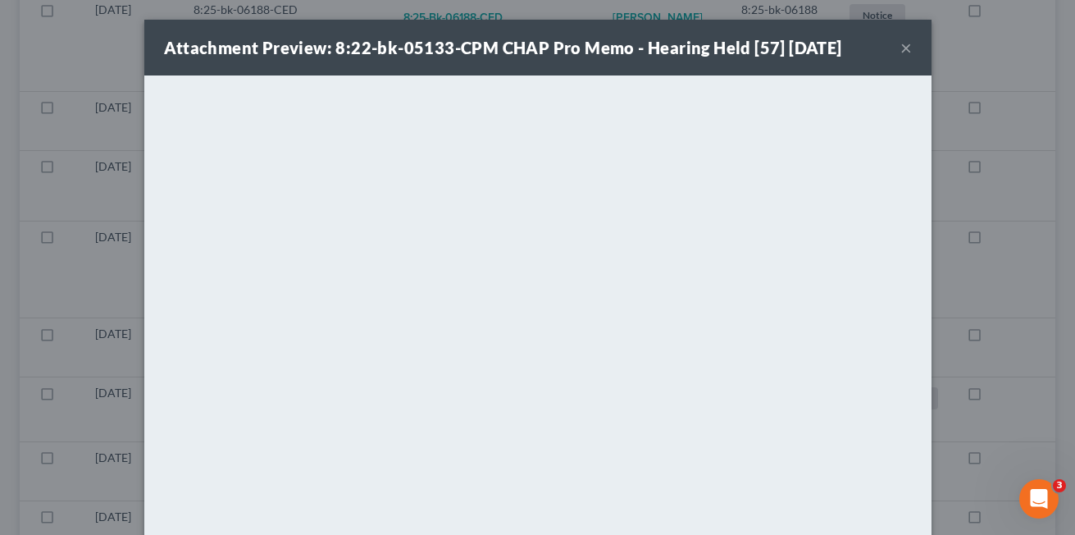
click at [901, 44] on button "×" at bounding box center [905, 48] width 11 height 20
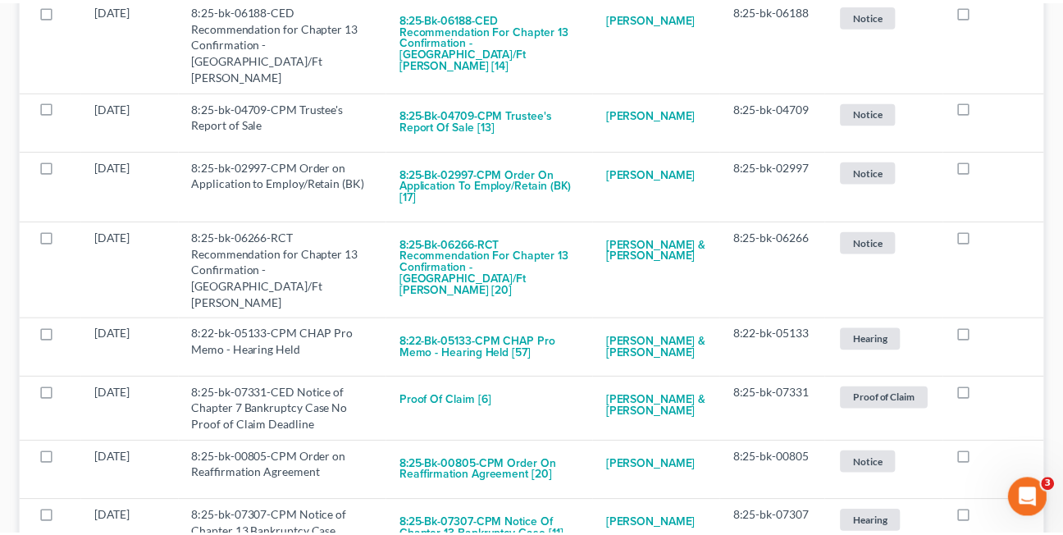
scroll to position [658, 0]
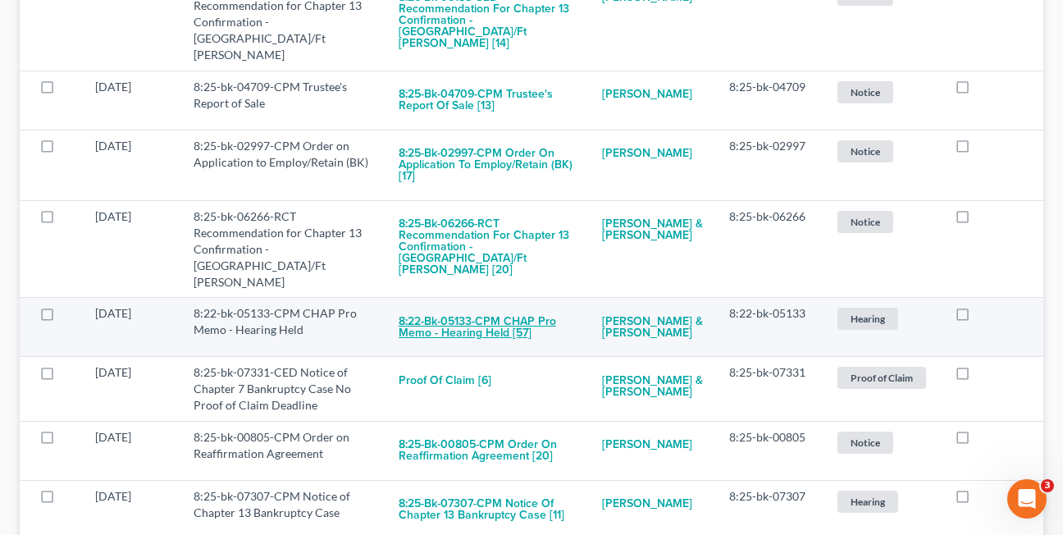
click at [453, 305] on button "8:22-bk-05133-CPM CHAP Pro Memo - Hearing Held [57]" at bounding box center [486, 327] width 177 height 44
checkbox input "true"
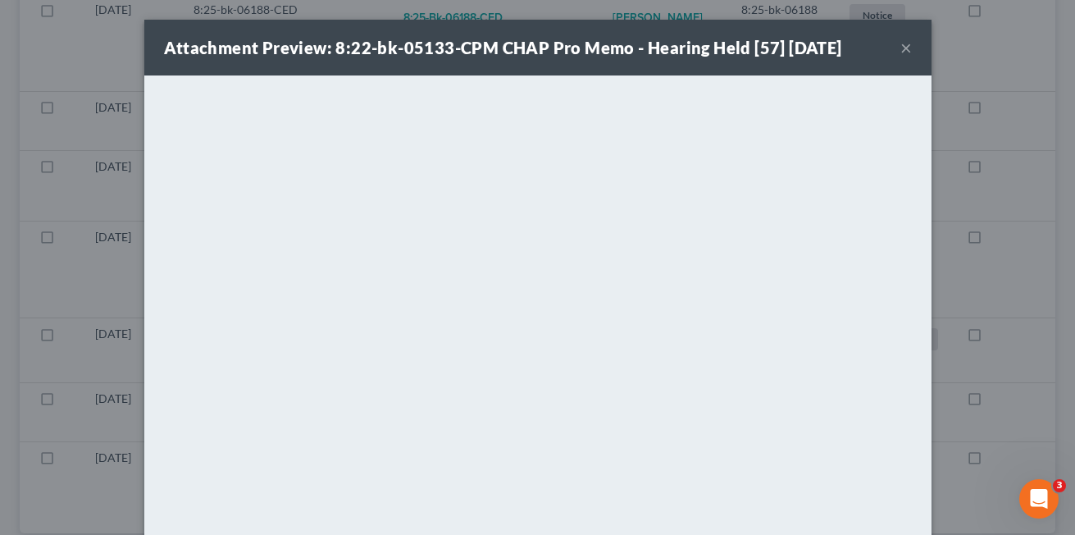
scroll to position [579, 0]
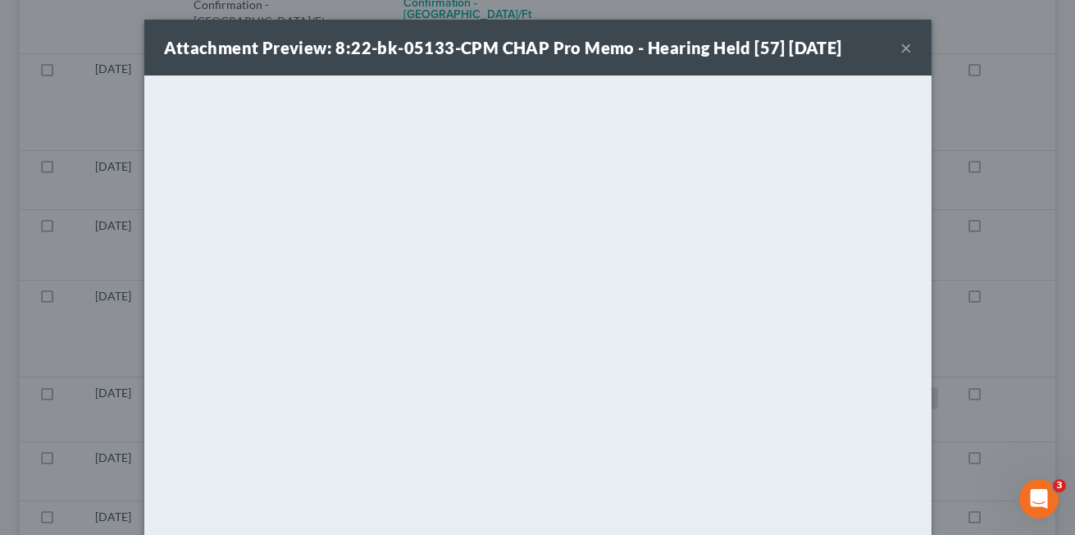
click at [900, 51] on button "×" at bounding box center [905, 48] width 11 height 20
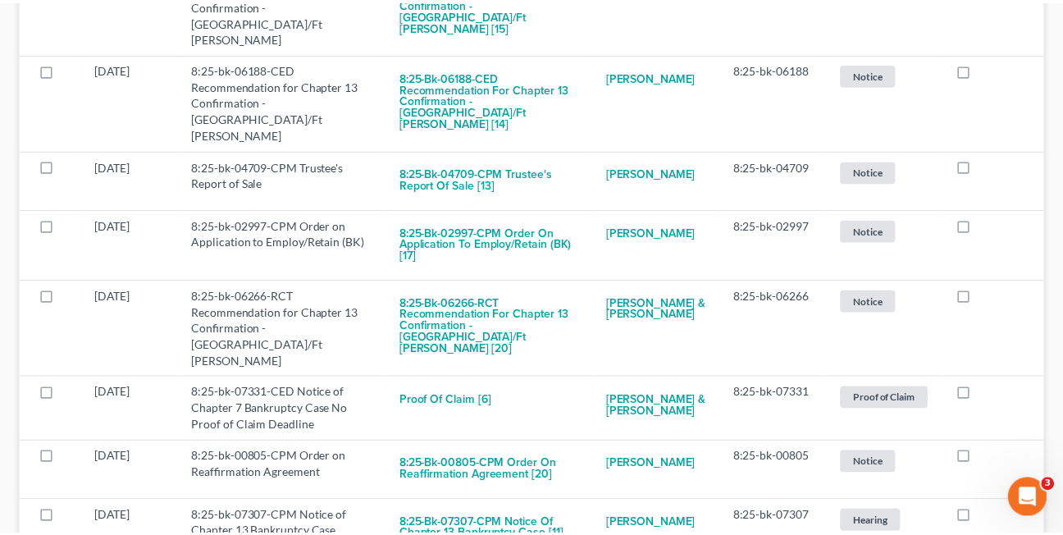
scroll to position [589, 0]
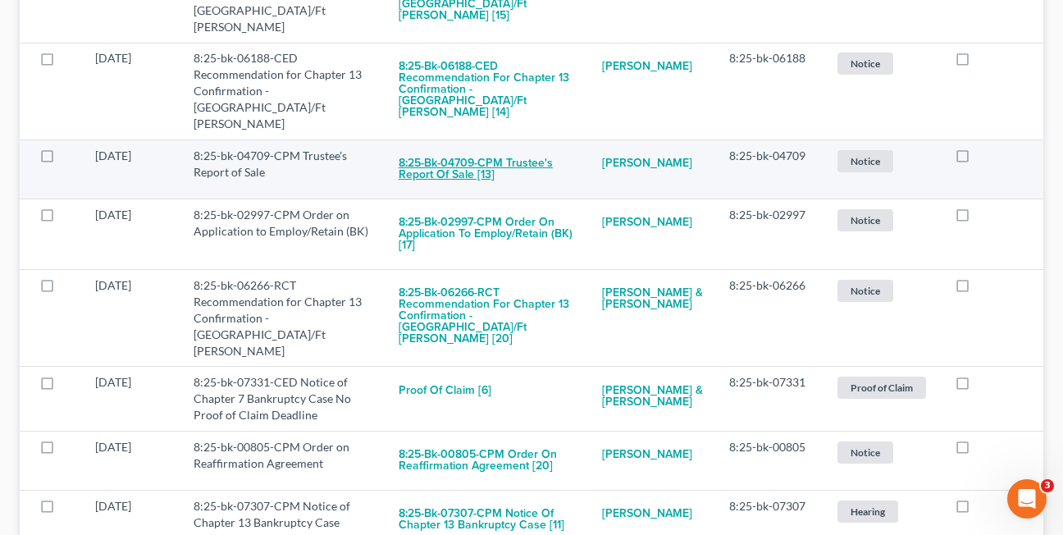
click at [433, 148] on button "8:25-bk-04709-CPM Trustee's Report of Sale [13]" at bounding box center [486, 170] width 177 height 44
checkbox input "true"
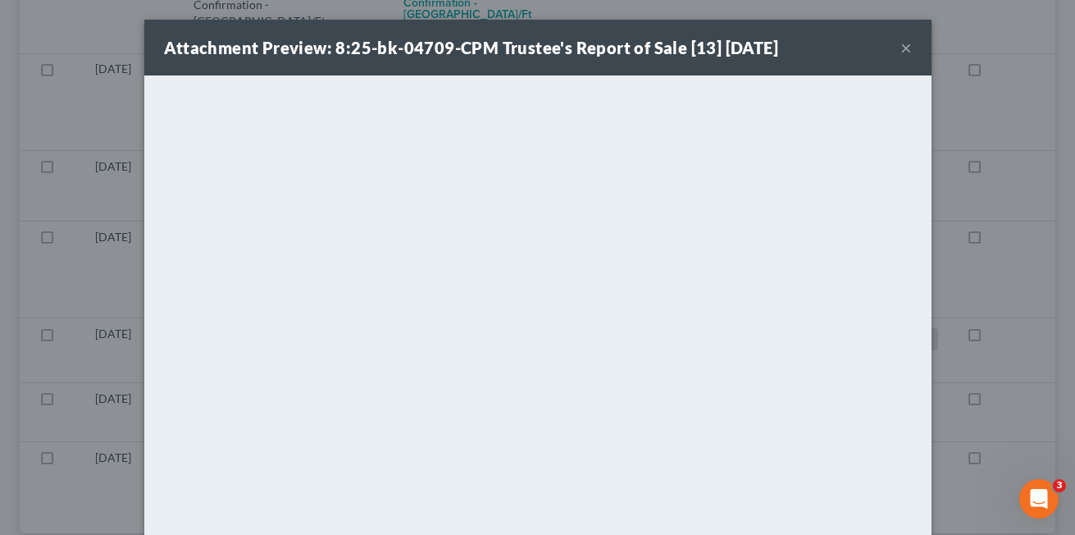
scroll to position [520, 0]
click at [900, 50] on button "×" at bounding box center [905, 48] width 11 height 20
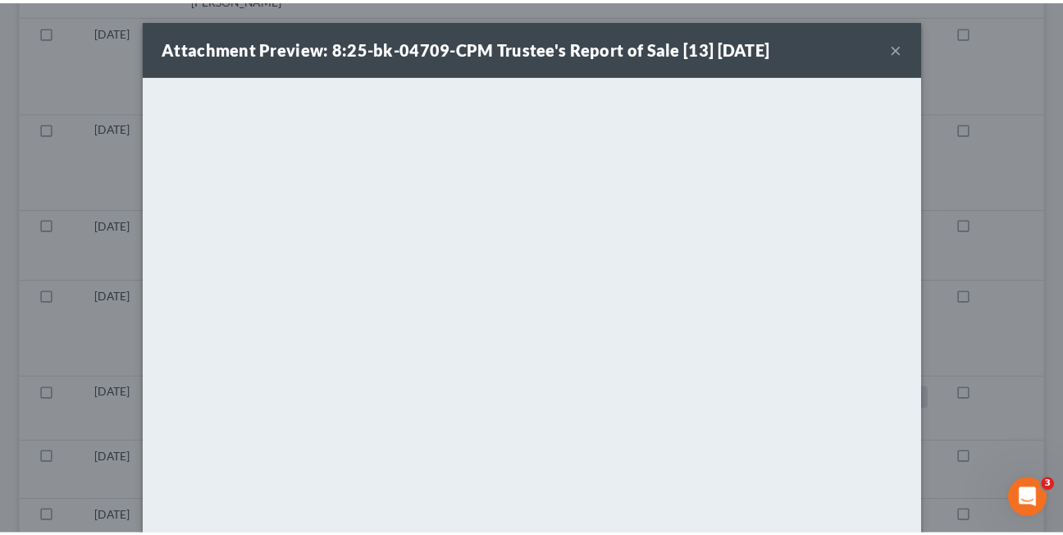
scroll to position [530, 0]
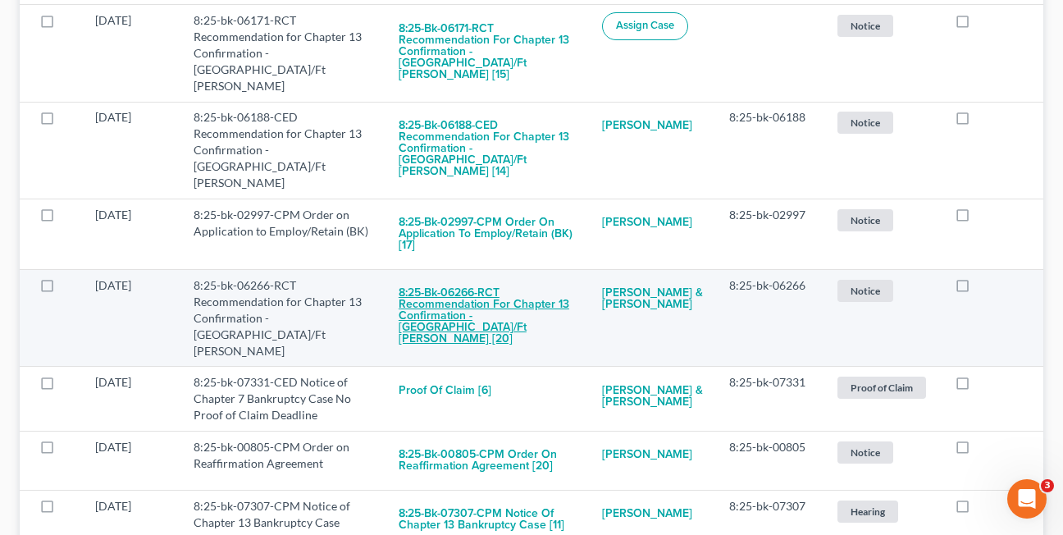
click at [495, 277] on button "8:25-bk-06266-RCT Recommendation for Chapter 13 Confirmation - Tampa/Ft Myers […" at bounding box center [486, 316] width 177 height 79
checkbox input "true"
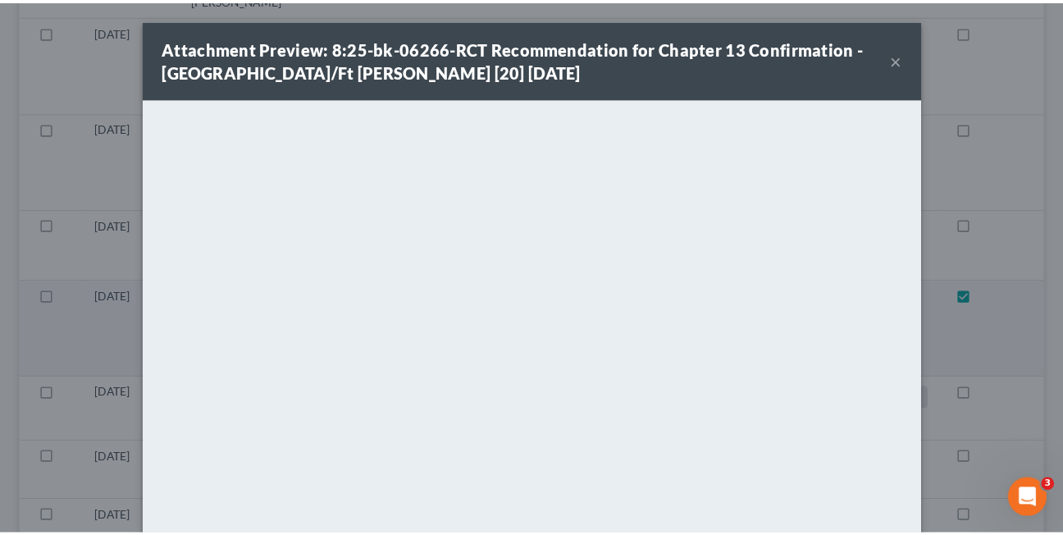
scroll to position [449, 0]
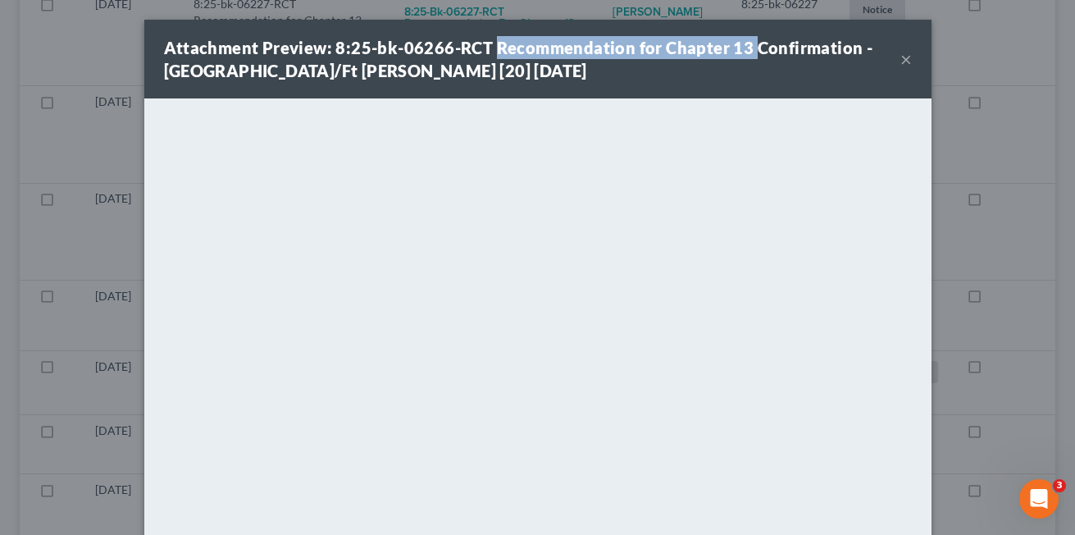
drag, startPoint x: 489, startPoint y: 46, endPoint x: 744, endPoint y: 54, distance: 255.1
click at [744, 54] on strong "Attachment Preview: 8:25-bk-06266-RCT Recommendation for Chapter 13 Confirmatio…" at bounding box center [518, 59] width 709 height 43
drag, startPoint x: 744, startPoint y: 54, endPoint x: 724, endPoint y: 47, distance: 21.8
copy strong "Recommendation for Chapter 13"
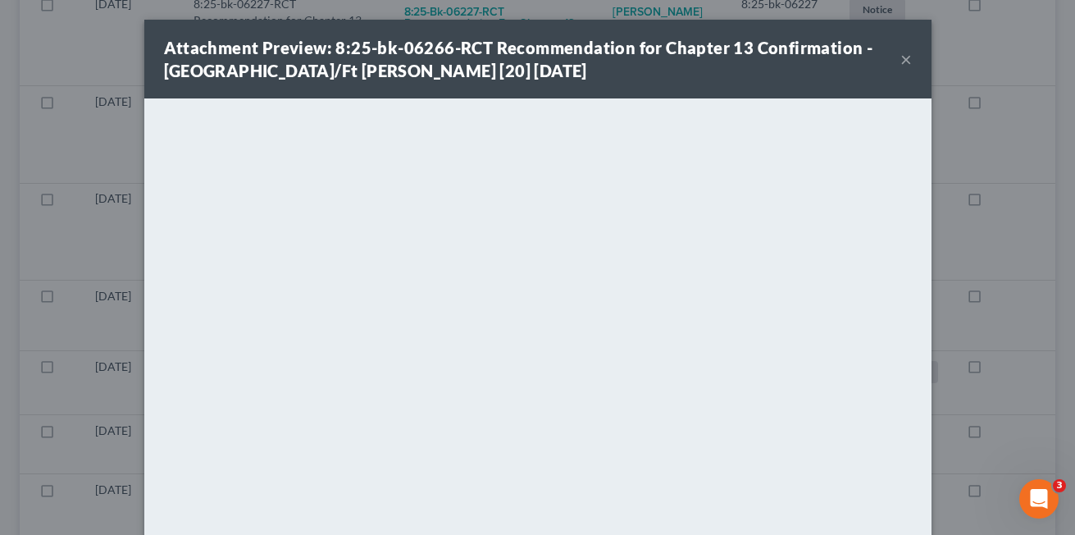
click at [484, 72] on div "Attachment Preview: 8:25-bk-06266-RCT Recommendation for Chapter 13 Confirmatio…" at bounding box center [532, 59] width 736 height 46
click at [900, 59] on button "×" at bounding box center [905, 59] width 11 height 20
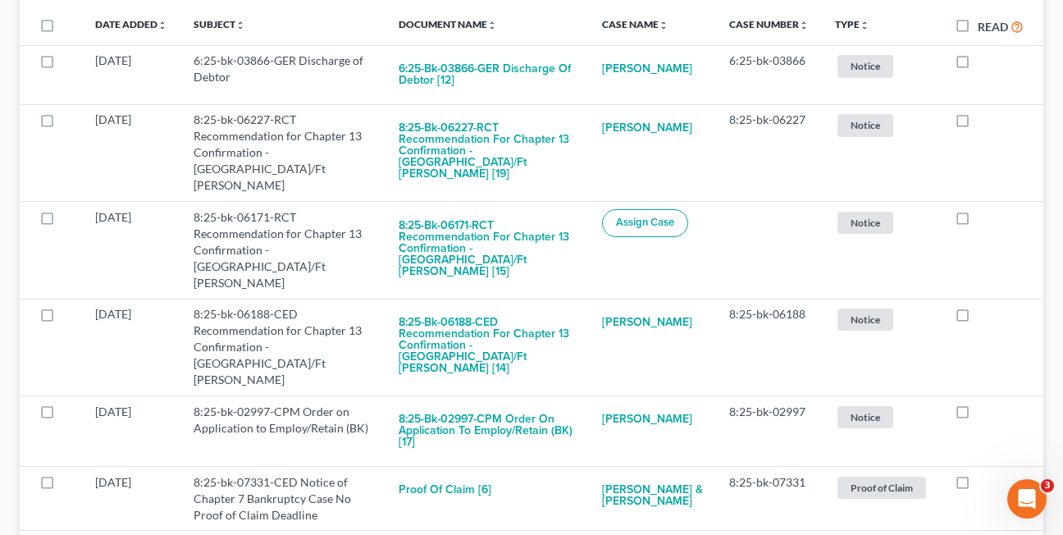
scroll to position [335, 0]
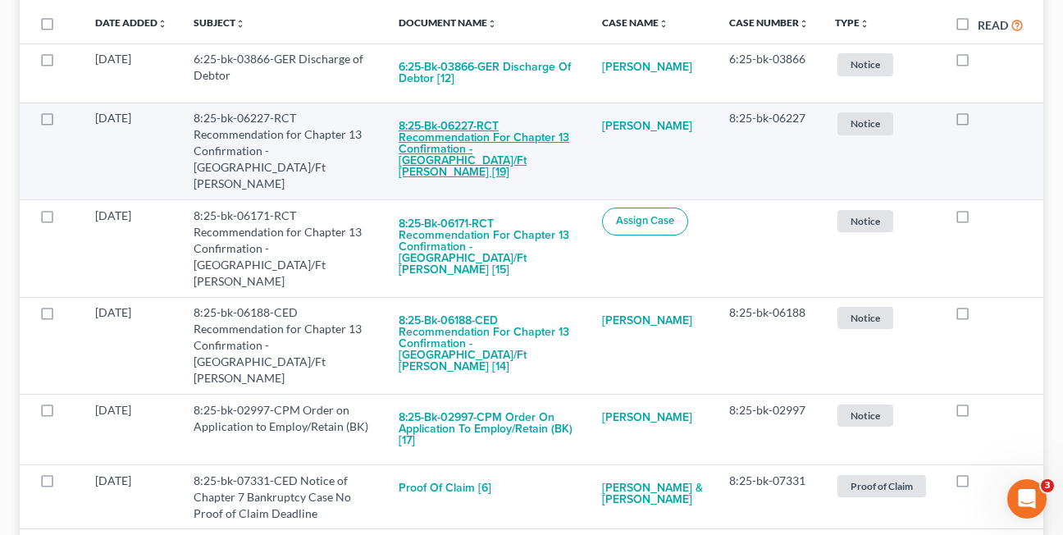
click at [417, 135] on button "8:25-bk-06227-RCT Recommendation for Chapter 13 Confirmation - [GEOGRAPHIC_DATA…" at bounding box center [486, 149] width 177 height 79
checkbox input "true"
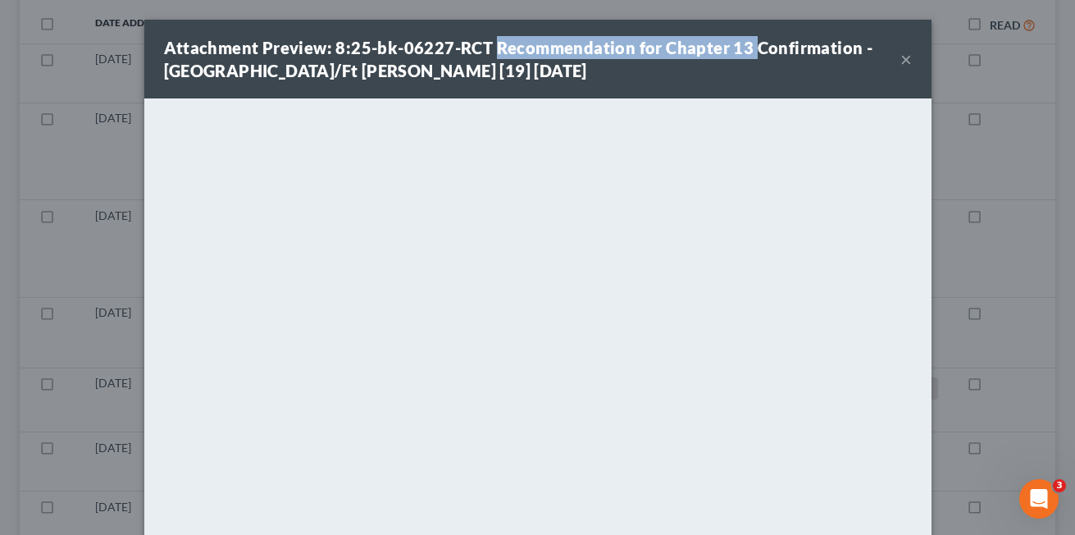
drag, startPoint x: 489, startPoint y: 52, endPoint x: 741, endPoint y: 49, distance: 252.5
click at [741, 49] on strong "Attachment Preview: 8:25-bk-06227-RCT Recommendation for Chapter 13 Confirmatio…" at bounding box center [518, 59] width 709 height 43
copy strong "Recommendation for Chapter 13"
click at [485, 75] on div "Attachment Preview: 8:25-bk-06227-RCT Recommendation for Chapter 13 Confirmatio…" at bounding box center [532, 59] width 736 height 46
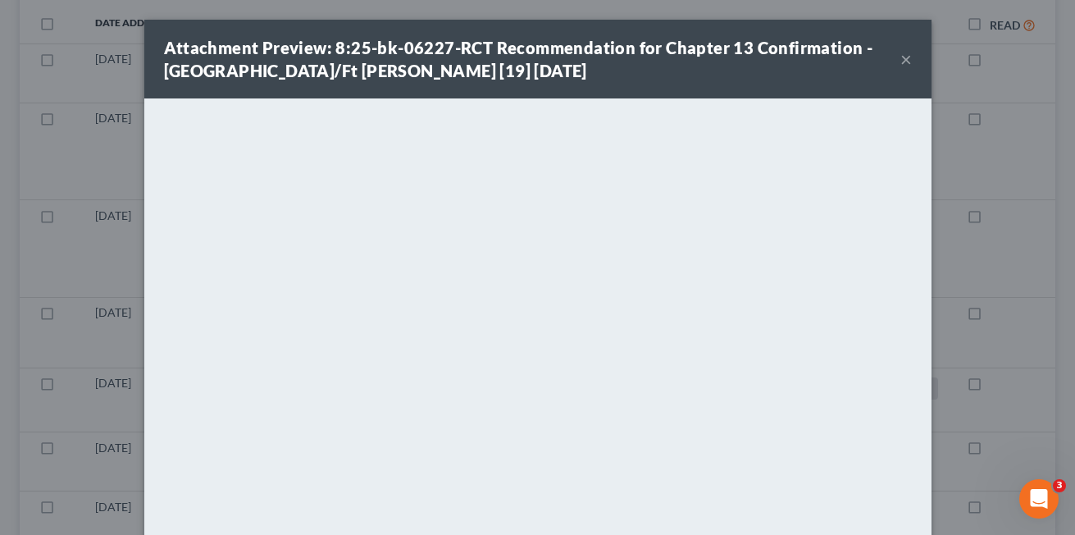
click at [900, 59] on button "×" at bounding box center [905, 59] width 11 height 20
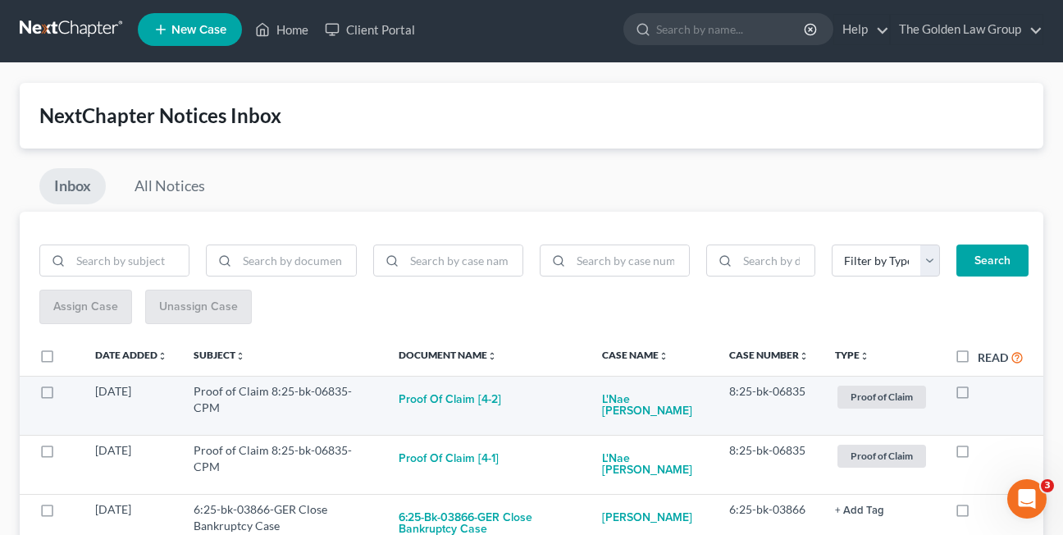
click at [977, 395] on label at bounding box center [977, 395] width 0 height 0
click at [984, 392] on input "checkbox" at bounding box center [989, 388] width 11 height 11
checkbox input "true"
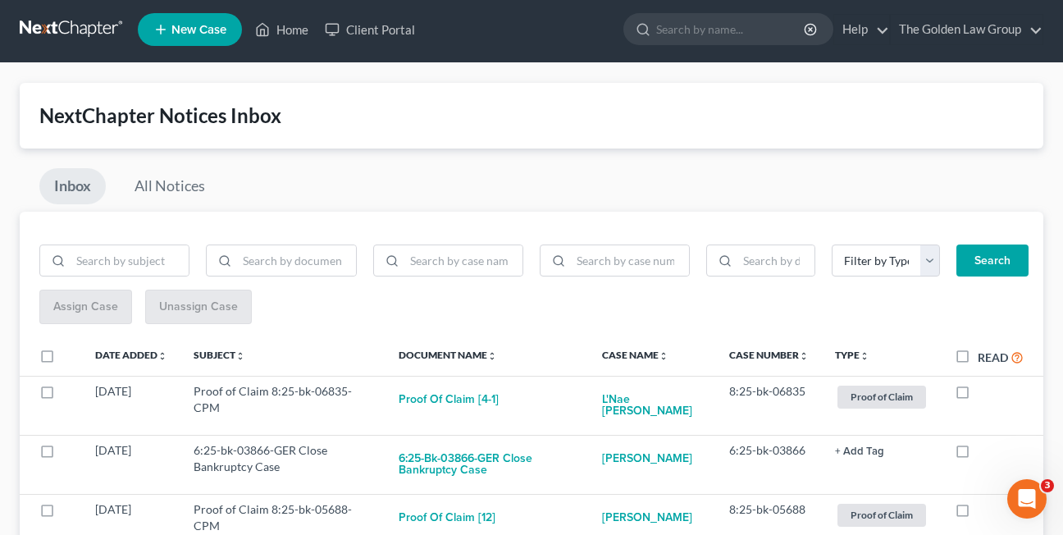
click at [977, 395] on label at bounding box center [977, 395] width 0 height 0
click at [984, 392] on input "checkbox" at bounding box center [989, 388] width 11 height 11
checkbox input "true"
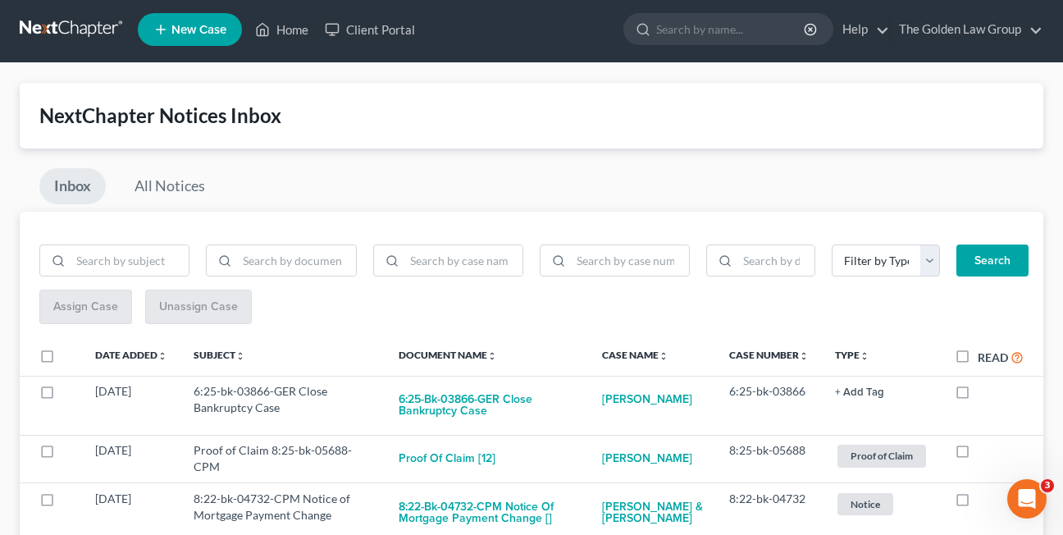
click at [977, 395] on label at bounding box center [977, 395] width 0 height 0
click at [984, 392] on input "checkbox" at bounding box center [989, 388] width 11 height 11
checkbox input "true"
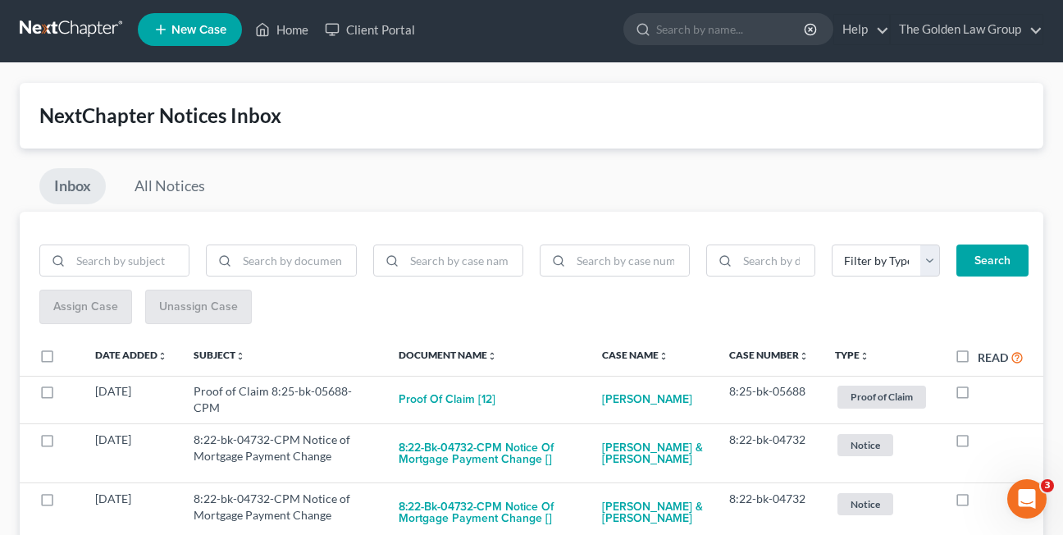
click at [977, 395] on label at bounding box center [977, 395] width 0 height 0
click at [984, 392] on input "checkbox" at bounding box center [989, 388] width 11 height 11
checkbox input "true"
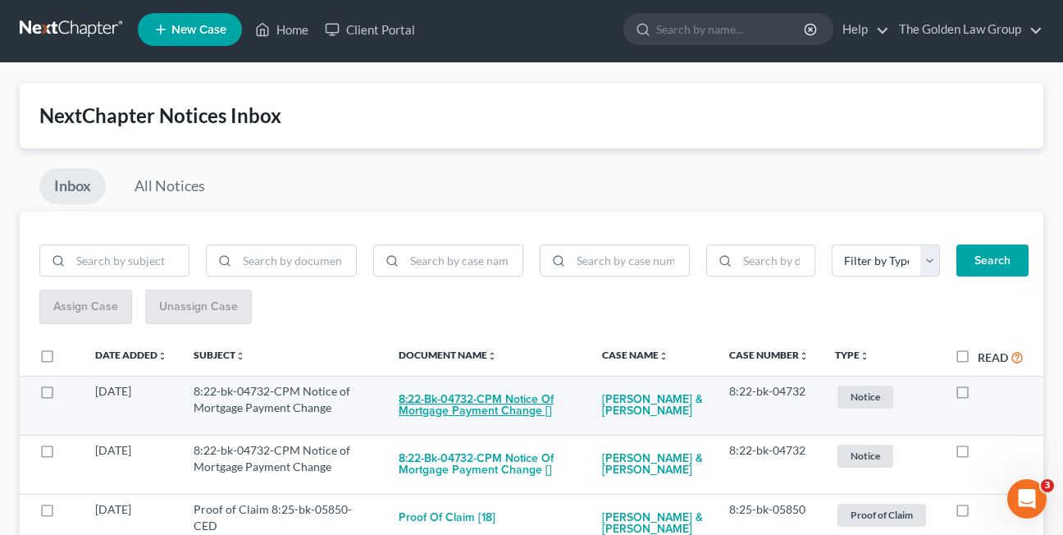
click at [435, 408] on button "8:22-bk-04732-CPM Notice of Mortgage Payment Change []" at bounding box center [486, 405] width 177 height 44
checkbox input "true"
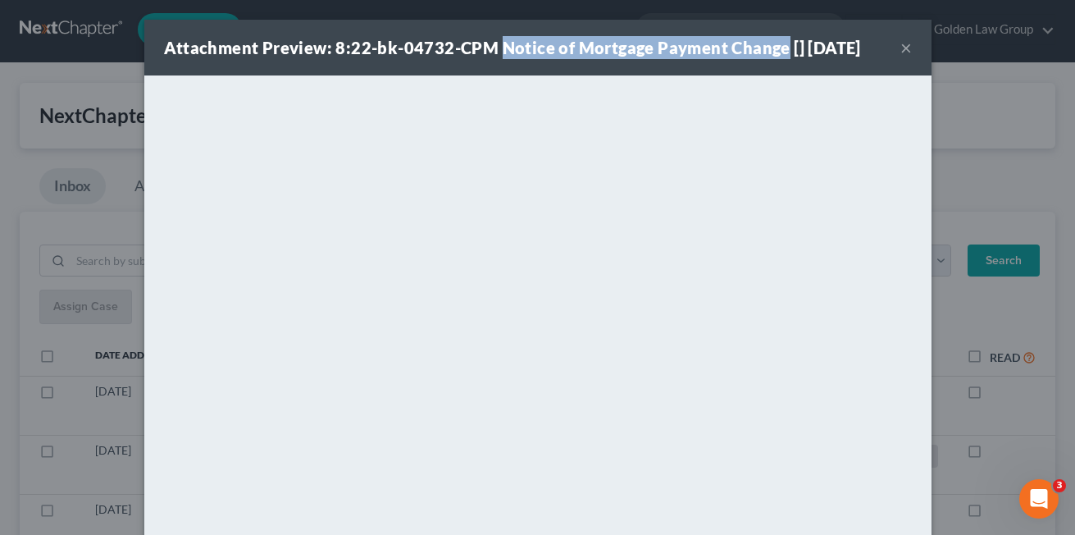
drag, startPoint x: 491, startPoint y: 49, endPoint x: 777, endPoint y: 52, distance: 286.1
click at [777, 52] on strong "Attachment Preview: 8:22-bk-04732-CPM Notice of Mortgage Payment Change [] 10/0…" at bounding box center [512, 48] width 697 height 20
copy strong "Notice of Mortgage Payment Change"
click at [451, 60] on div "Attachment Preview: 8:22-bk-04732-CPM Notice of Mortgage Payment Change [] 10/0…" at bounding box center [537, 48] width 787 height 56
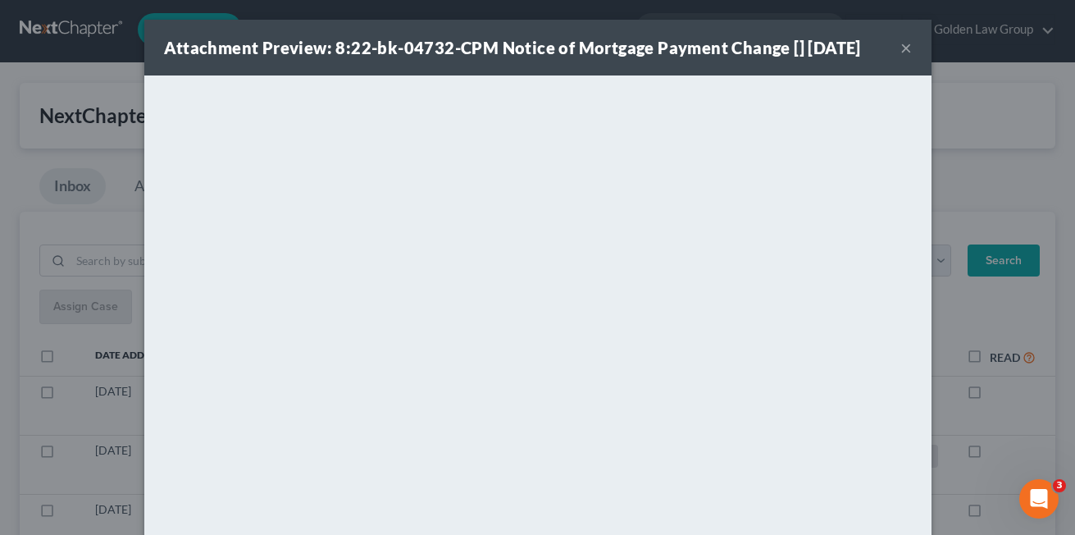
click at [900, 46] on button "×" at bounding box center [905, 48] width 11 height 20
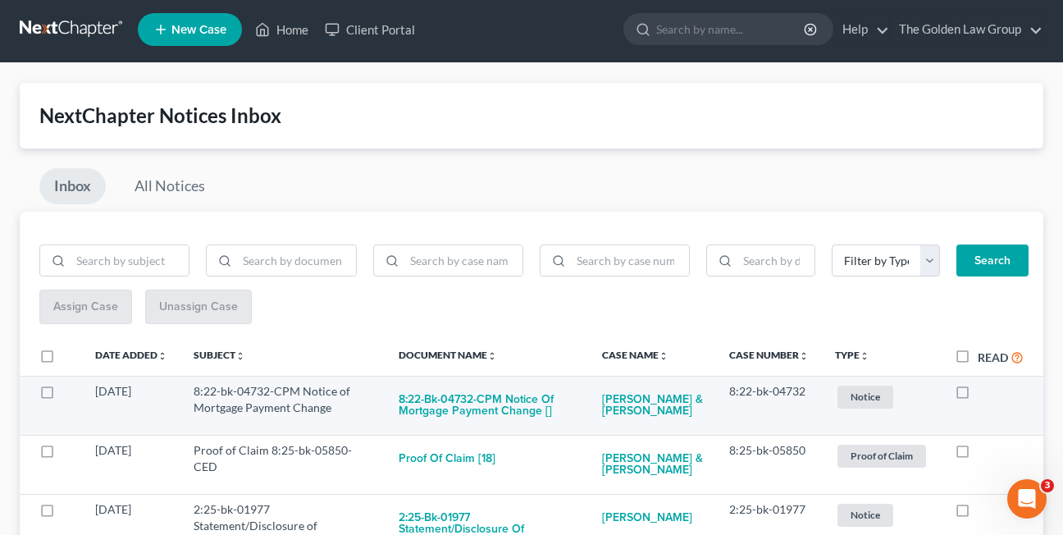
click at [977, 395] on label at bounding box center [977, 395] width 0 height 0
click at [984, 388] on input "checkbox" at bounding box center [989, 388] width 11 height 11
checkbox input "true"
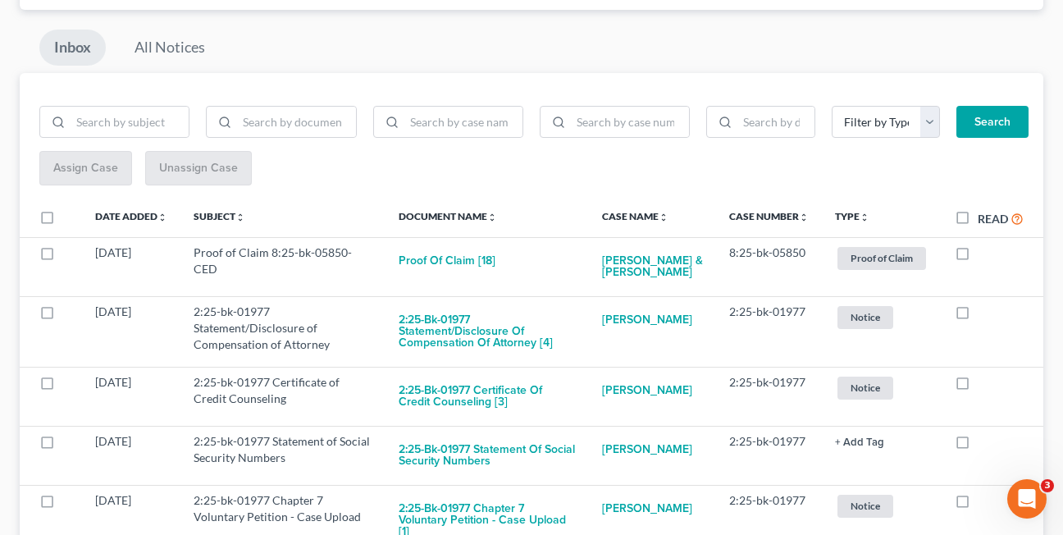
scroll to position [161, 0]
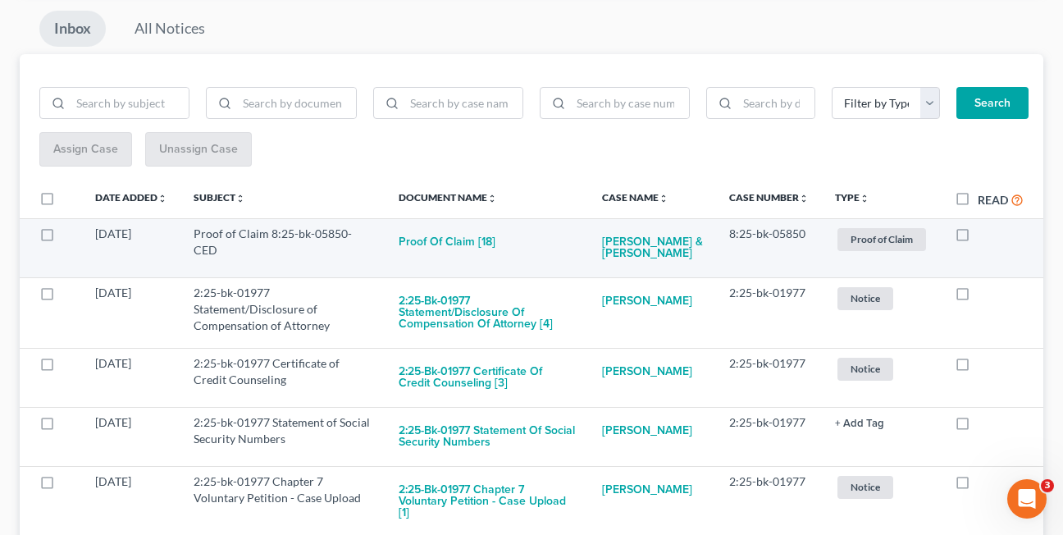
click at [977, 238] on label at bounding box center [977, 238] width 0 height 0
click at [984, 236] on input "checkbox" at bounding box center [989, 230] width 11 height 11
checkbox input "true"
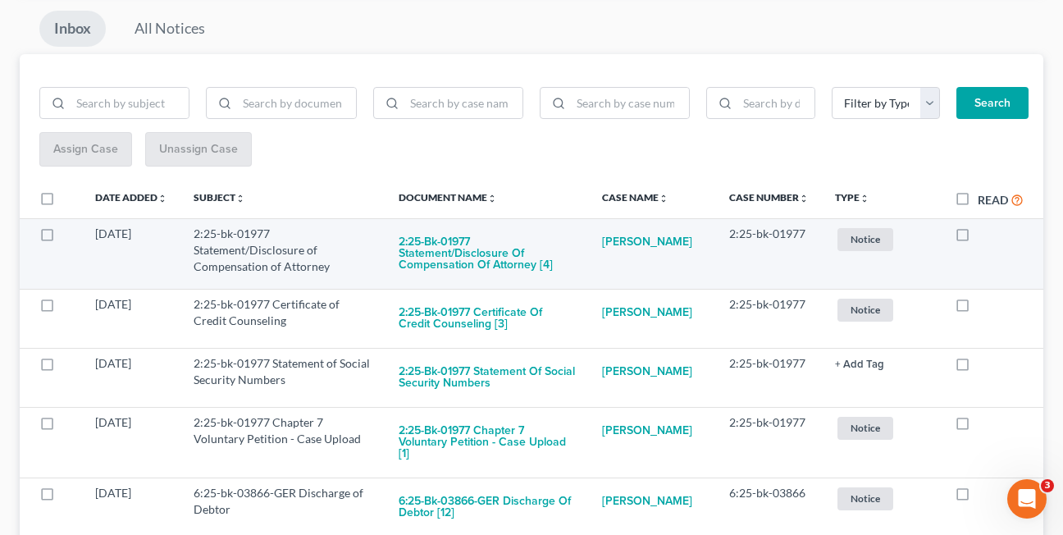
click at [977, 238] on label at bounding box center [977, 238] width 0 height 0
click at [984, 236] on input "checkbox" at bounding box center [989, 230] width 11 height 11
checkbox input "true"
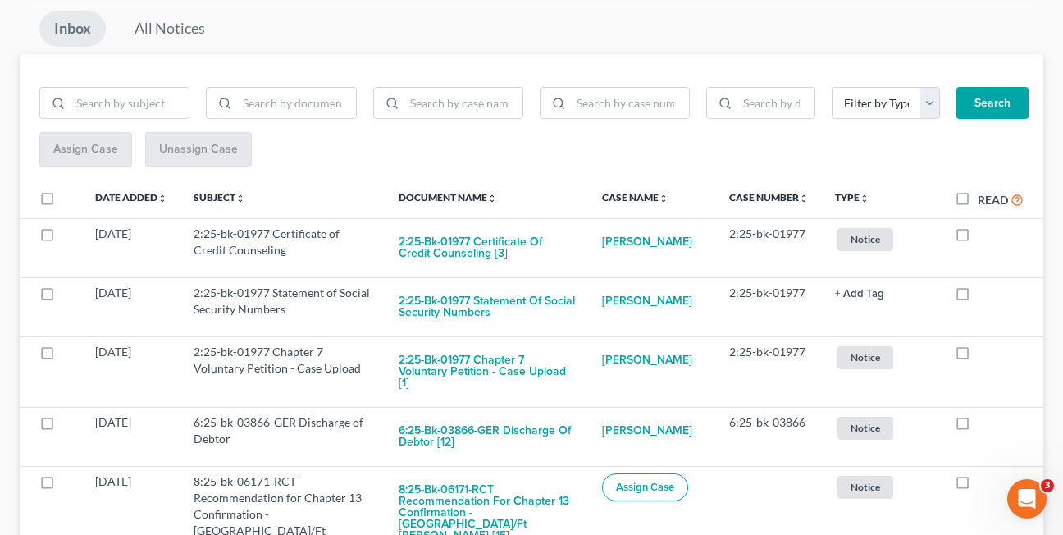
click at [977, 238] on label at bounding box center [977, 238] width 0 height 0
click at [984, 236] on input "checkbox" at bounding box center [989, 230] width 11 height 11
checkbox input "true"
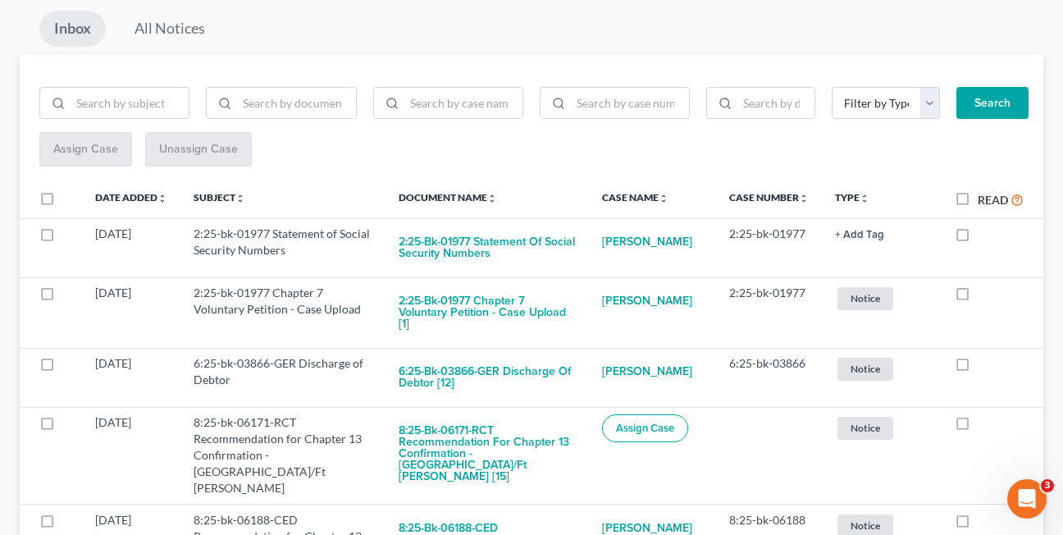
click at [977, 238] on label at bounding box center [977, 238] width 0 height 0
click at [984, 236] on input "checkbox" at bounding box center [989, 230] width 11 height 11
checkbox input "true"
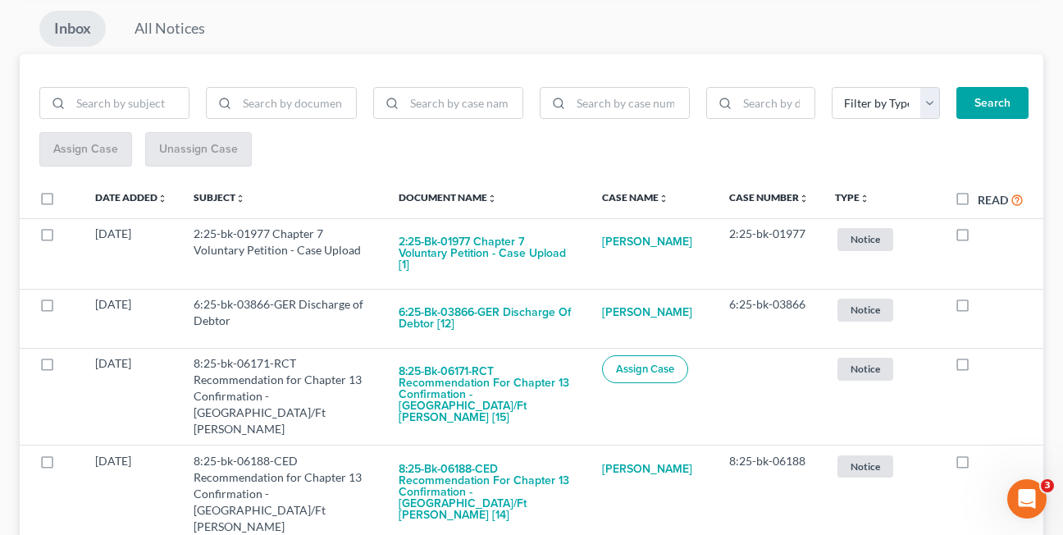
click at [977, 238] on label at bounding box center [977, 238] width 0 height 0
click at [984, 236] on input "checkbox" at bounding box center [989, 230] width 11 height 11
checkbox input "true"
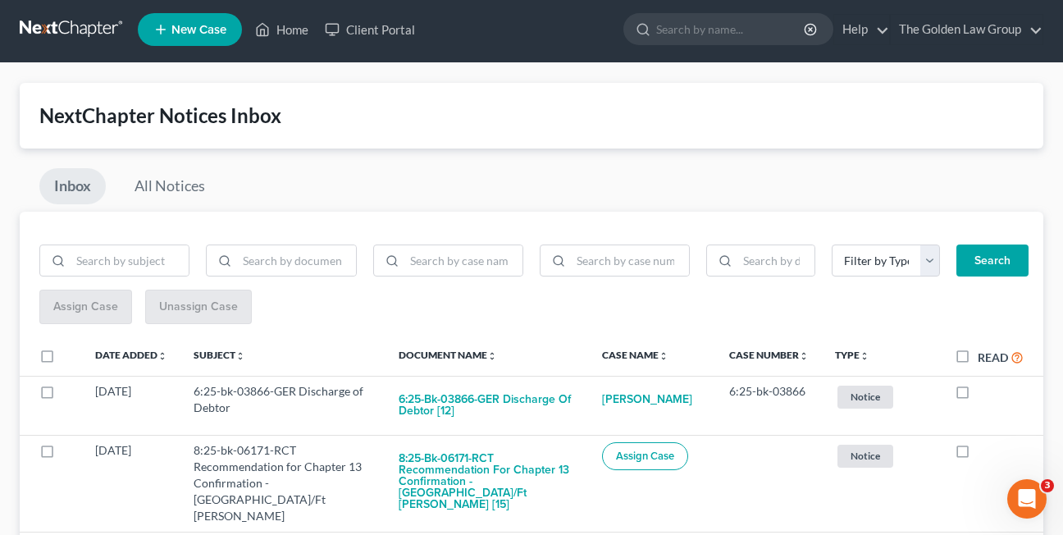
scroll to position [399, 0]
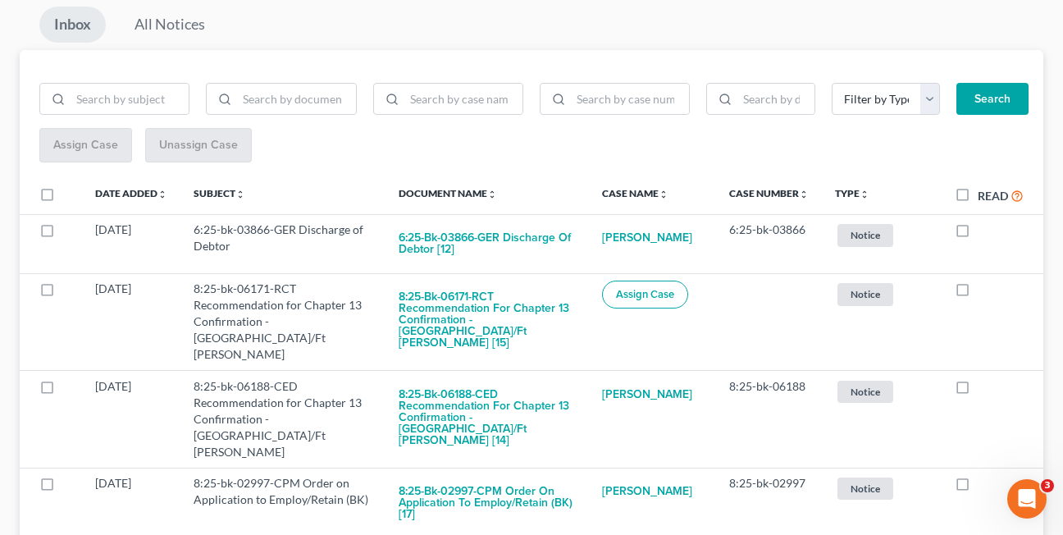
scroll to position [187, 0]
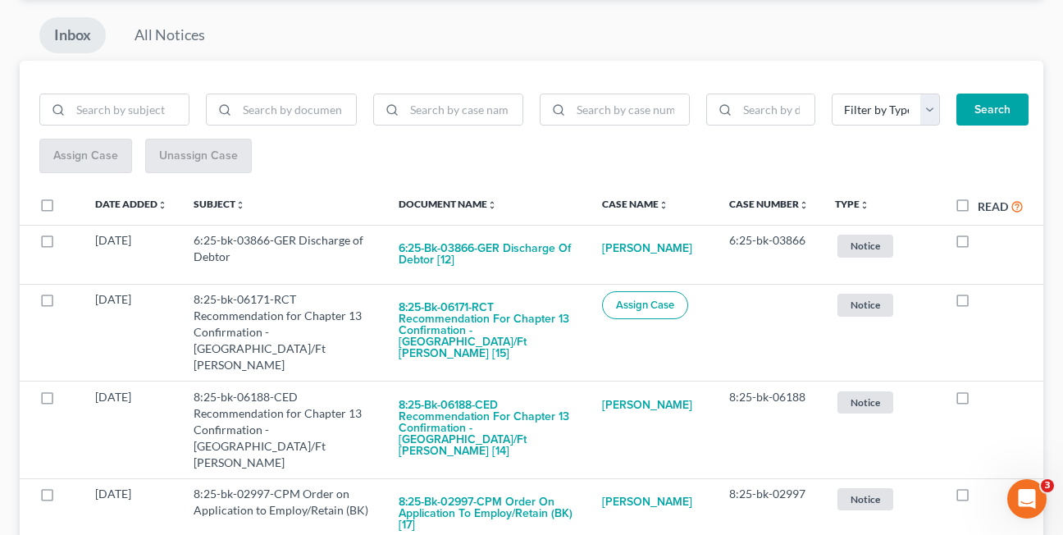
scroll to position [163, 0]
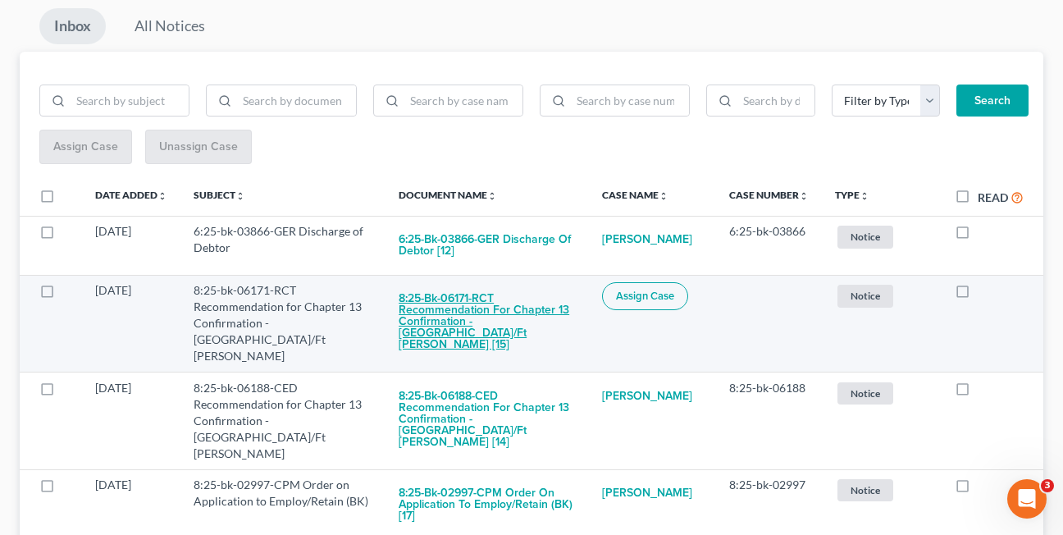
click at [408, 308] on button "8:25-bk-06171-RCT Recommendation for Chapter 13 Confirmation - [GEOGRAPHIC_DATA…" at bounding box center [486, 321] width 177 height 79
checkbox input "true"
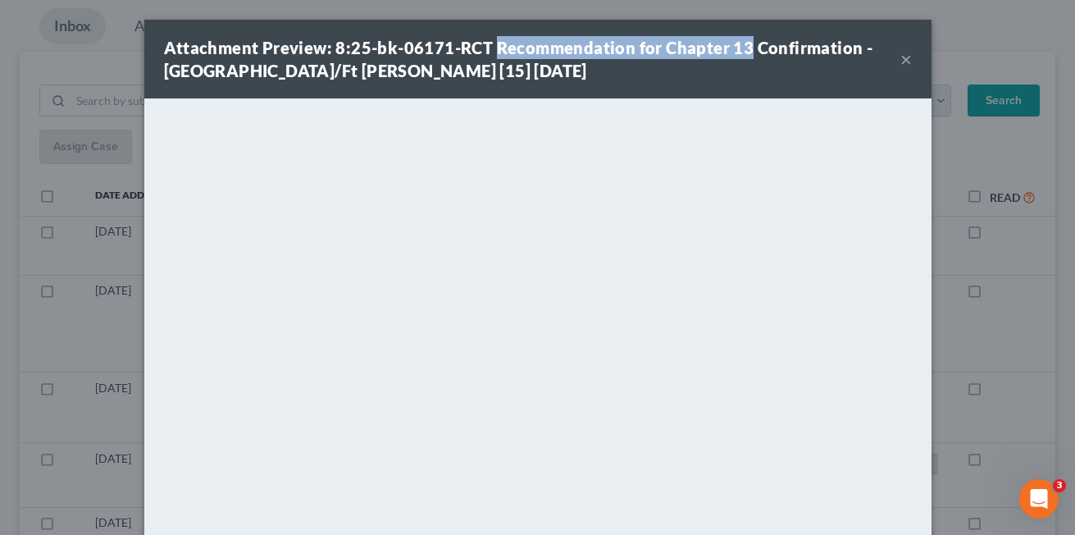
drag, startPoint x: 489, startPoint y: 43, endPoint x: 735, endPoint y: 48, distance: 246.9
click at [735, 48] on strong "Attachment Preview: 8:25-bk-06171-RCT Recommendation for Chapter 13 Confirmatio…" at bounding box center [518, 59] width 709 height 43
copy strong "Recommendation for Chapter 13"
click at [900, 59] on button "×" at bounding box center [905, 59] width 11 height 20
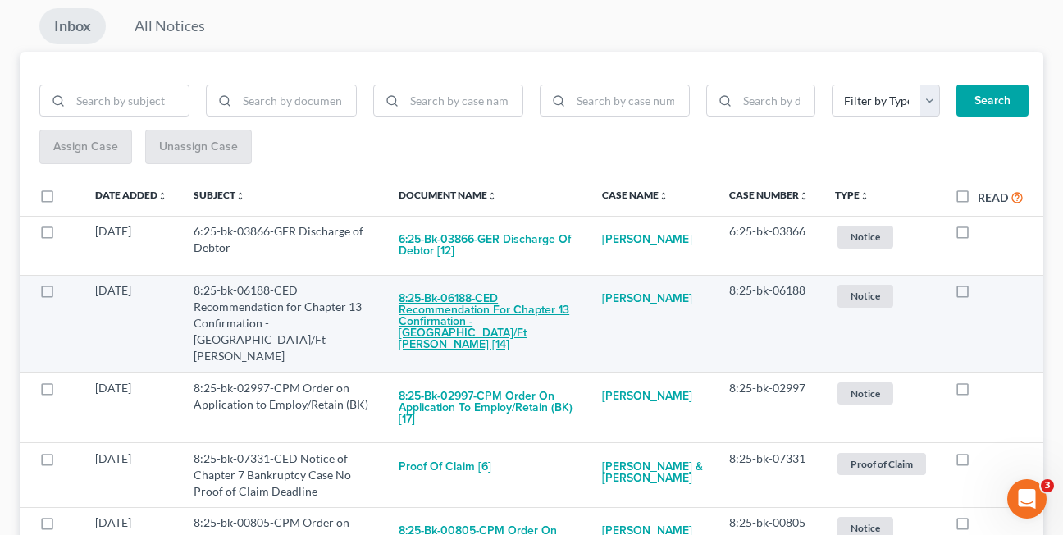
click at [421, 314] on button "8:25-bk-06188-CED Recommendation for Chapter 13 Confirmation - [GEOGRAPHIC_DATA…" at bounding box center [486, 321] width 177 height 79
checkbox input "true"
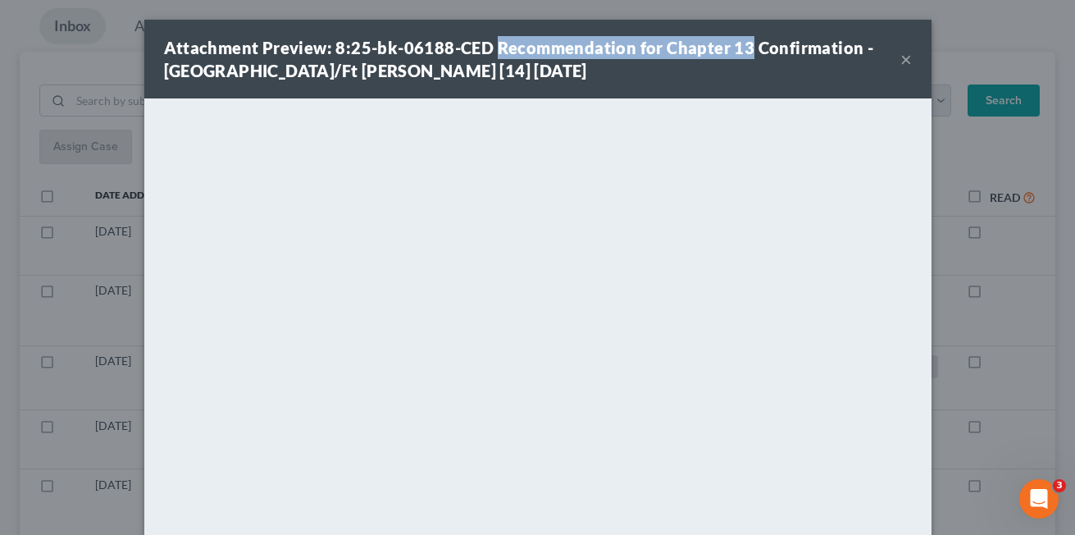
drag, startPoint x: 488, startPoint y: 50, endPoint x: 741, endPoint y: 50, distance: 253.3
click at [741, 50] on strong "Attachment Preview: 8:25-bk-06188-CED Recommendation for Chapter 13 Confirmatio…" at bounding box center [519, 59] width 710 height 43
copy strong "Recommendation for Chapter 13"
click at [503, 51] on strong "Attachment Preview: 8:25-bk-06188-CED Recommendation for Chapter 13 Confirmatio…" at bounding box center [519, 59] width 710 height 43
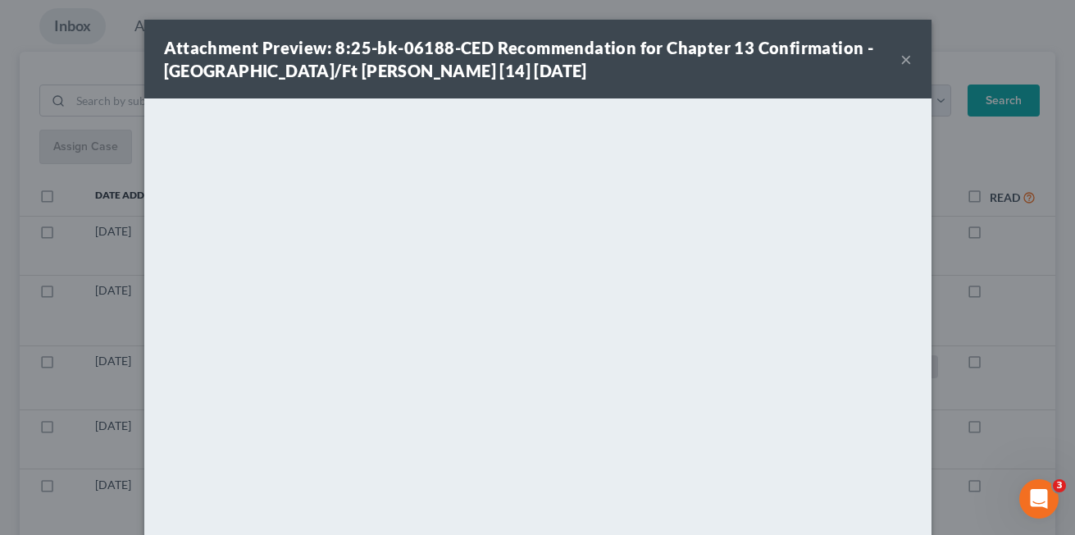
click at [900, 59] on button "×" at bounding box center [905, 59] width 11 height 20
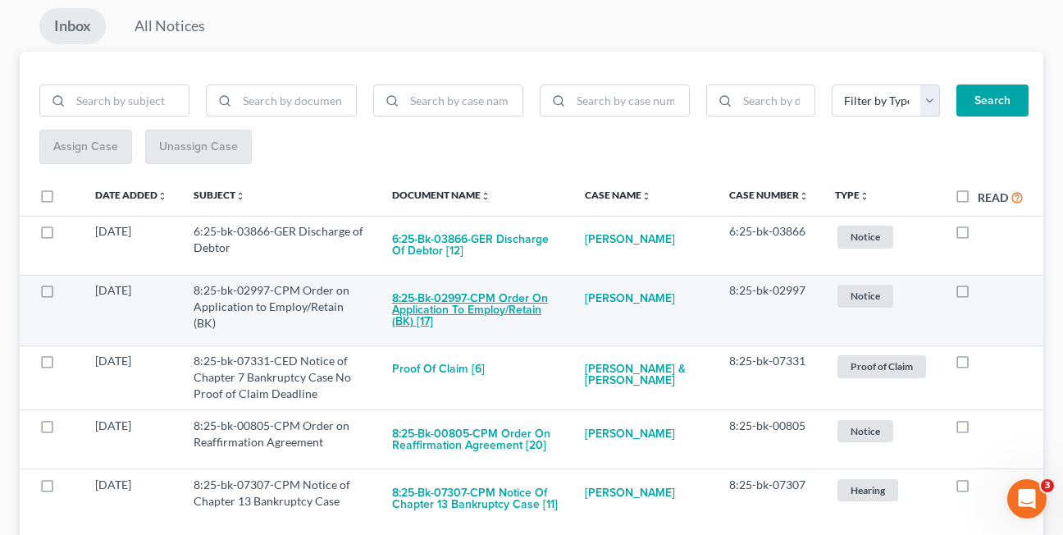
click at [462, 298] on button "8:25-bk-02997-CPM Order on Application to Employ/Retain (BK) [17]" at bounding box center [475, 310] width 166 height 56
checkbox input "true"
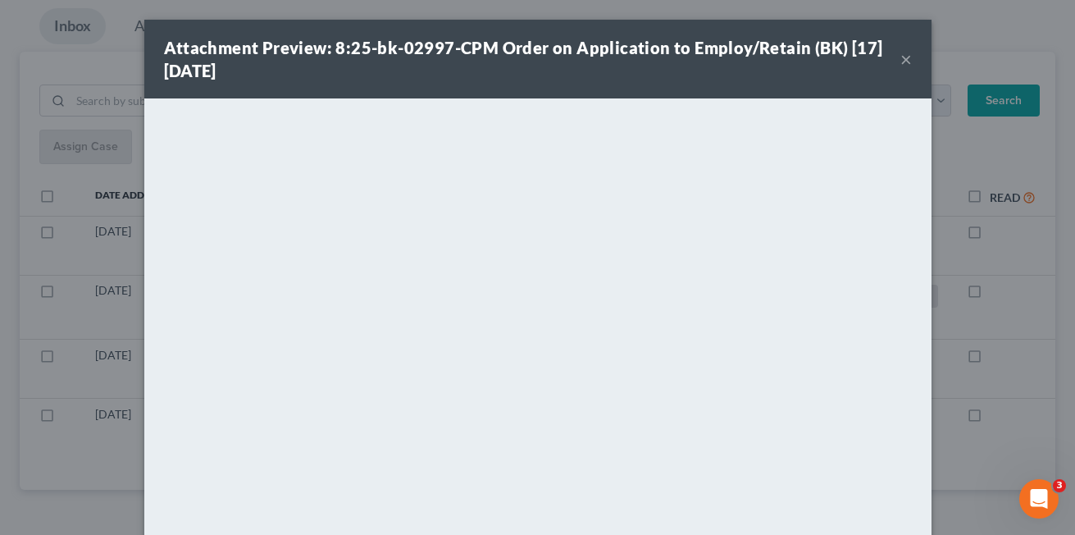
click at [900, 59] on button "×" at bounding box center [905, 59] width 11 height 20
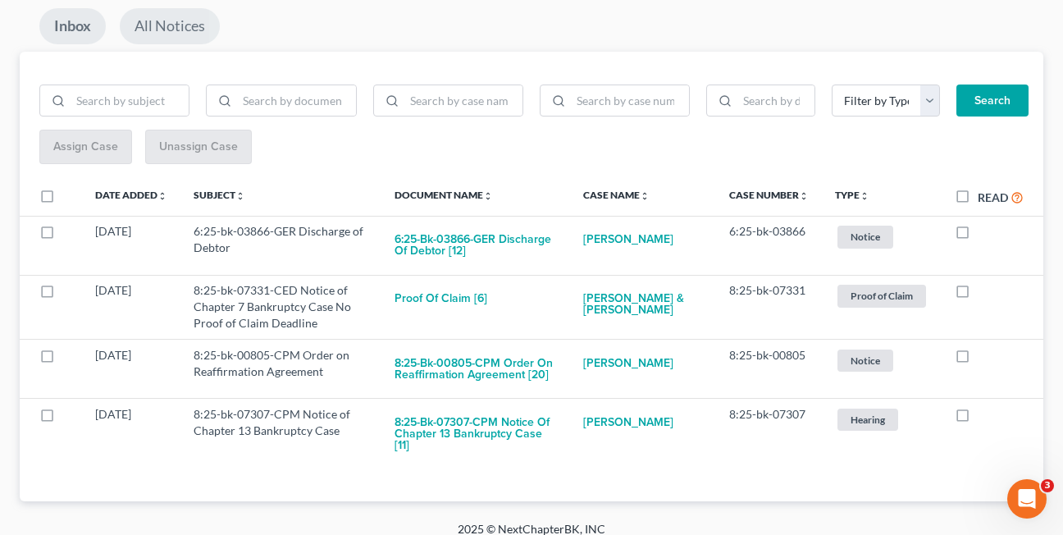
click at [162, 27] on link "All Notices" at bounding box center [170, 26] width 100 height 36
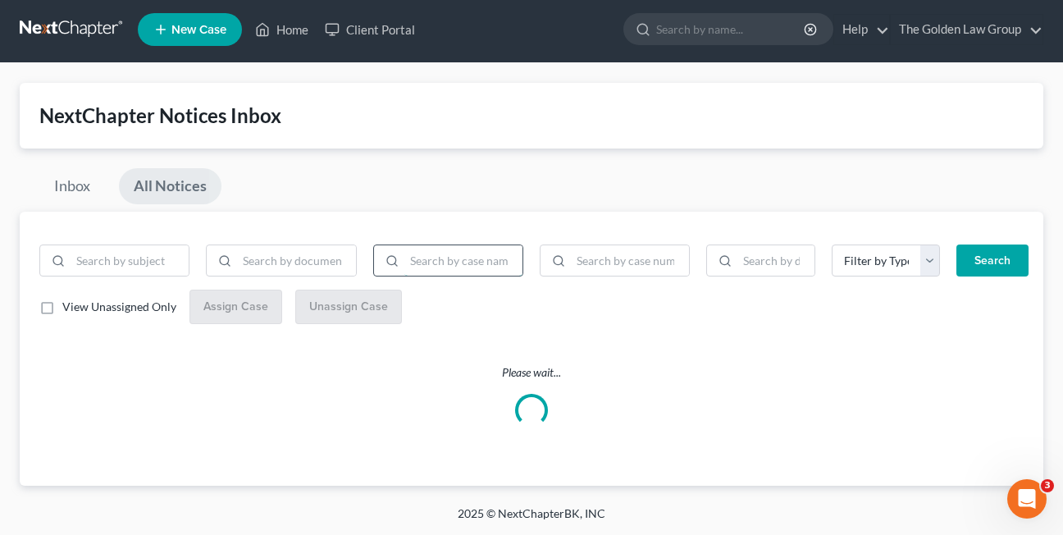
click at [457, 263] on input "search" at bounding box center [463, 260] width 118 height 31
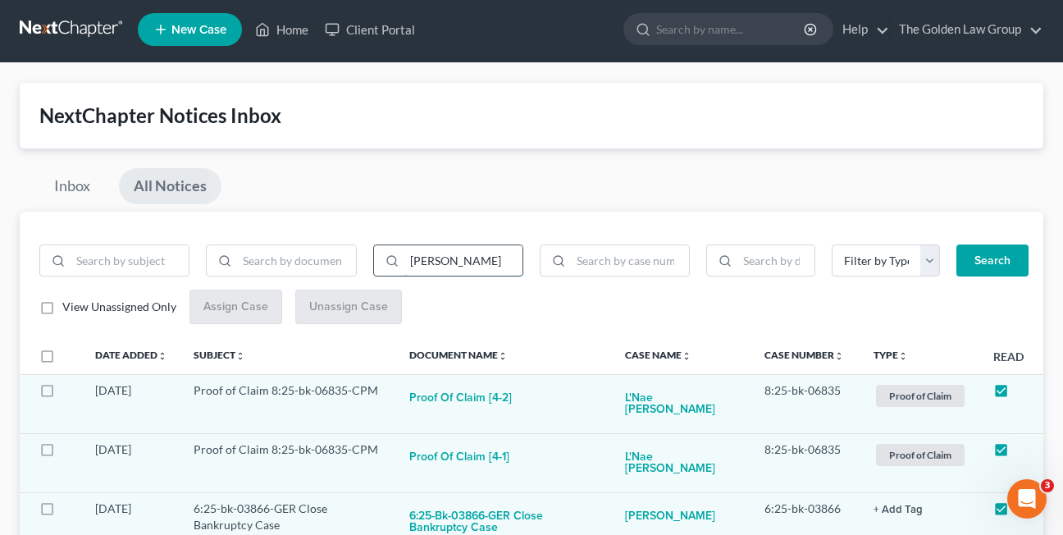
type input "boucher"
click at [956, 244] on button "Search" at bounding box center [992, 260] width 72 height 33
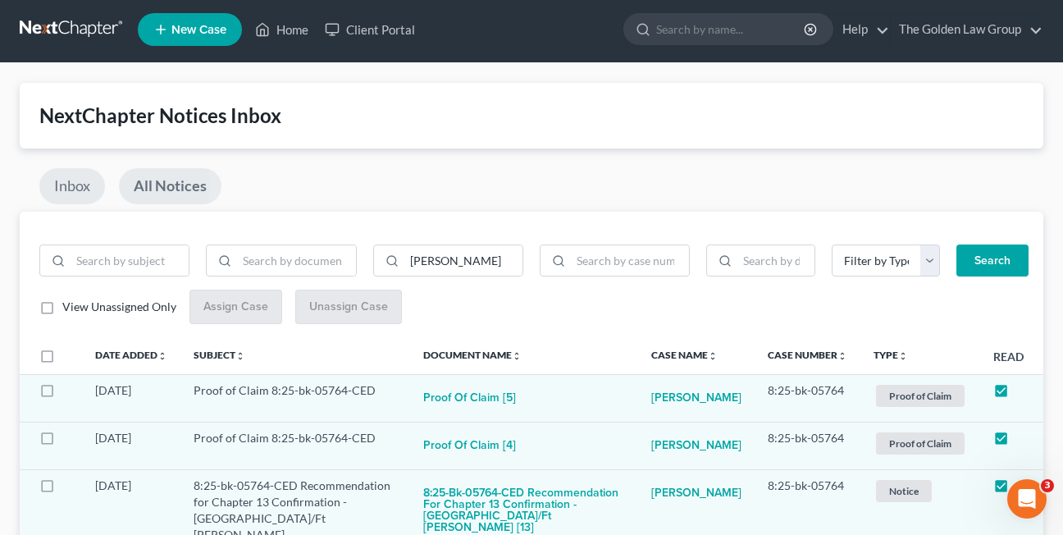
click at [56, 184] on link "Inbox" at bounding box center [72, 186] width 66 height 36
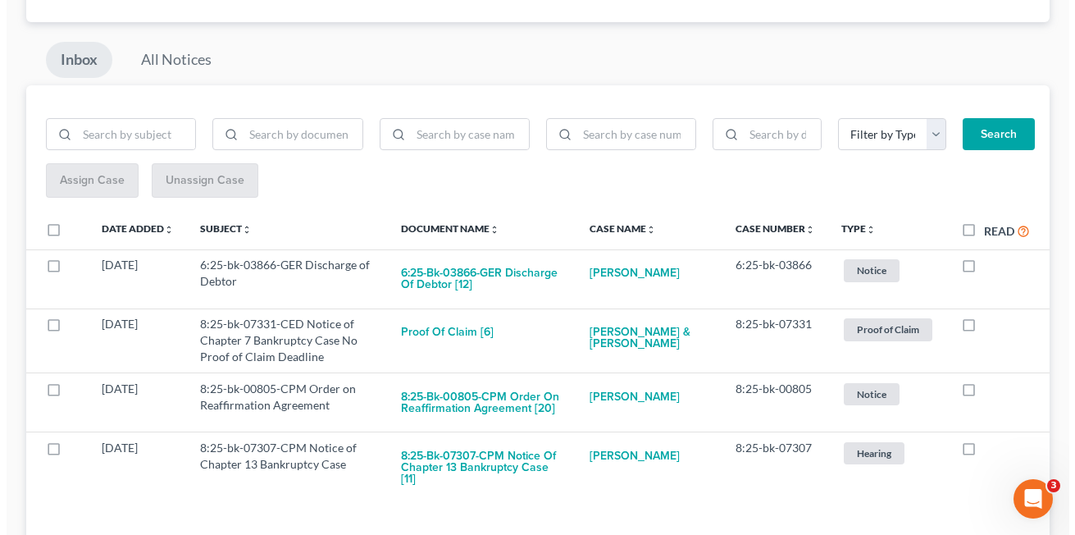
scroll to position [144, 0]
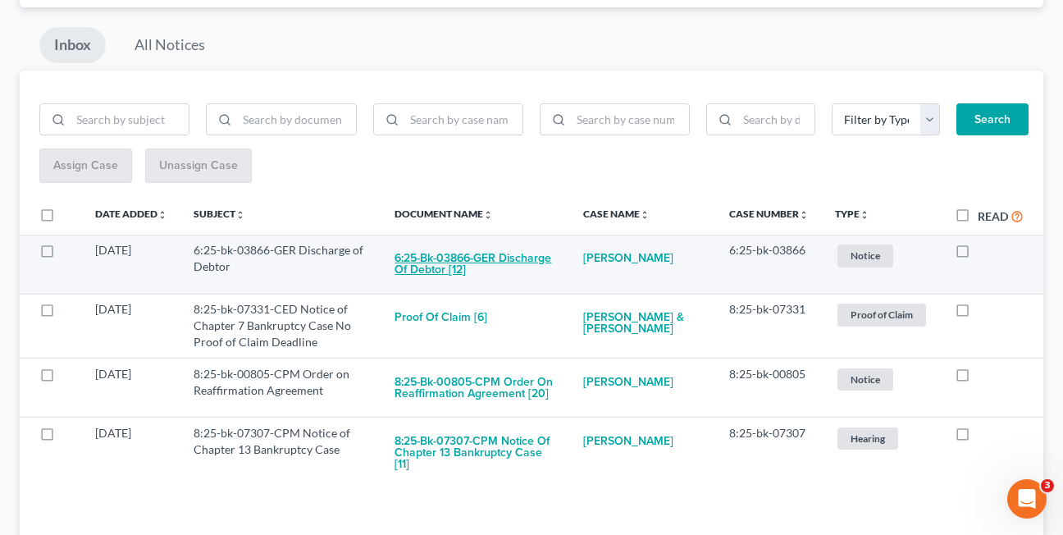
click at [416, 266] on button "6:25-bk-03866-GER Discharge of Debtor [12]" at bounding box center [475, 264] width 162 height 44
checkbox input "true"
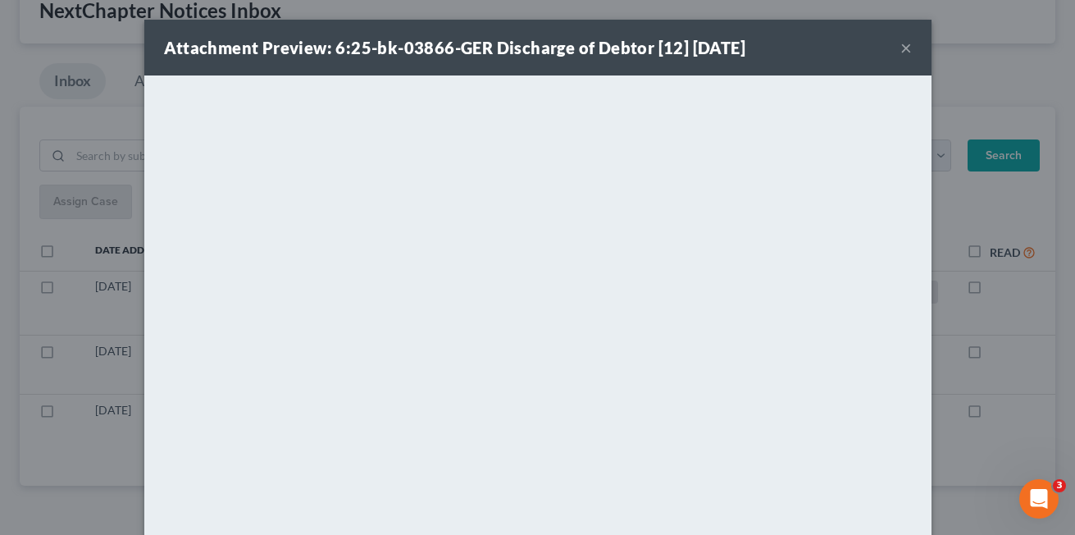
scroll to position [108, 0]
drag, startPoint x: 489, startPoint y: 51, endPoint x: 680, endPoint y: 51, distance: 190.2
click at [680, 51] on strong "Attachment Preview: 6:25-bk-03866-GER Discharge of Debtor [12] 10/07/2025" at bounding box center [455, 48] width 582 height 20
click at [900, 46] on button "×" at bounding box center [905, 48] width 11 height 20
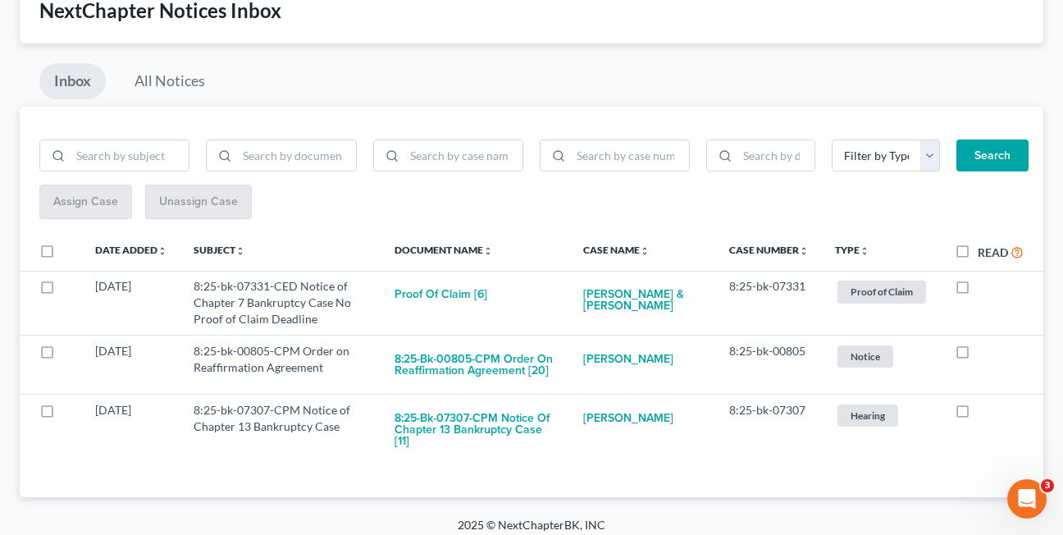
click at [744, 485] on div "Filter by Type Hearing Notice Proof of Claim Search Assign Case Unassign Case D…" at bounding box center [531, 302] width 1023 height 390
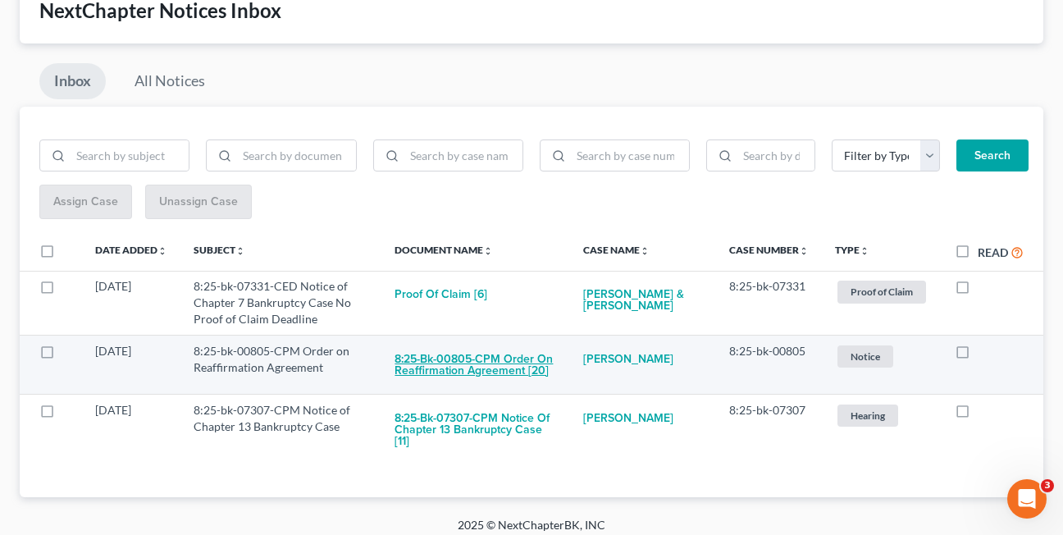
click at [467, 365] on button "8:25-bk-00805-CPM Order on Reaffirmation Agreement [20]" at bounding box center [475, 365] width 162 height 44
checkbox input "true"
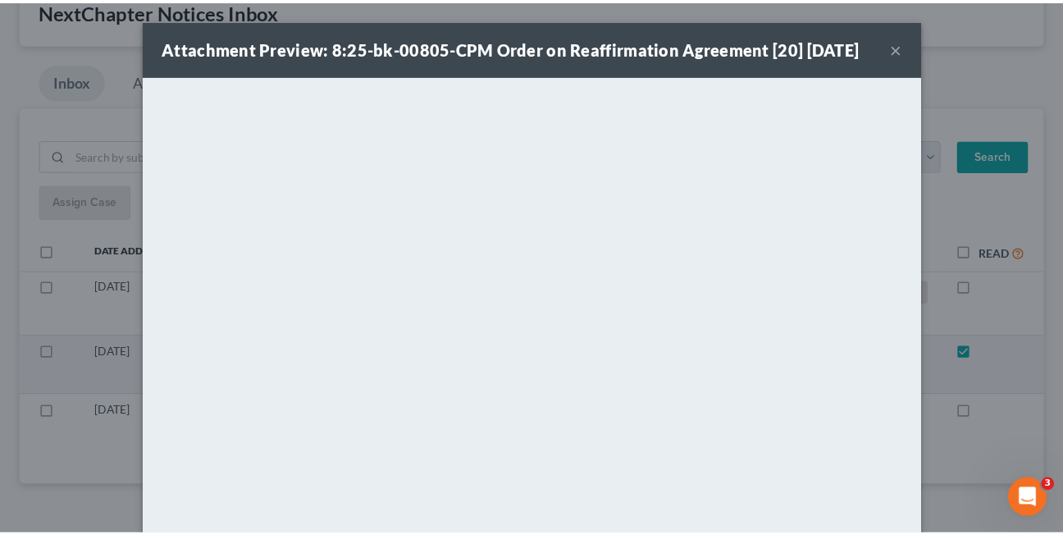
scroll to position [49, 0]
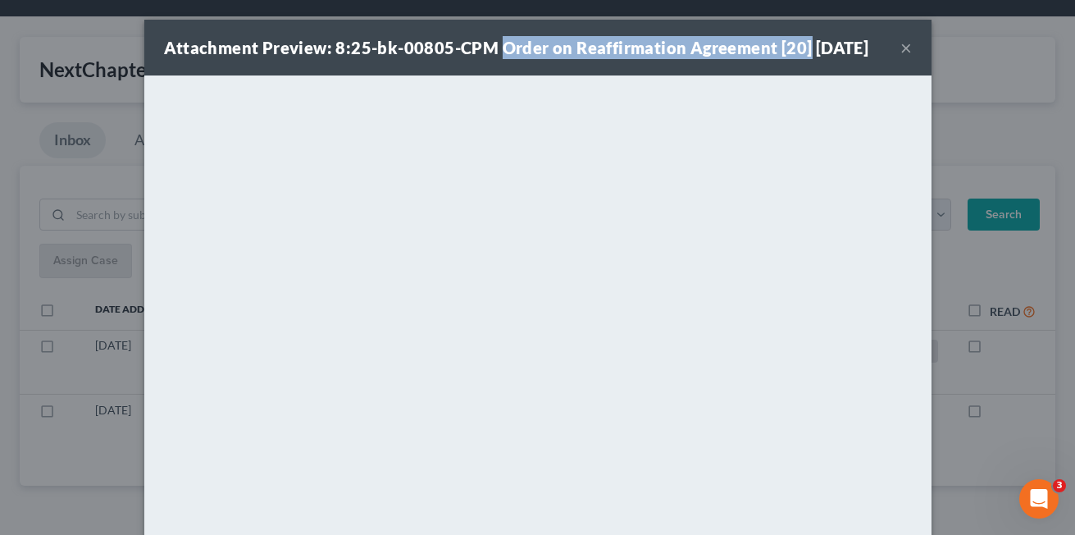
drag, startPoint x: 497, startPoint y: 48, endPoint x: 802, endPoint y: 50, distance: 305.0
click at [802, 50] on div "Attachment Preview: 8:25-bk-00805-CPM Order on Reaffirmation Agreement [20] 10/…" at bounding box center [516, 47] width 705 height 23
drag, startPoint x: 802, startPoint y: 50, endPoint x: 793, endPoint y: 49, distance: 9.1
copy strong "Order on Reaffirmation Agreement [20]"
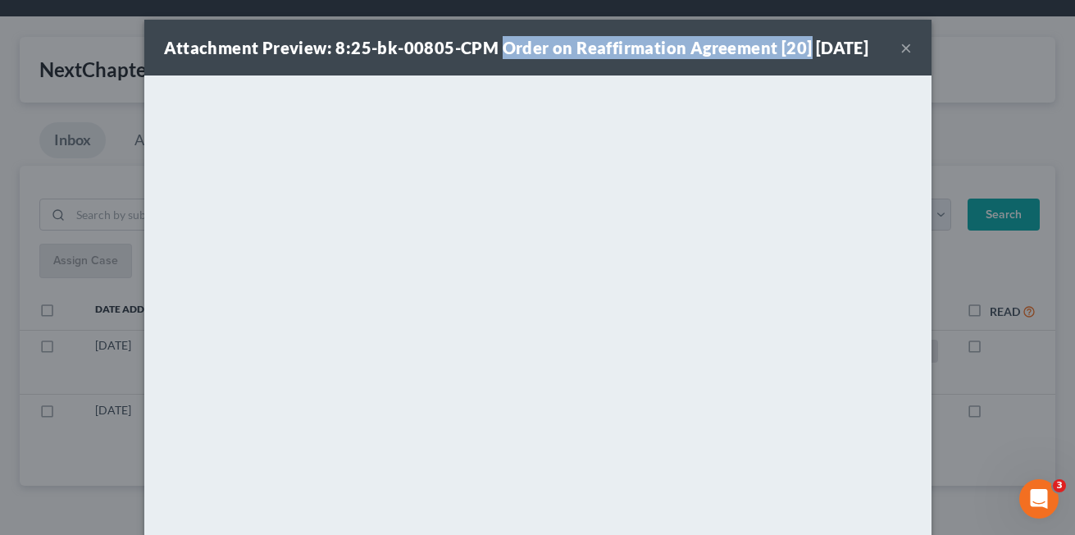
click at [900, 57] on button "×" at bounding box center [905, 48] width 11 height 20
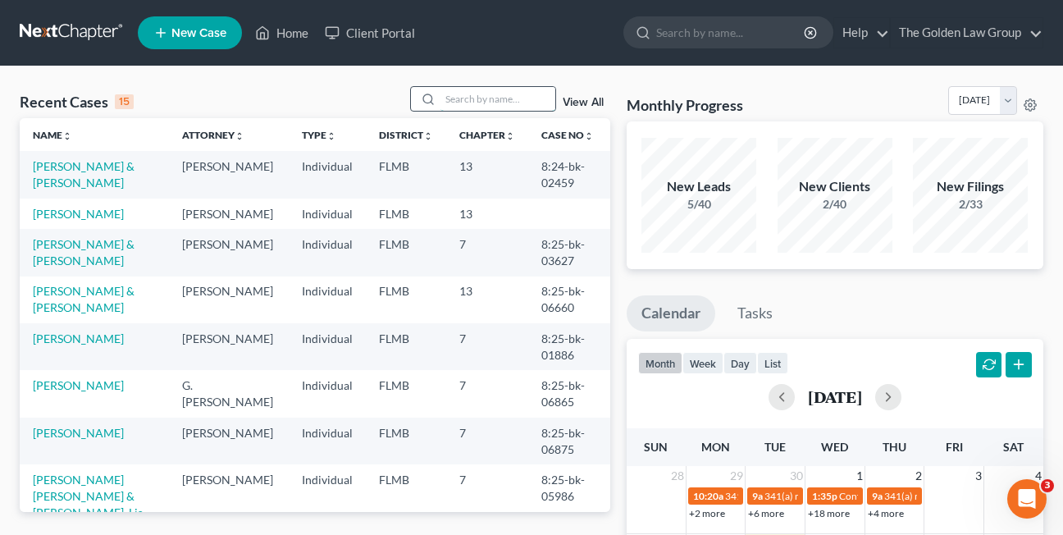
click at [448, 100] on input "search" at bounding box center [497, 99] width 115 height 24
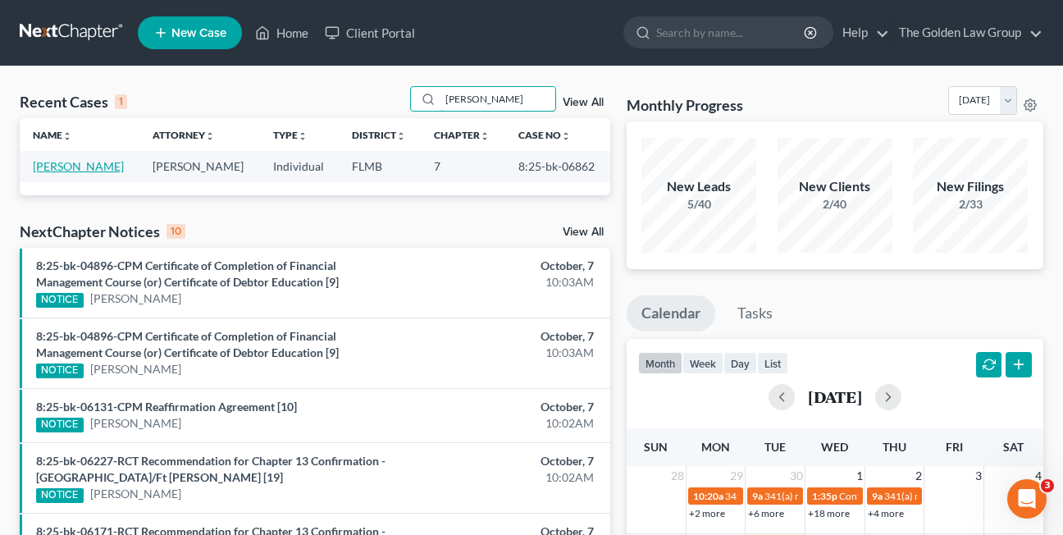
type input "[PERSON_NAME]"
click at [47, 163] on link "[PERSON_NAME]" at bounding box center [78, 166] width 91 height 14
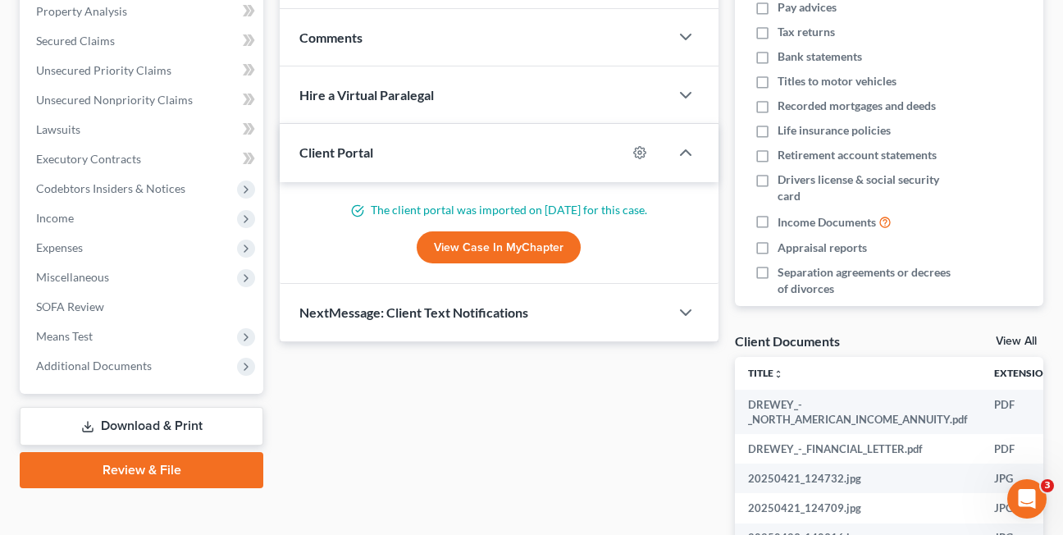
scroll to position [367, 0]
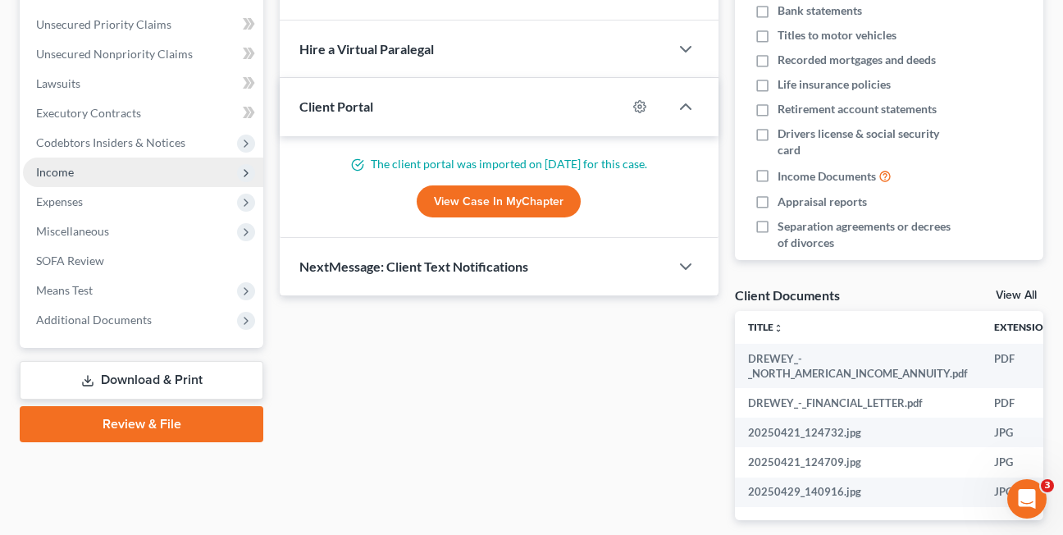
click at [53, 172] on span "Income" at bounding box center [55, 172] width 38 height 14
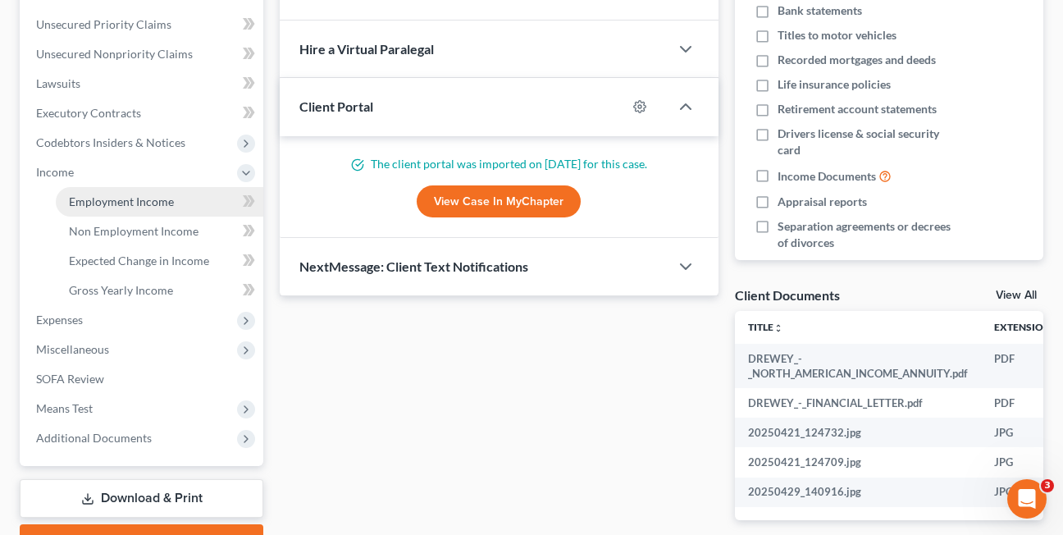
click at [79, 202] on span "Employment Income" at bounding box center [121, 201] width 105 height 14
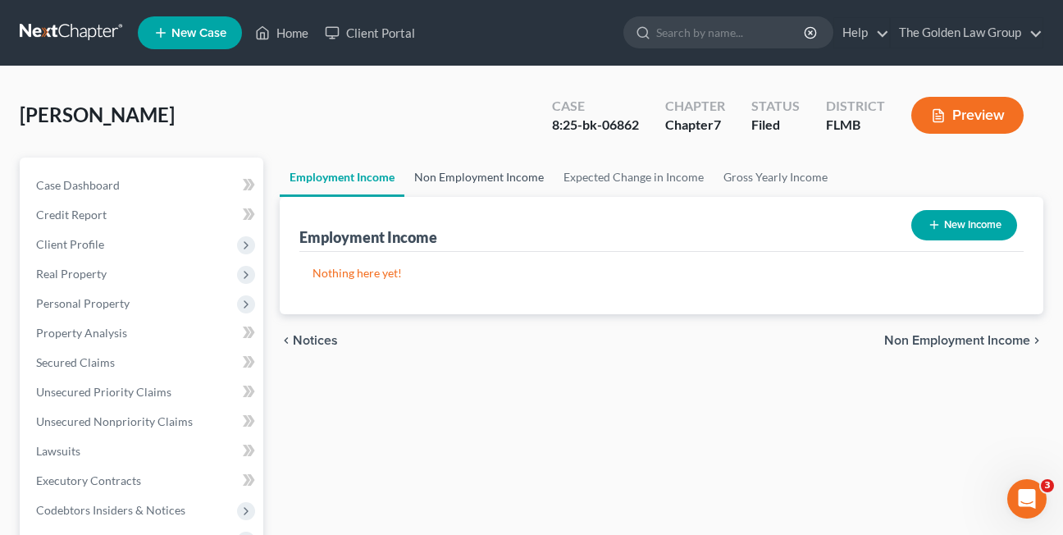
click at [466, 175] on link "Non Employment Income" at bounding box center [478, 176] width 149 height 39
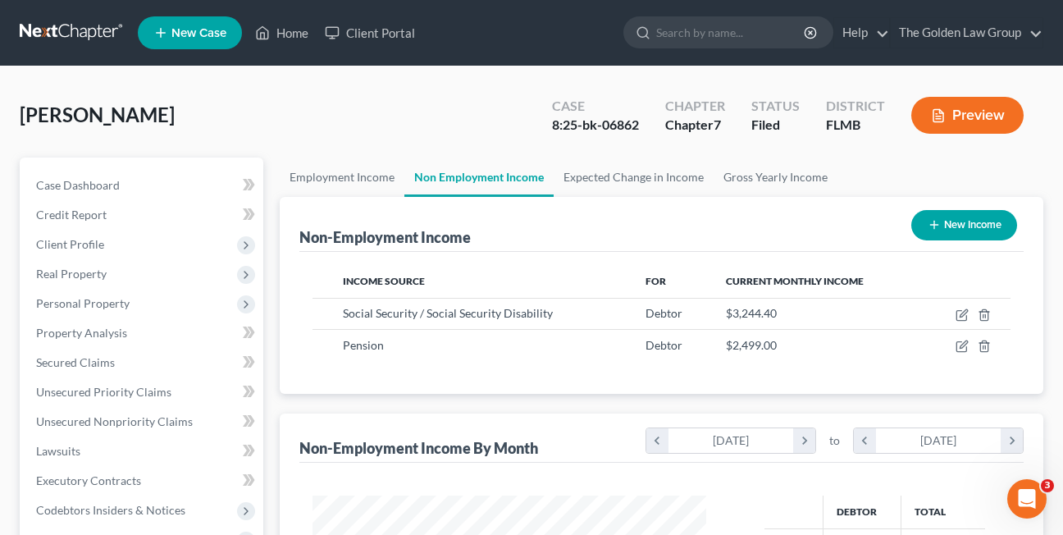
scroll to position [294, 426]
